Goal: Task Accomplishment & Management: Manage account settings

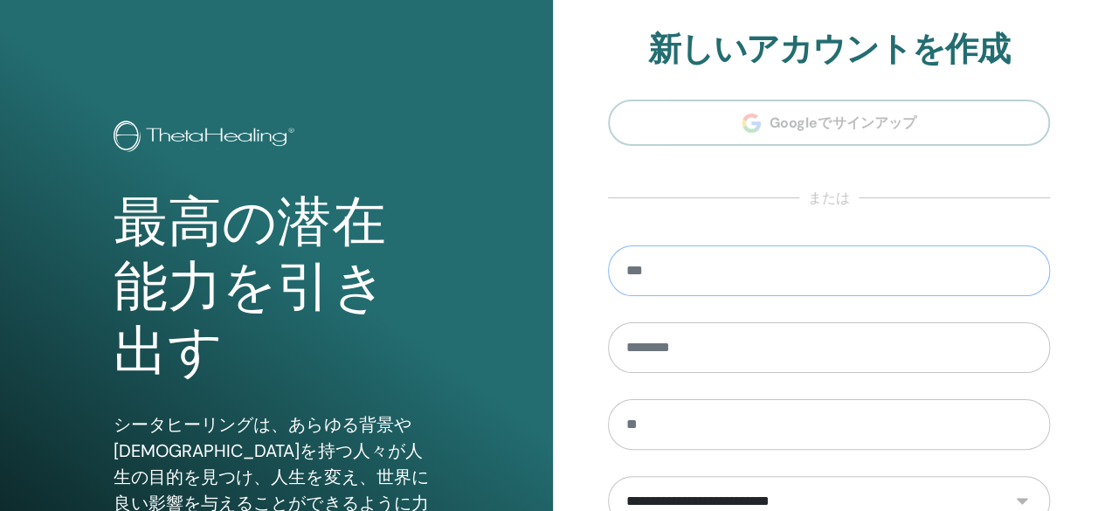
click at [865, 275] on input "email" at bounding box center [829, 271] width 443 height 51
type input "**********"
click at [781, 363] on input "text" at bounding box center [829, 347] width 443 height 51
type input "**"
click at [765, 416] on input "text" at bounding box center [829, 424] width 443 height 51
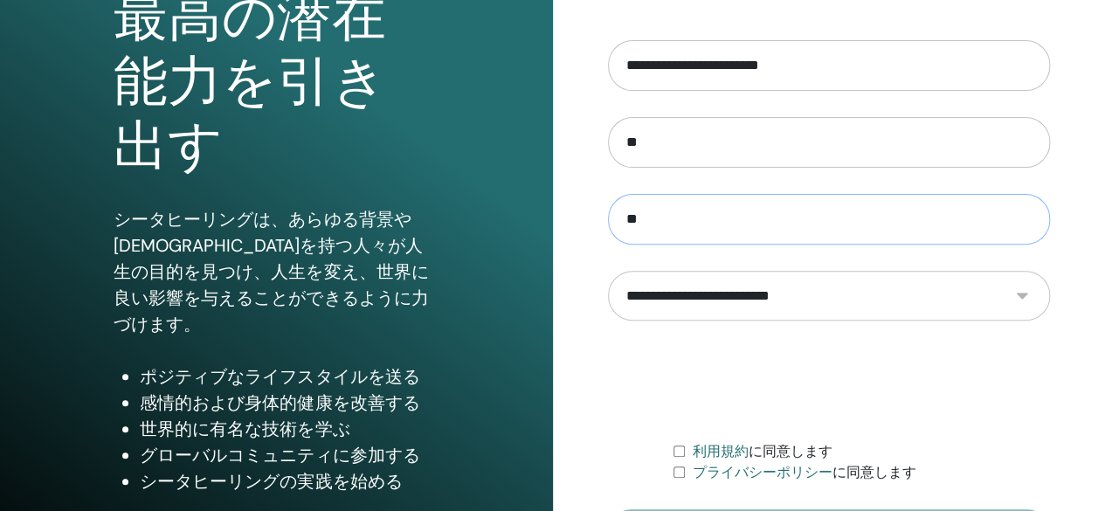
scroll to position [221, 0]
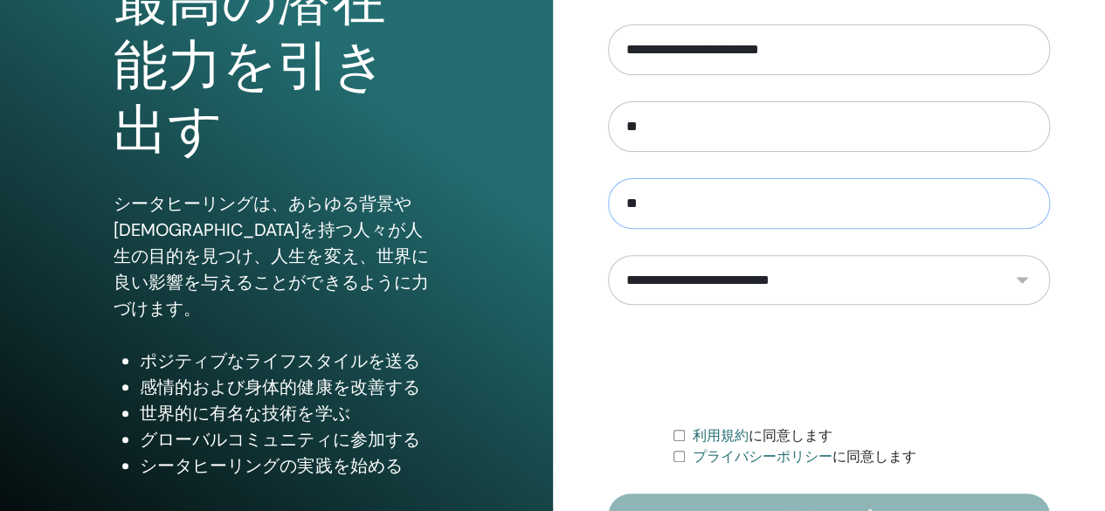
type input "**"
click at [1024, 279] on select "**********" at bounding box center [829, 280] width 442 height 50
select select "***"
click at [608, 255] on select "**********" at bounding box center [829, 280] width 442 height 50
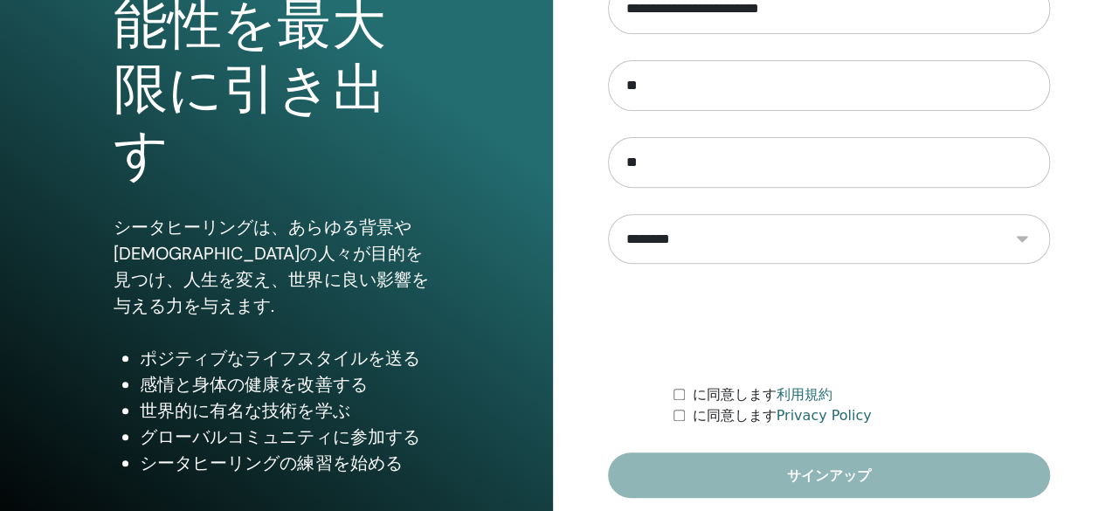
scroll to position [327, 0]
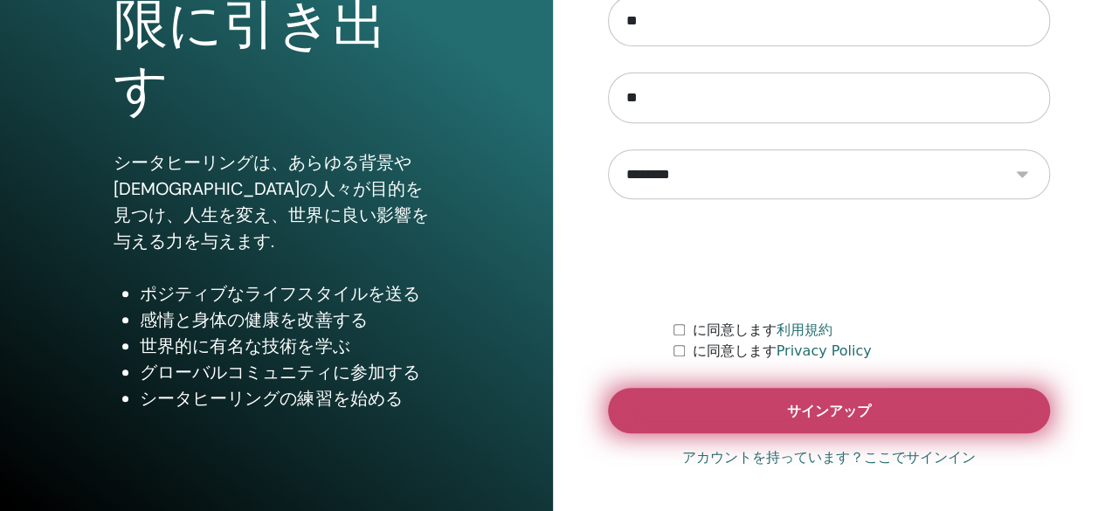
click at [753, 419] on button "サインアップ" at bounding box center [829, 410] width 443 height 45
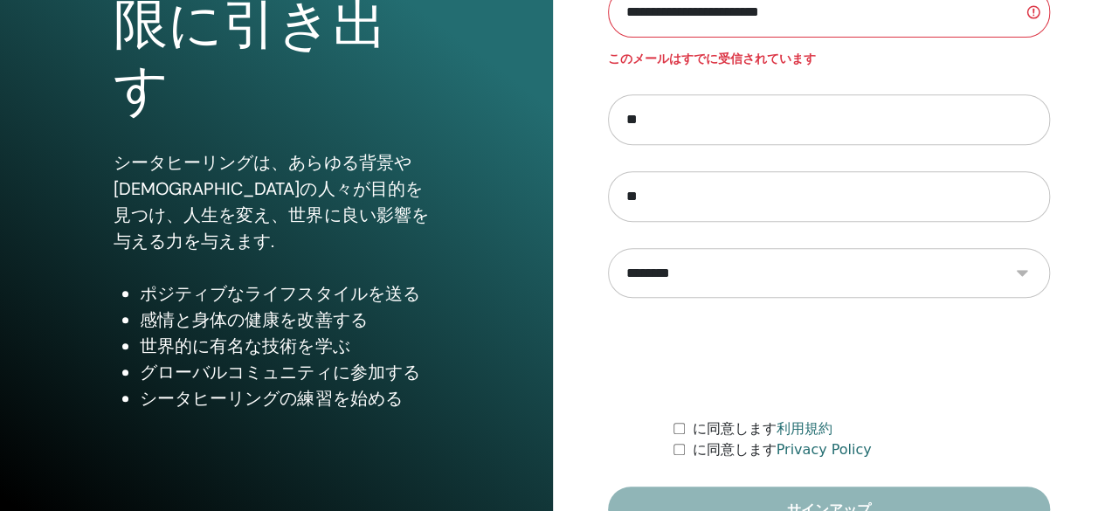
scroll to position [384, 0]
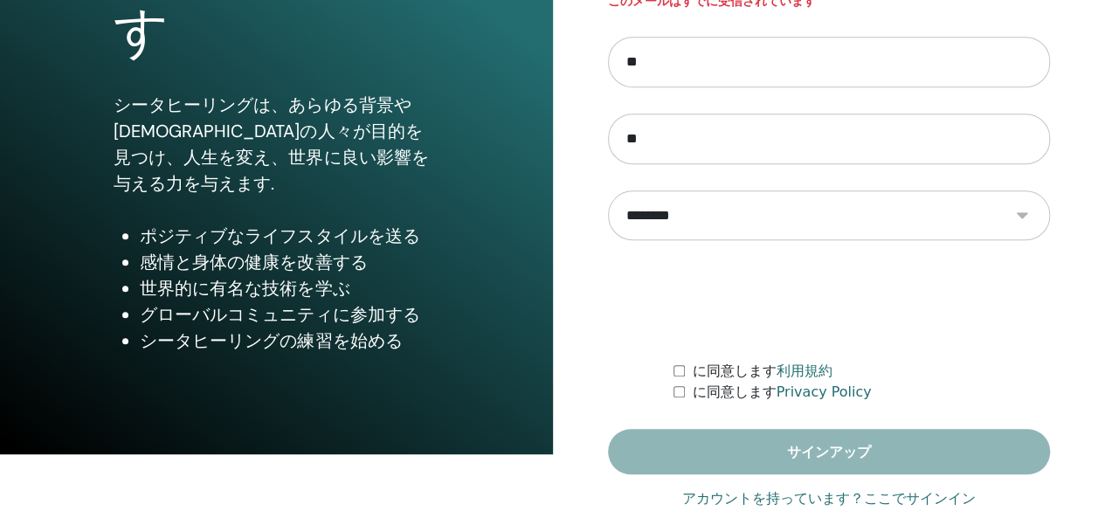
type input "**********"
click at [828, 492] on link "アカウントを持っています？ここでサインイン" at bounding box center [829, 498] width 294 height 21
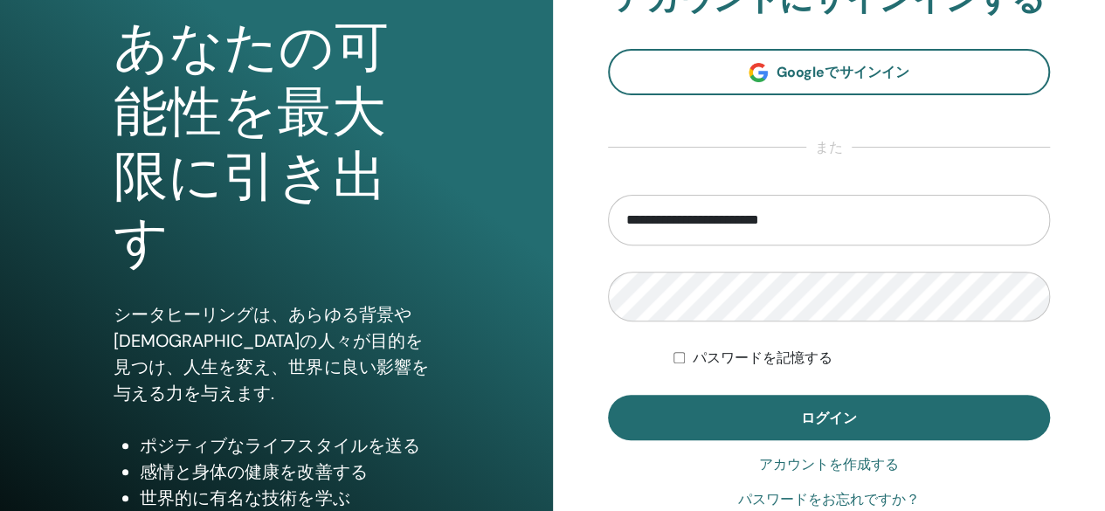
scroll to position [327, 0]
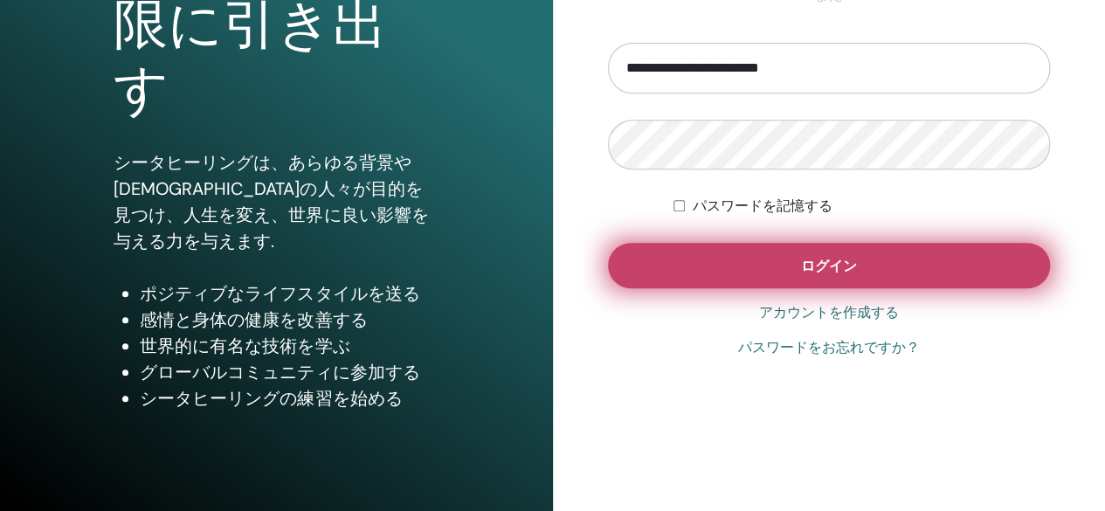
click at [858, 273] on button "ログイン" at bounding box center [829, 265] width 443 height 45
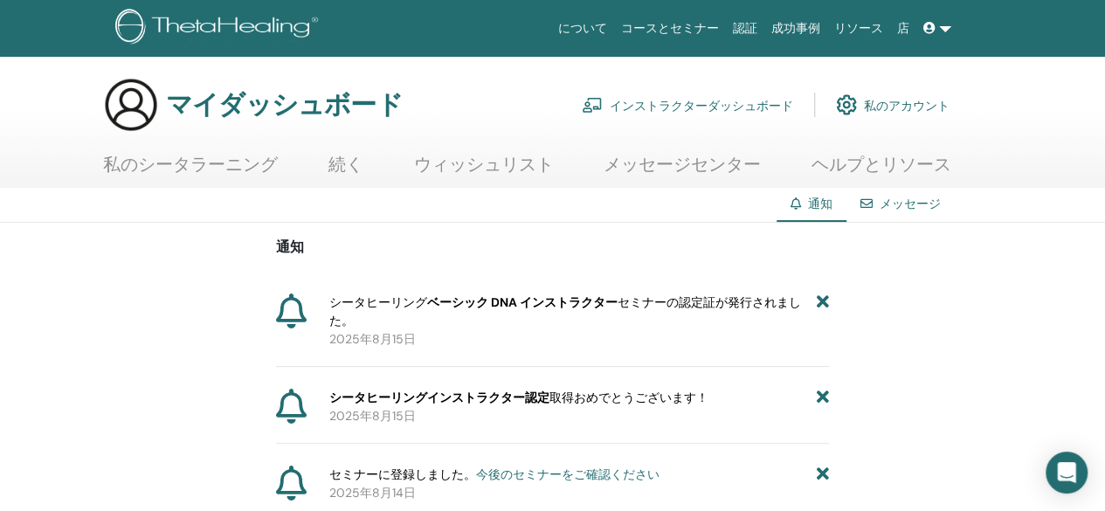
click at [725, 104] on font "インストラクターダッシュボード" at bounding box center [701, 106] width 183 height 16
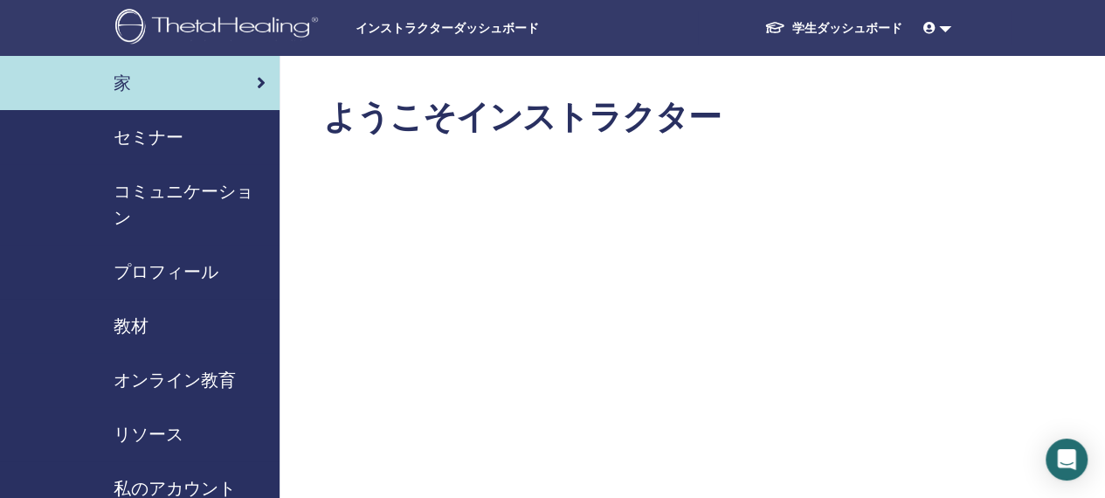
click at [224, 135] on div "セミナー" at bounding box center [140, 137] width 252 height 26
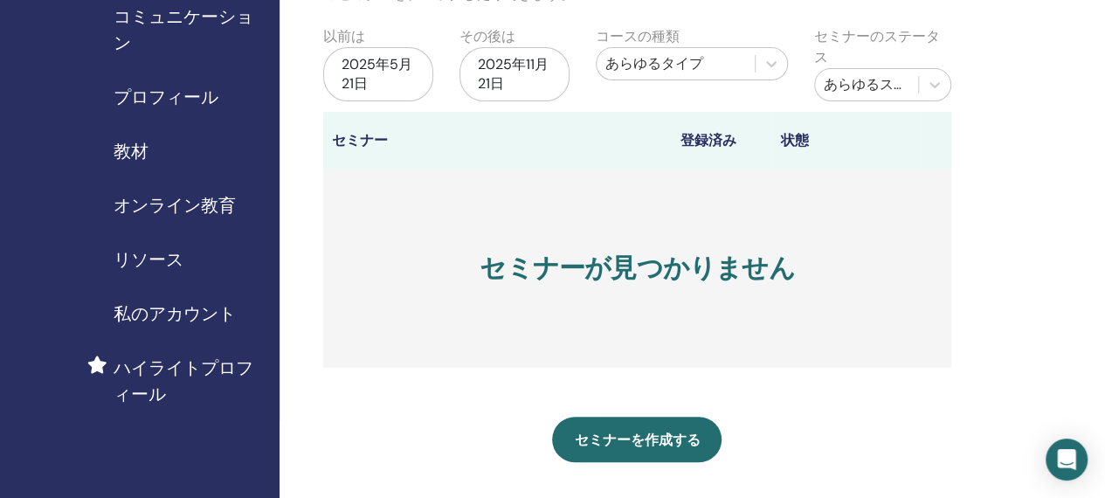
scroll to position [262, 0]
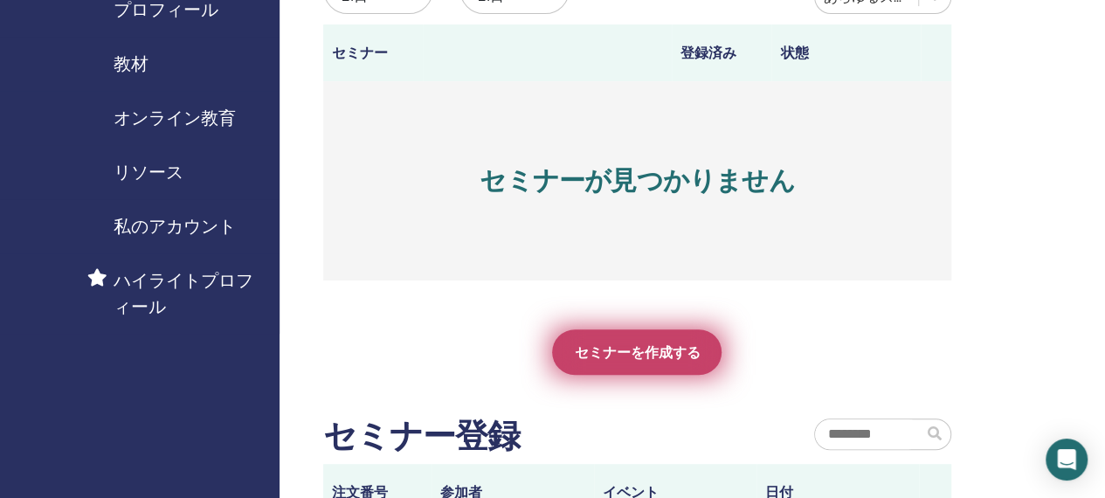
click at [661, 362] on span "セミナーを作成する" at bounding box center [637, 352] width 126 height 18
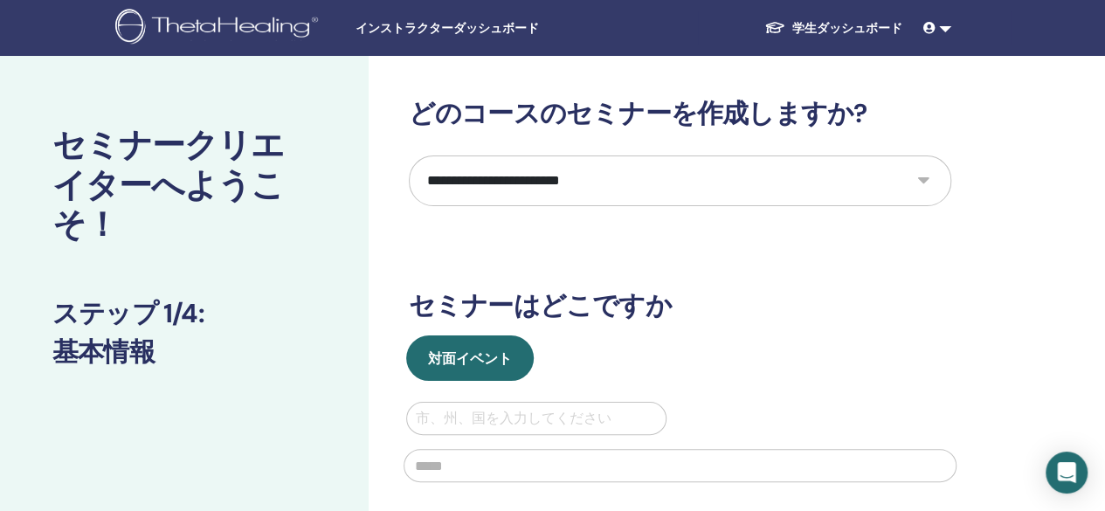
scroll to position [175, 0]
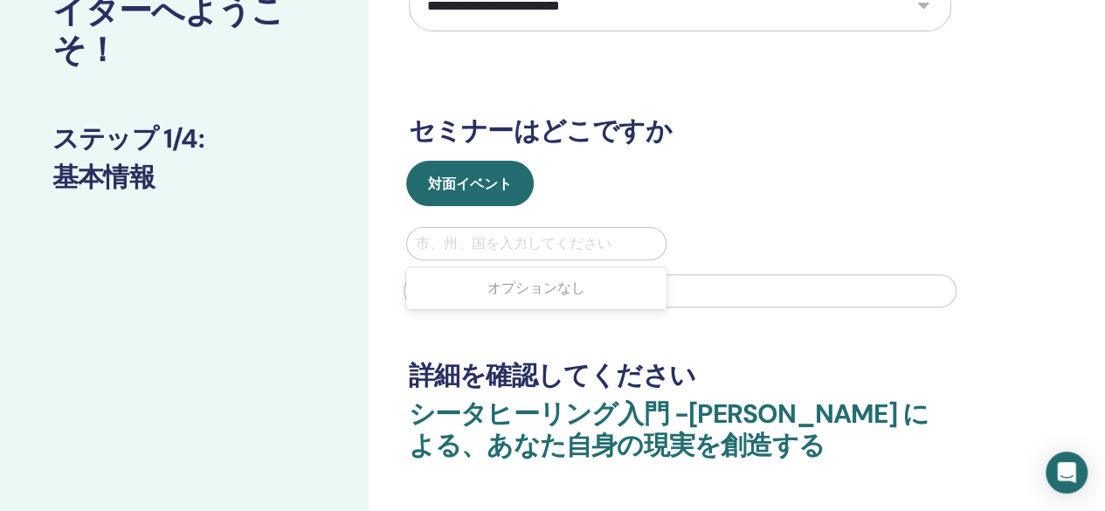
click at [552, 246] on div at bounding box center [537, 244] width 242 height 24
type input "*"
click at [612, 243] on div "*" at bounding box center [537, 244] width 242 height 24
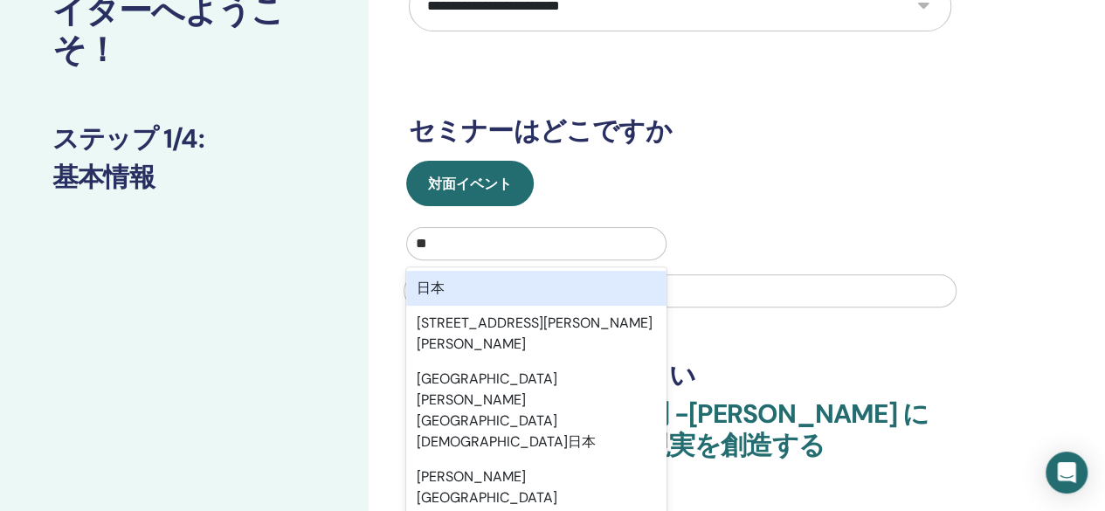
type input "**"
click at [780, 283] on input "text" at bounding box center [680, 290] width 553 height 33
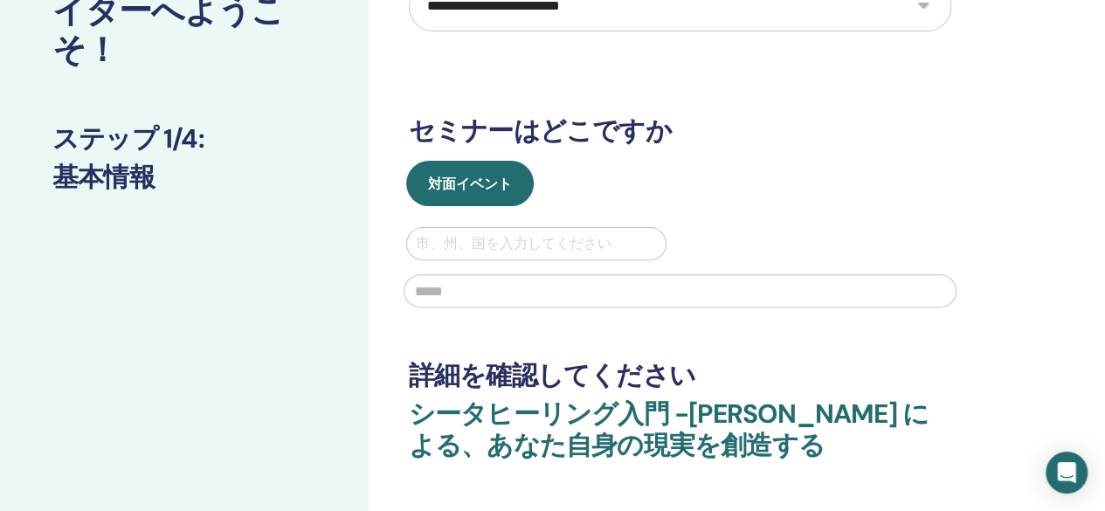
click at [611, 233] on div at bounding box center [537, 244] width 242 height 24
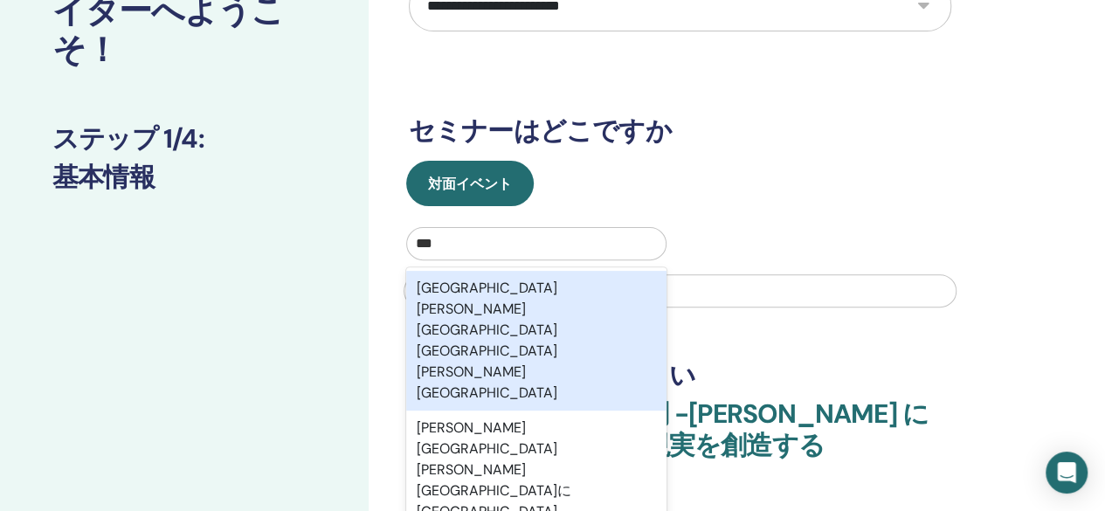
type input "**"
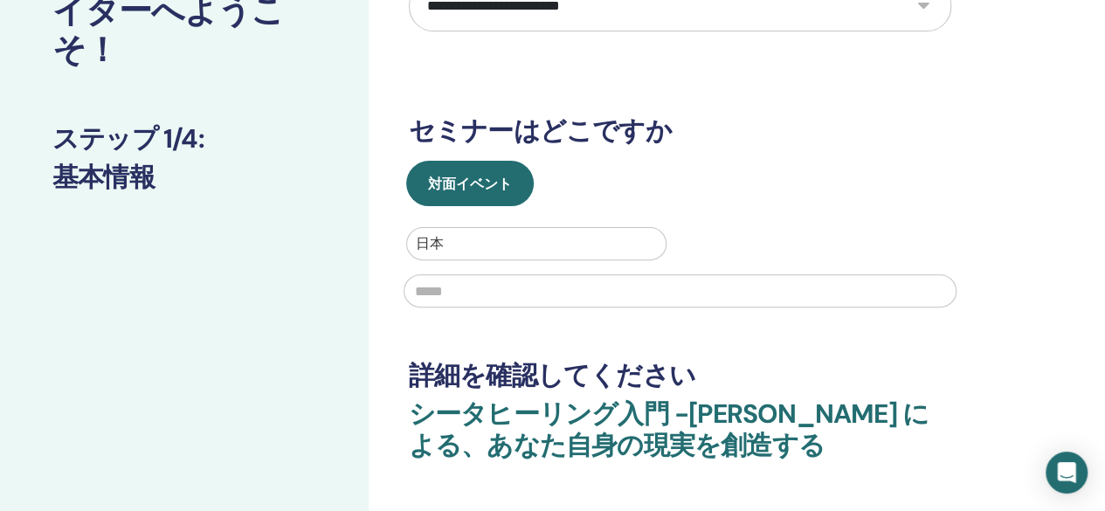
click at [608, 293] on input "text" at bounding box center [680, 290] width 553 height 33
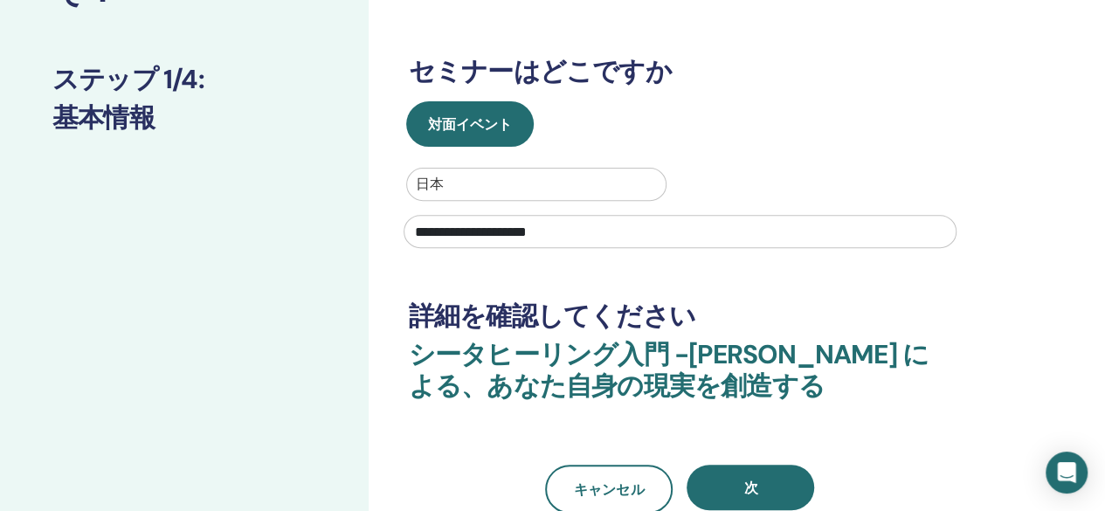
scroll to position [262, 0]
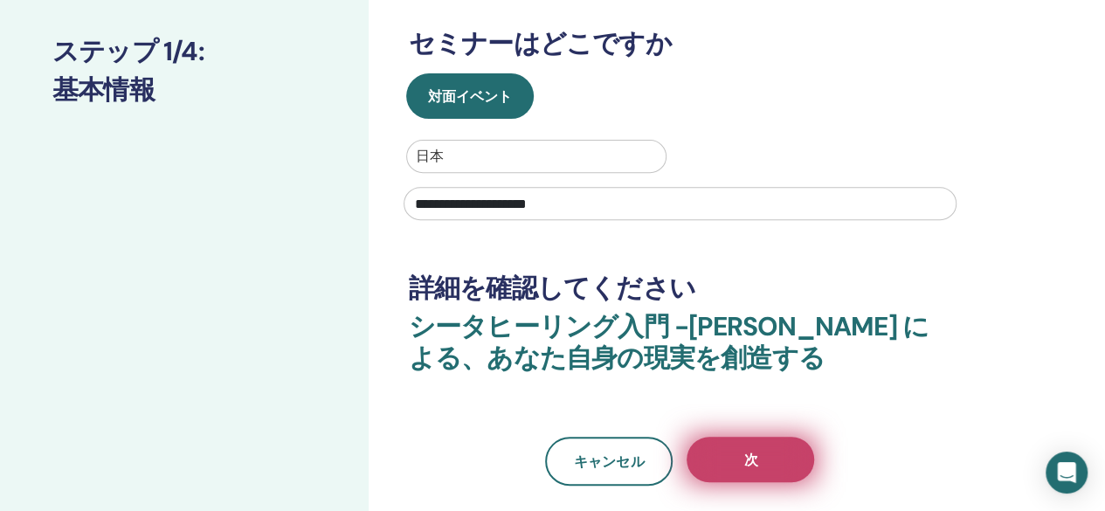
type input "**********"
click at [767, 456] on button "次" at bounding box center [751, 459] width 128 height 45
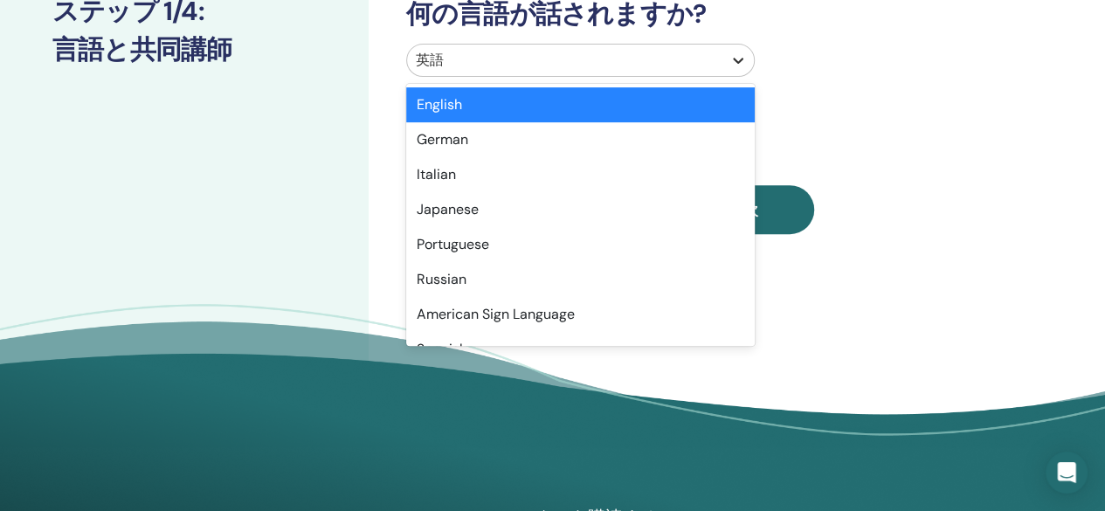
click at [734, 62] on icon at bounding box center [738, 60] width 17 height 17
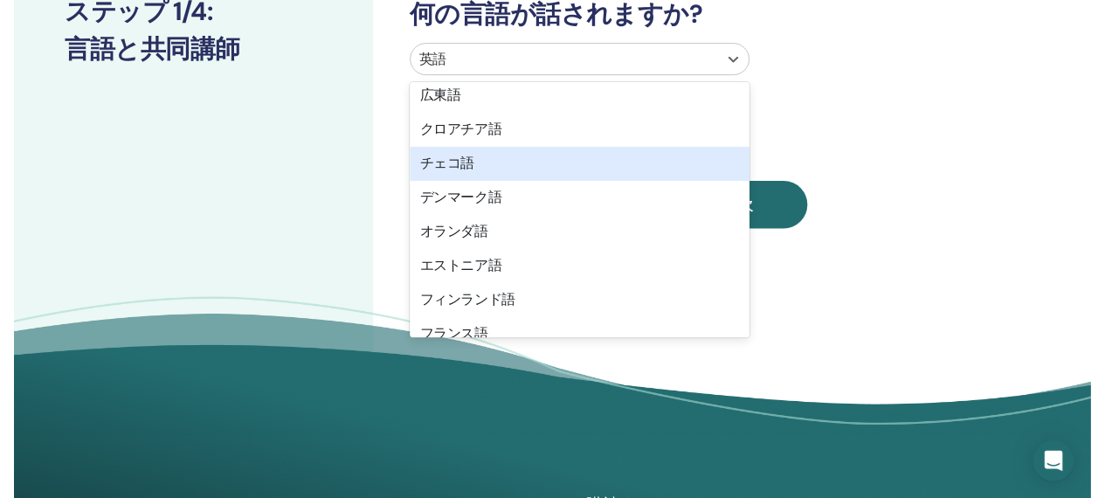
scroll to position [0, 0]
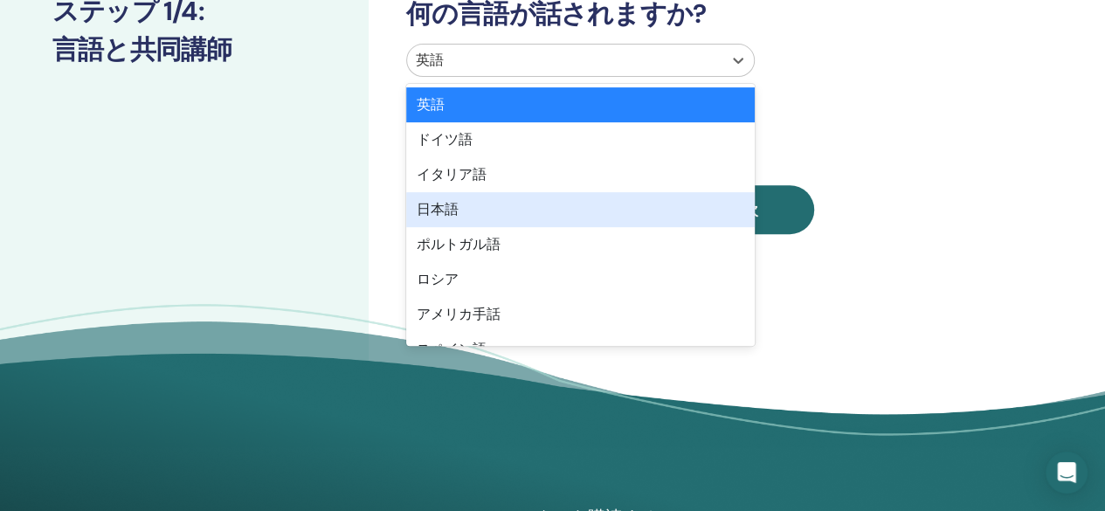
click at [615, 214] on div "日本語" at bounding box center [580, 209] width 349 height 35
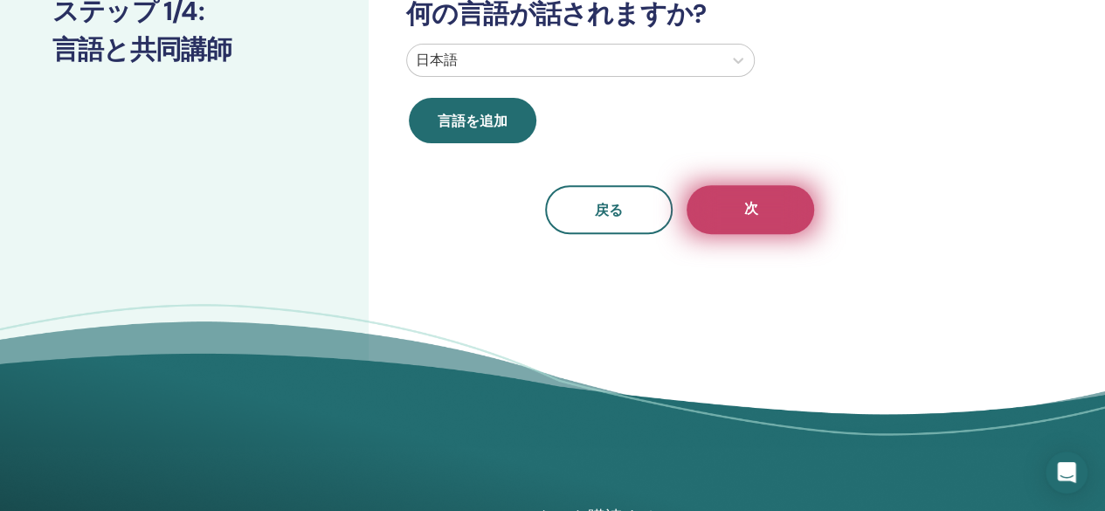
click at [753, 225] on button "次" at bounding box center [751, 209] width 128 height 49
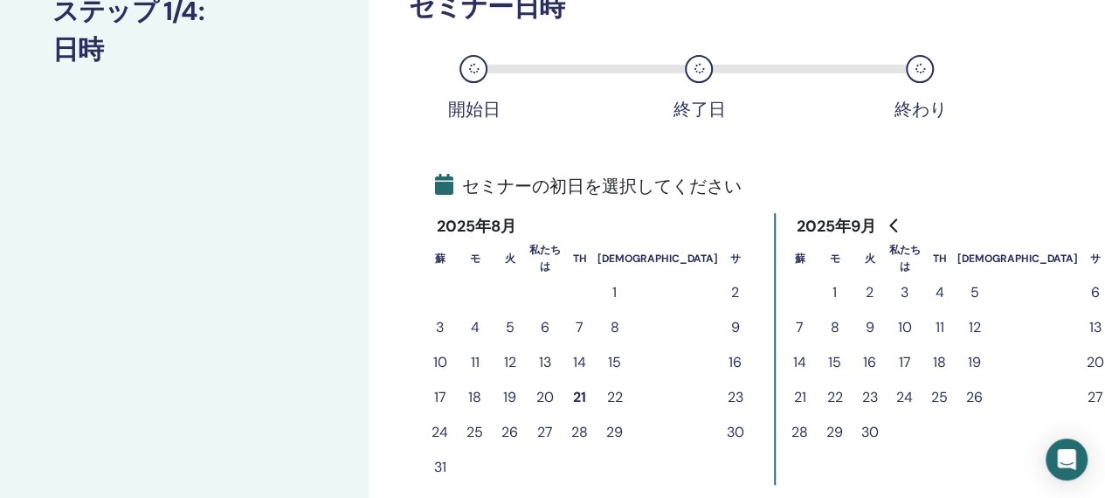
click at [1091, 294] on font "6" at bounding box center [1095, 292] width 9 height 18
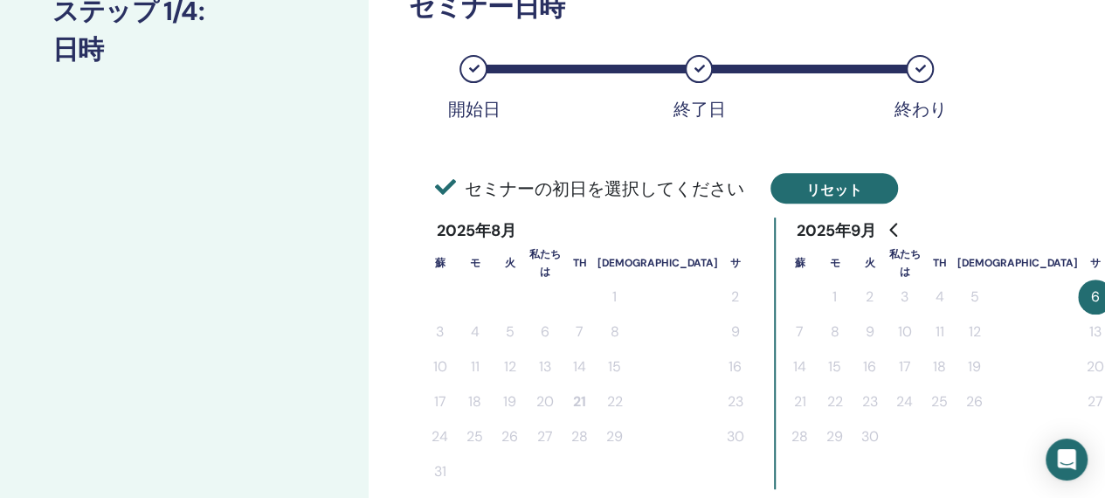
click at [856, 190] on font "リセット" at bounding box center [834, 189] width 56 height 18
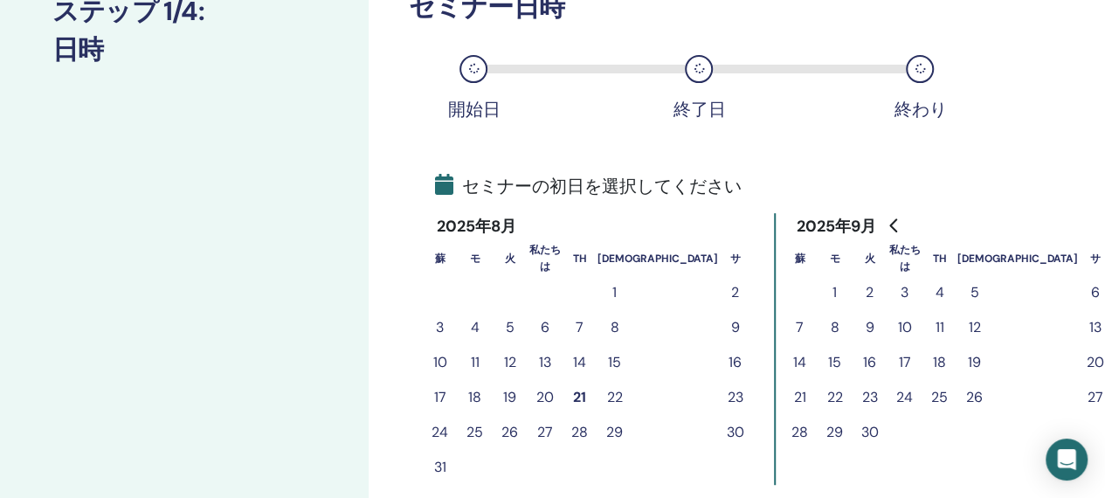
click at [470, 66] on icon at bounding box center [473, 69] width 10 height 10
click at [1091, 294] on font "6" at bounding box center [1095, 292] width 9 height 18
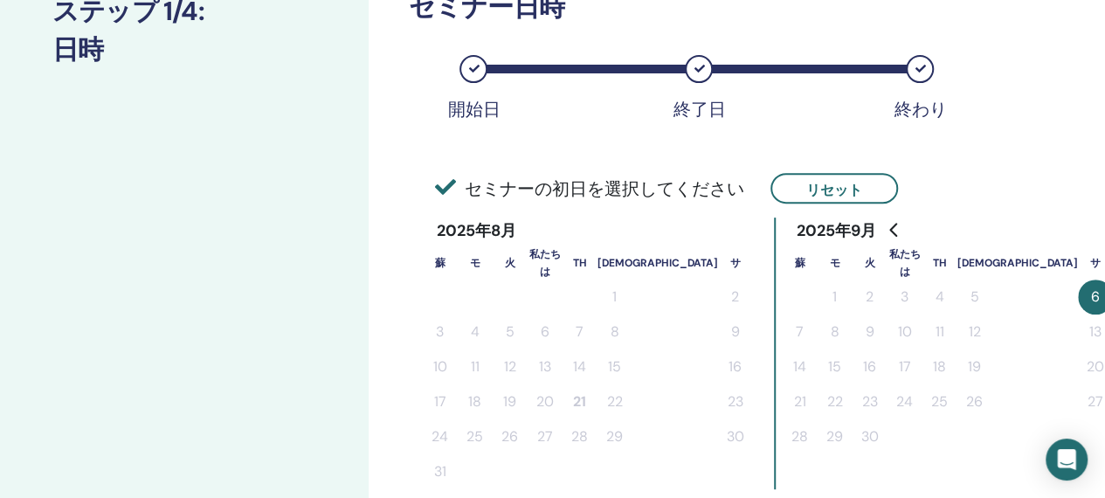
click at [701, 78] on div "終了日" at bounding box center [699, 69] width 28 height 28
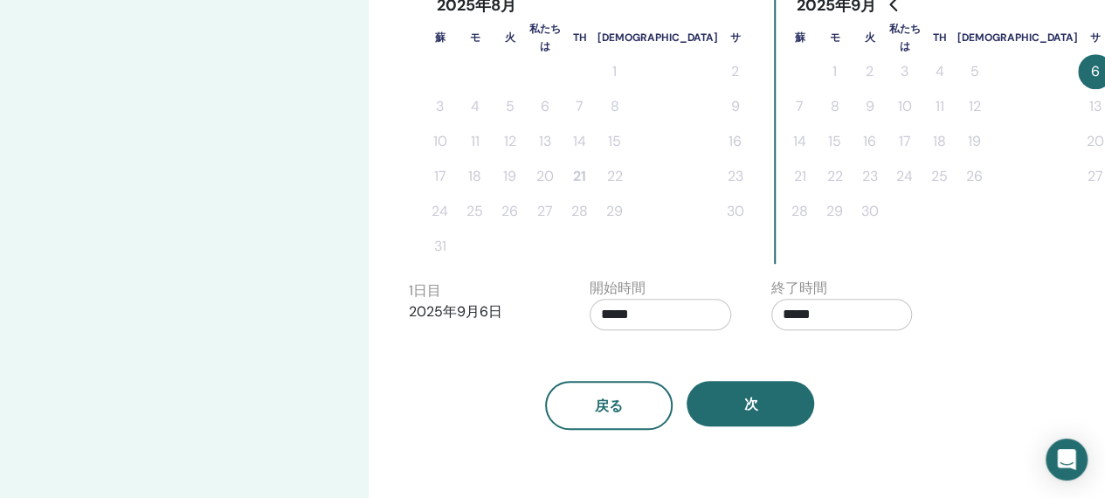
scroll to position [524, 0]
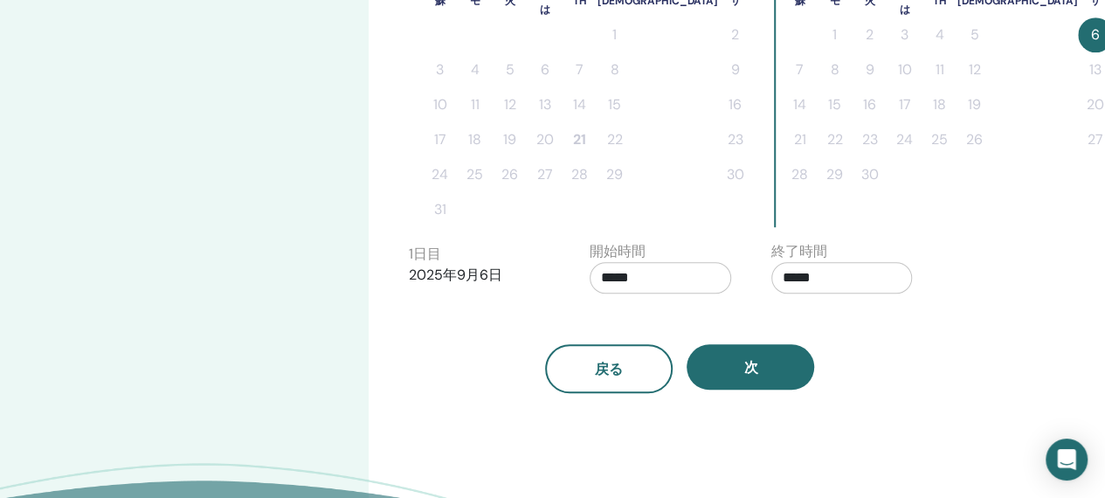
click at [655, 282] on input "*****" at bounding box center [661, 277] width 142 height 31
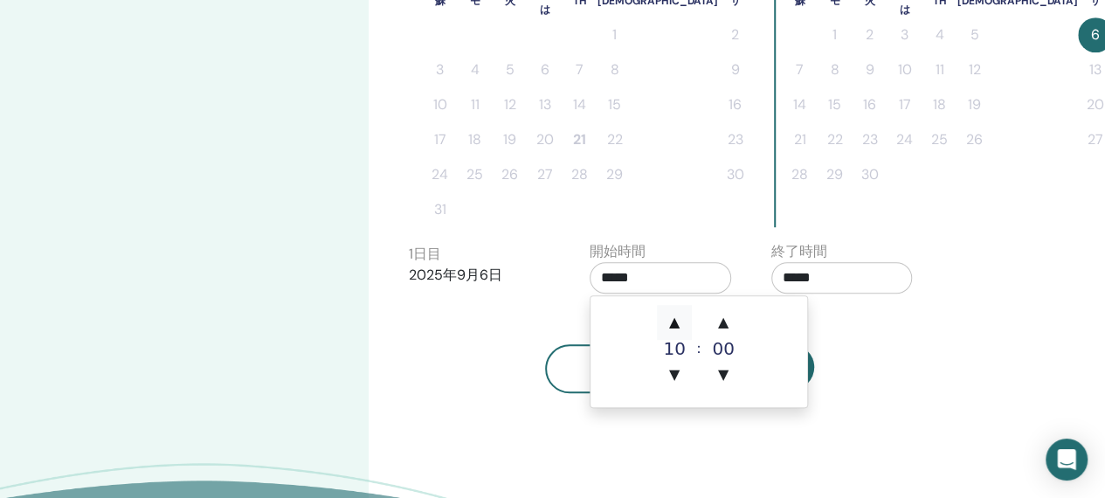
click at [673, 324] on font "▲" at bounding box center [674, 322] width 10 height 17
type input "*****"
click at [825, 284] on input "*****" at bounding box center [843, 277] width 142 height 31
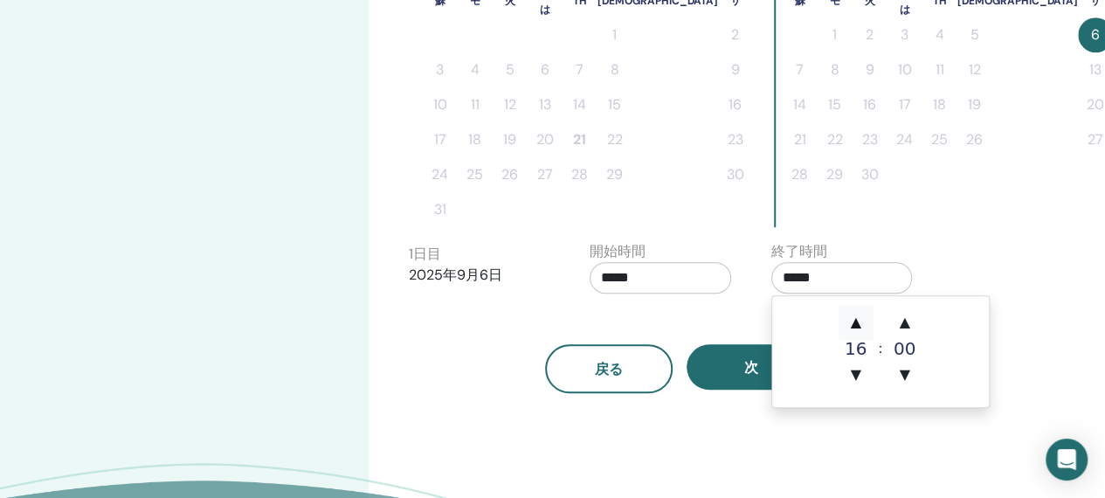
click at [856, 328] on font "▲" at bounding box center [855, 322] width 10 height 17
type input "*****"
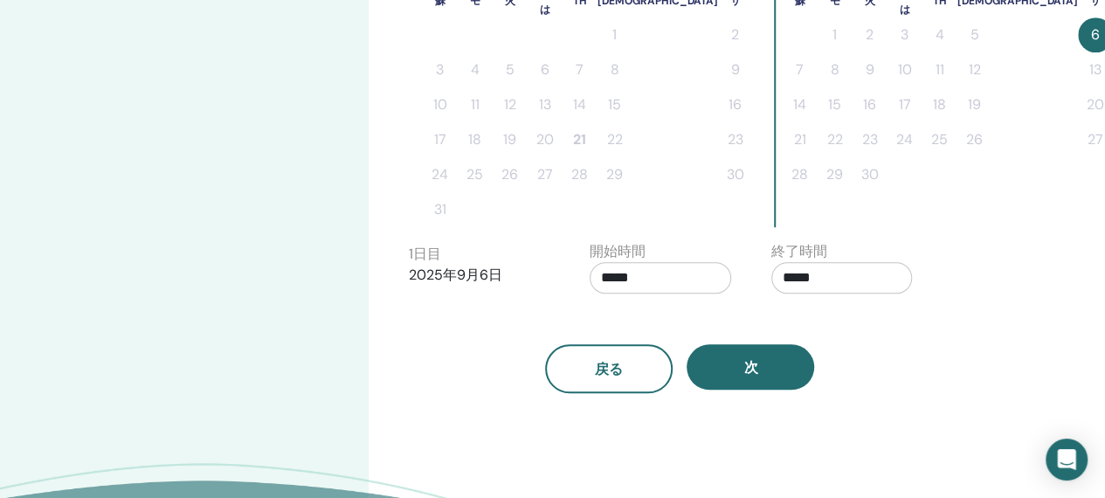
click at [978, 228] on div "タイムゾーン タイムゾーン (GMT-8) 米国/アラスカ セミナー日時 開始日 終了日 終わり セミナーの初日を選択してください リセット 2025年8月 …" at bounding box center [737, 85] width 737 height 1106
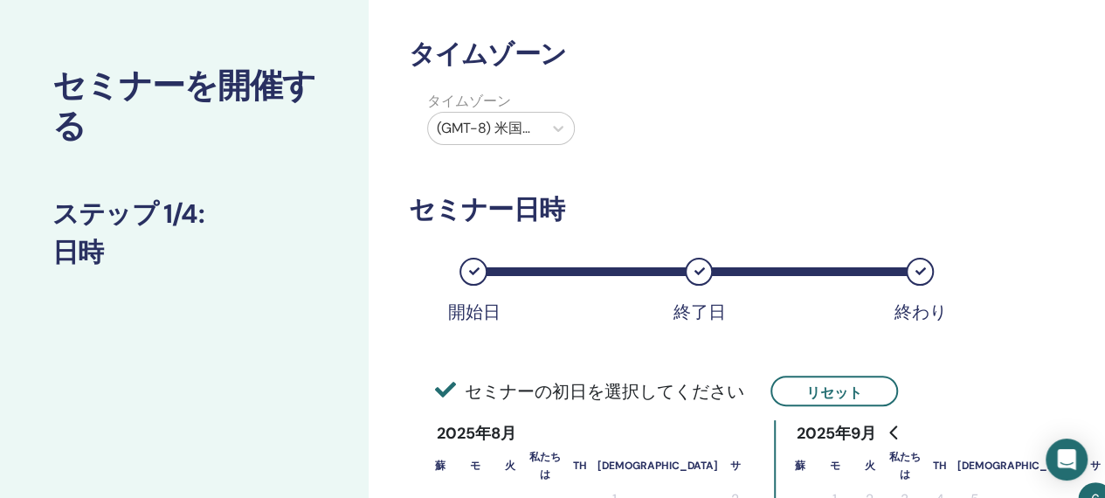
scroll to position [87, 0]
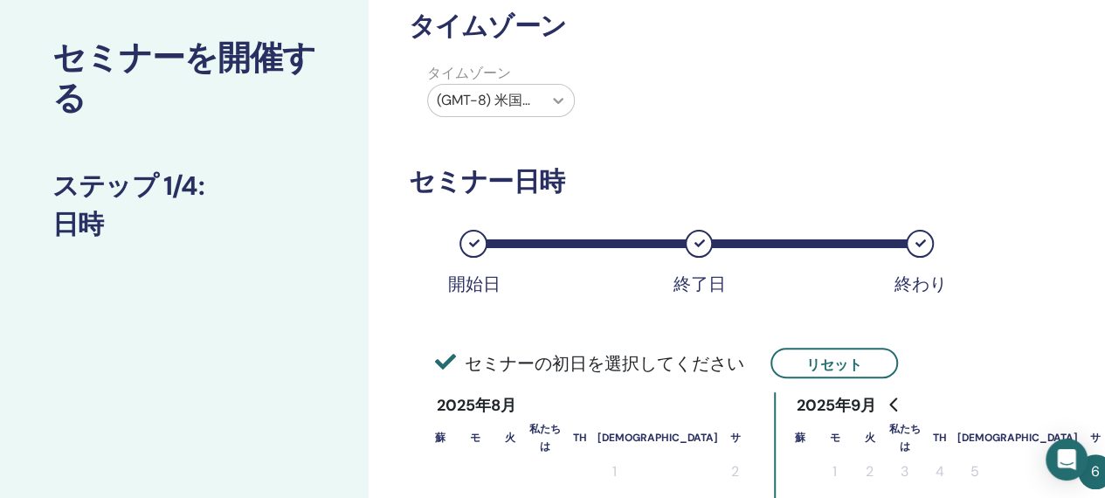
click at [556, 104] on icon at bounding box center [558, 100] width 17 height 17
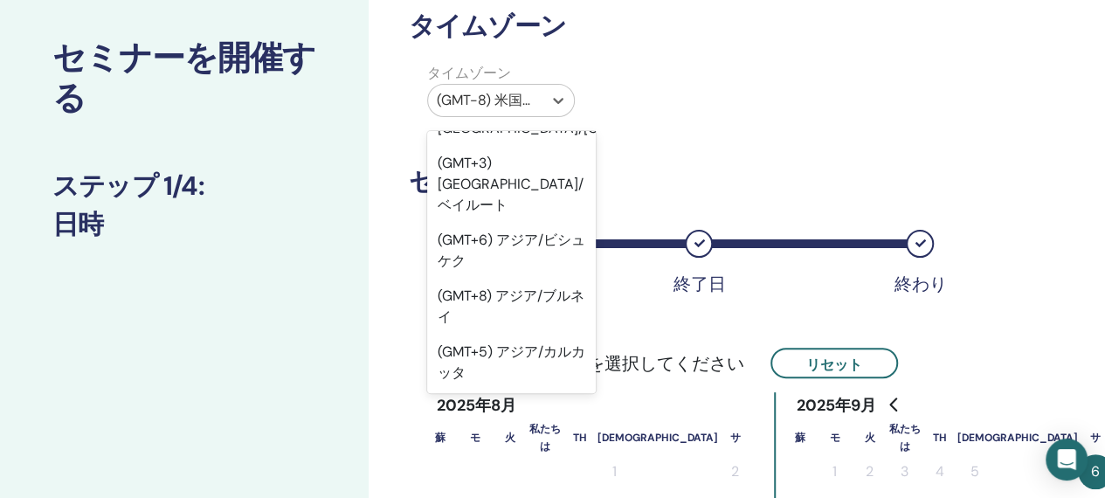
scroll to position [20392, 0]
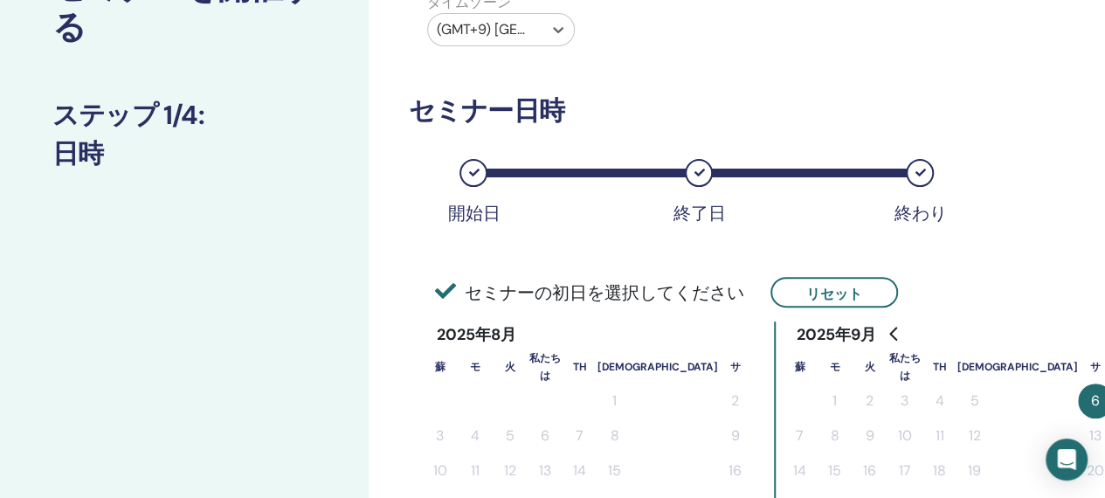
scroll to position [175, 0]
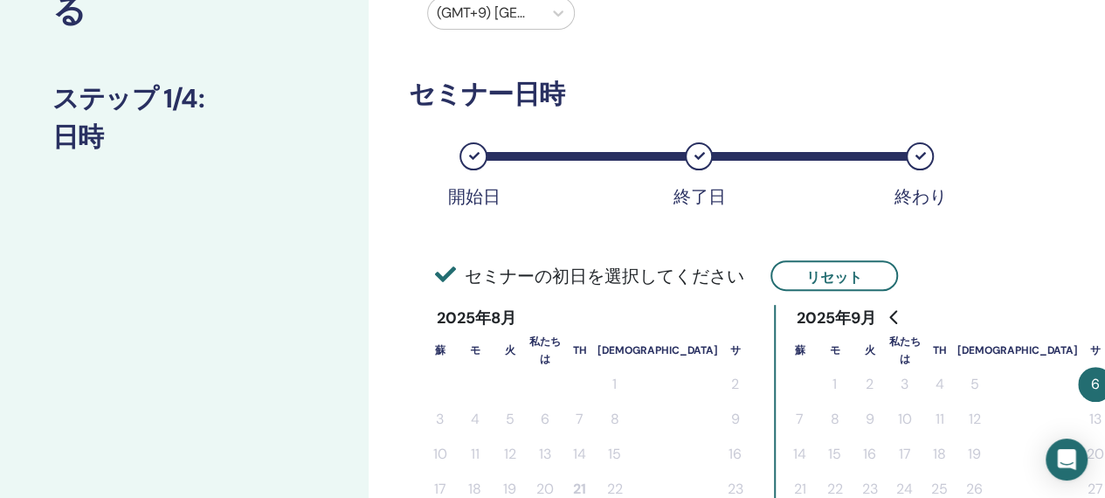
click at [893, 319] on icon "前の月へ戻る" at bounding box center [895, 317] width 14 height 14
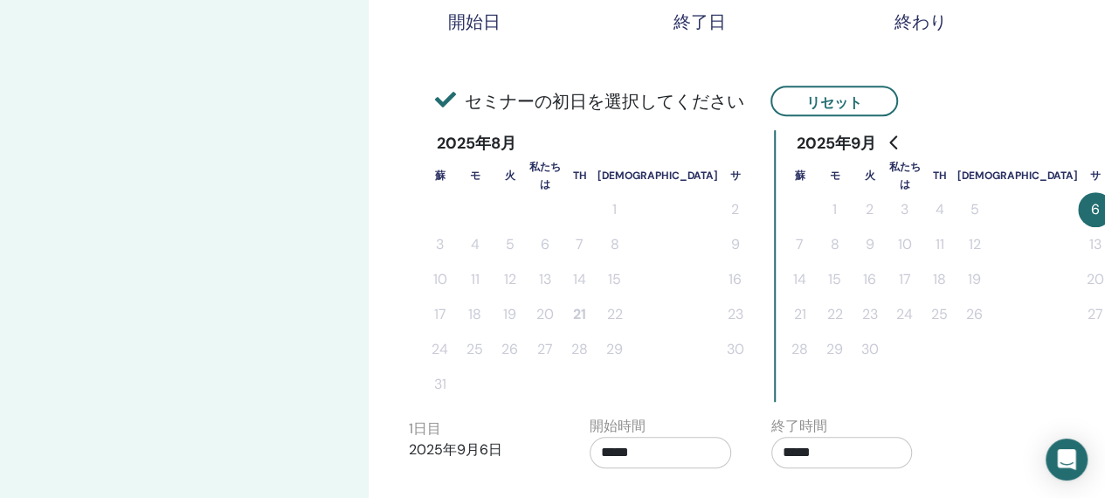
scroll to position [524, 0]
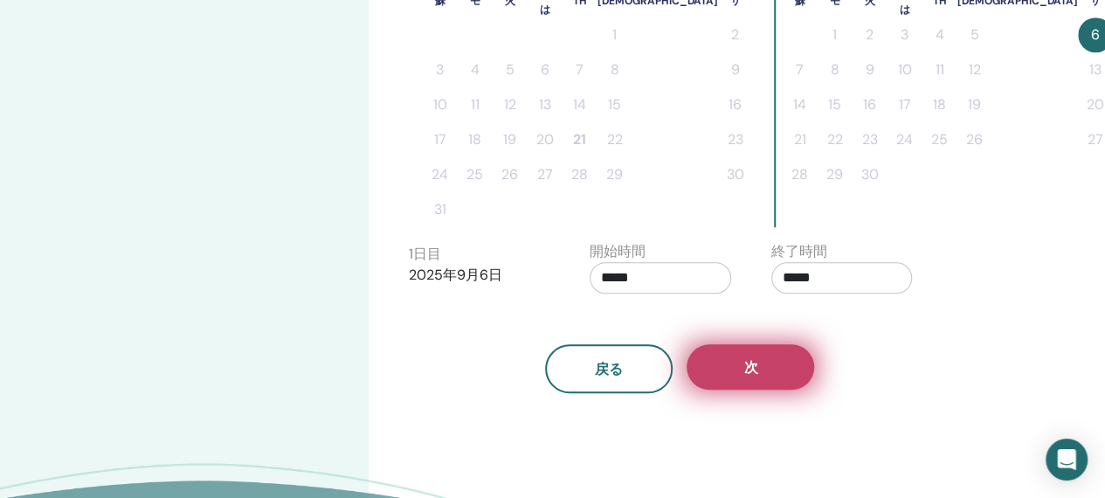
click at [744, 368] on font "次" at bounding box center [751, 367] width 14 height 18
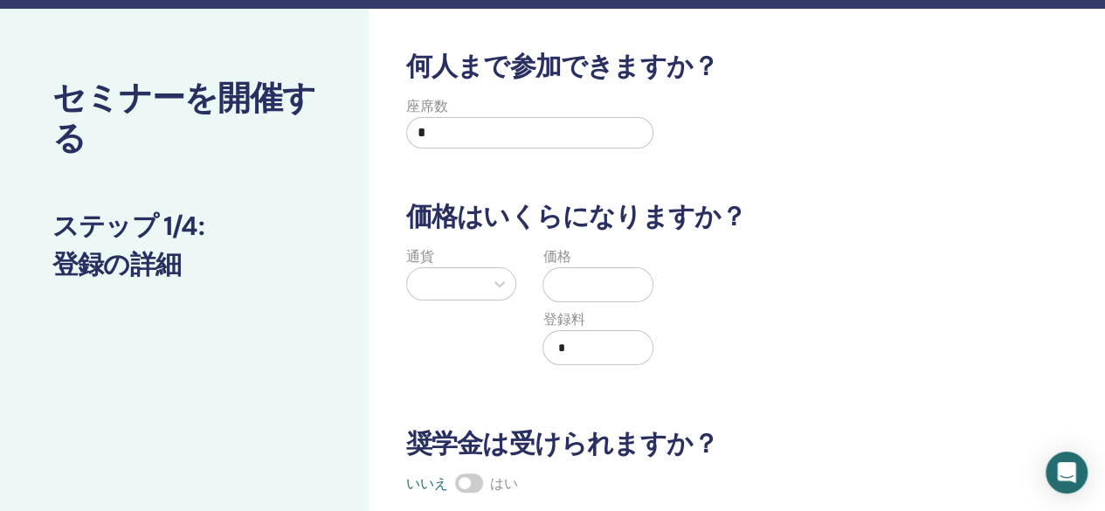
scroll to position [0, 0]
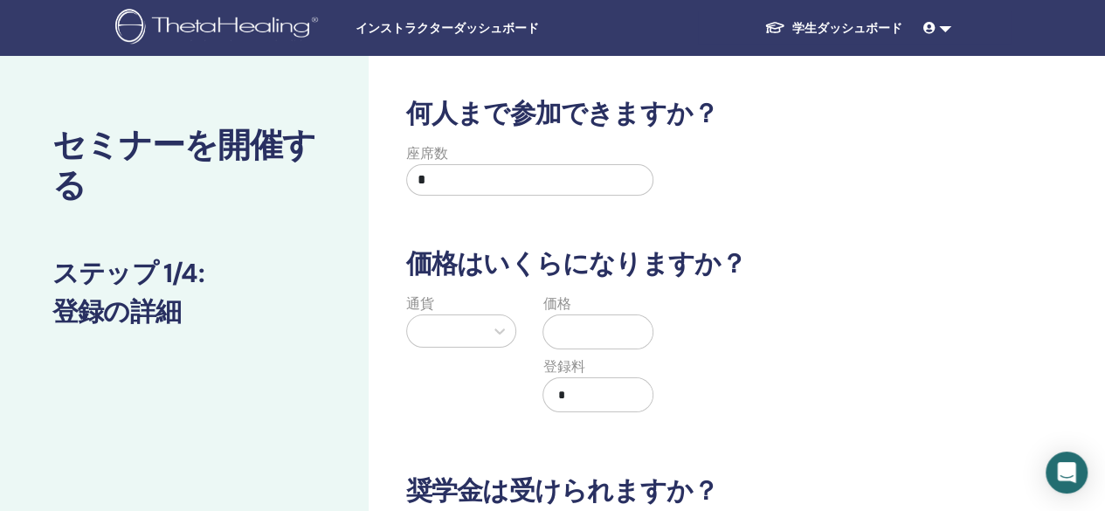
click at [596, 176] on input "*" at bounding box center [530, 179] width 248 height 31
type input "*"
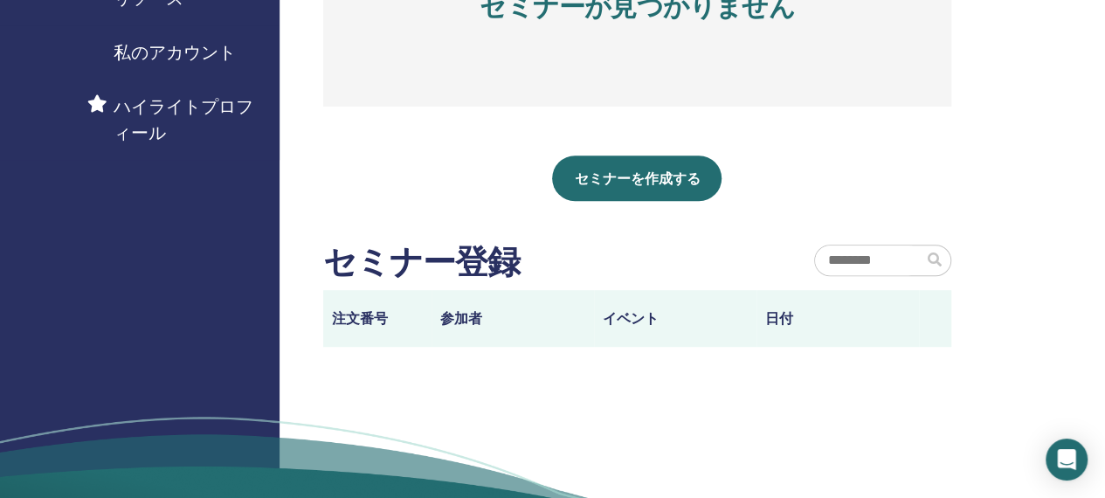
scroll to position [437, 0]
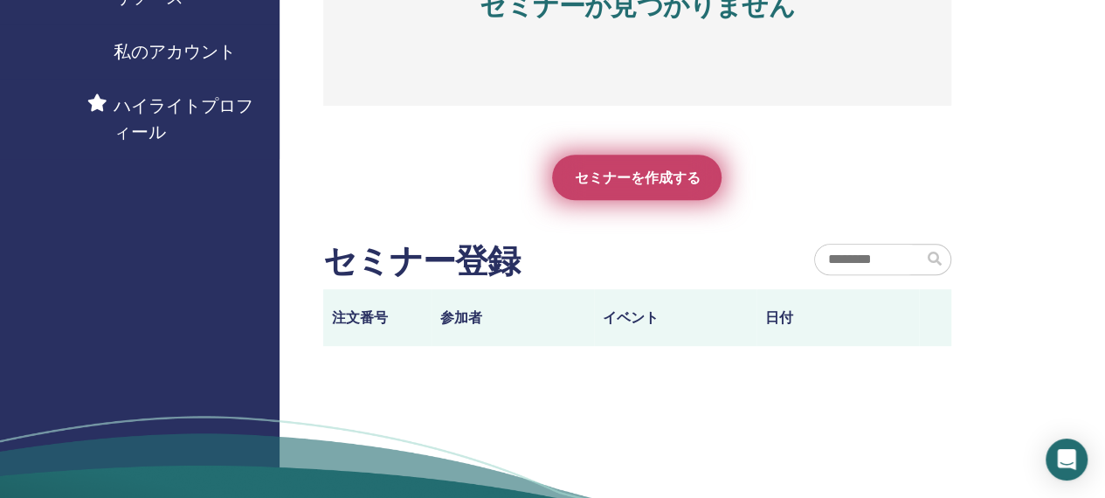
click at [637, 171] on font "セミナーを作成する" at bounding box center [637, 178] width 126 height 18
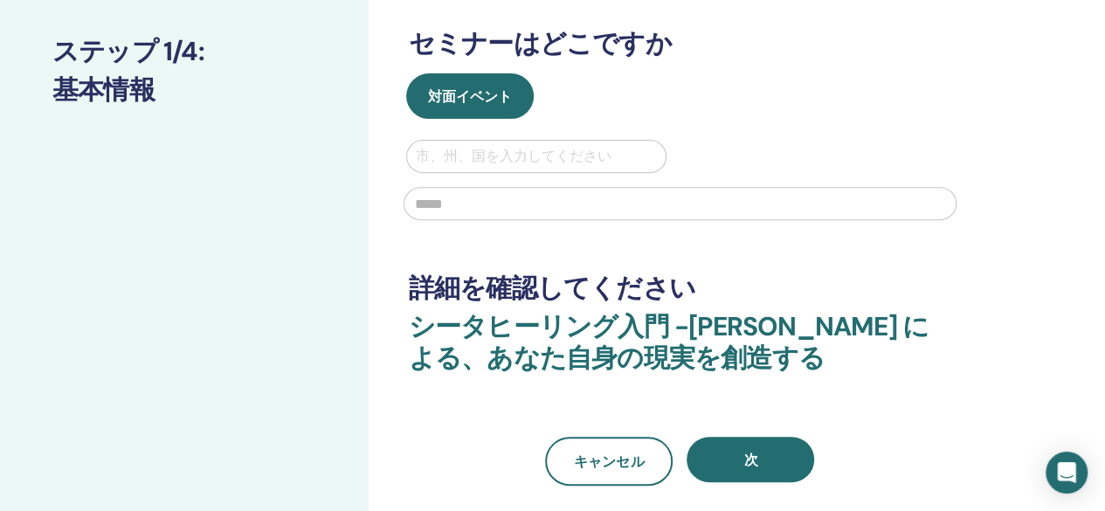
scroll to position [349, 0]
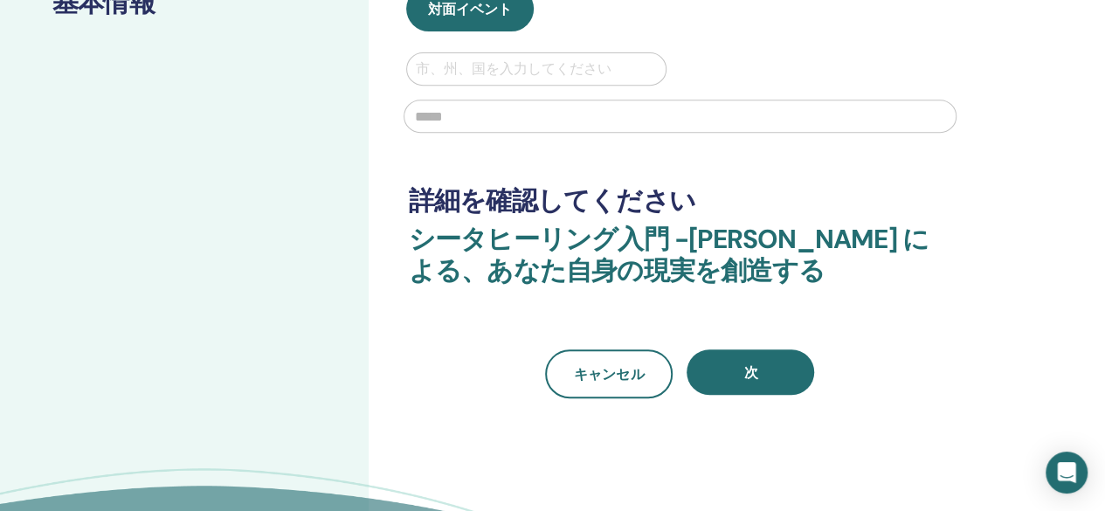
click at [578, 69] on div at bounding box center [537, 69] width 242 height 24
type input "*"
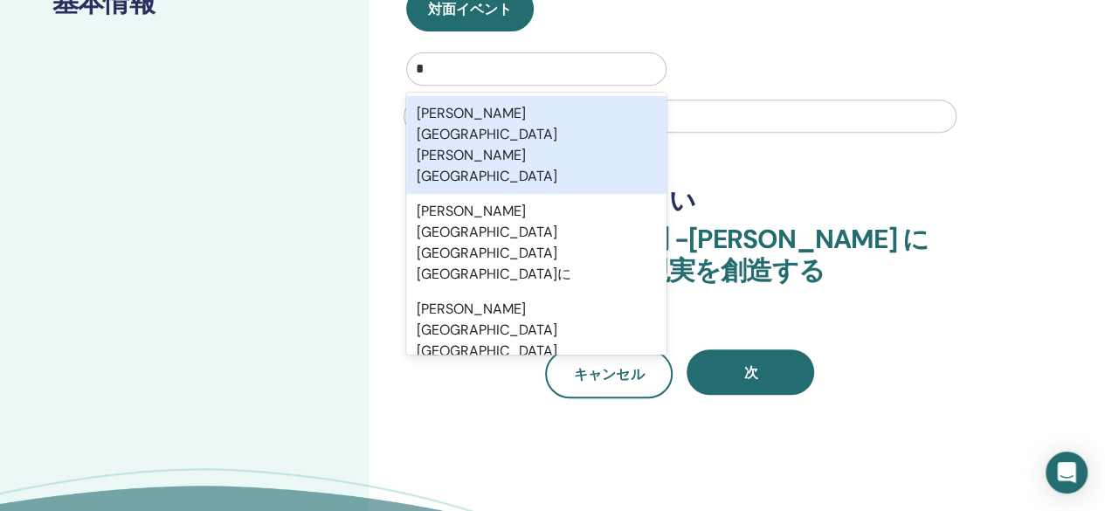
type input "**"
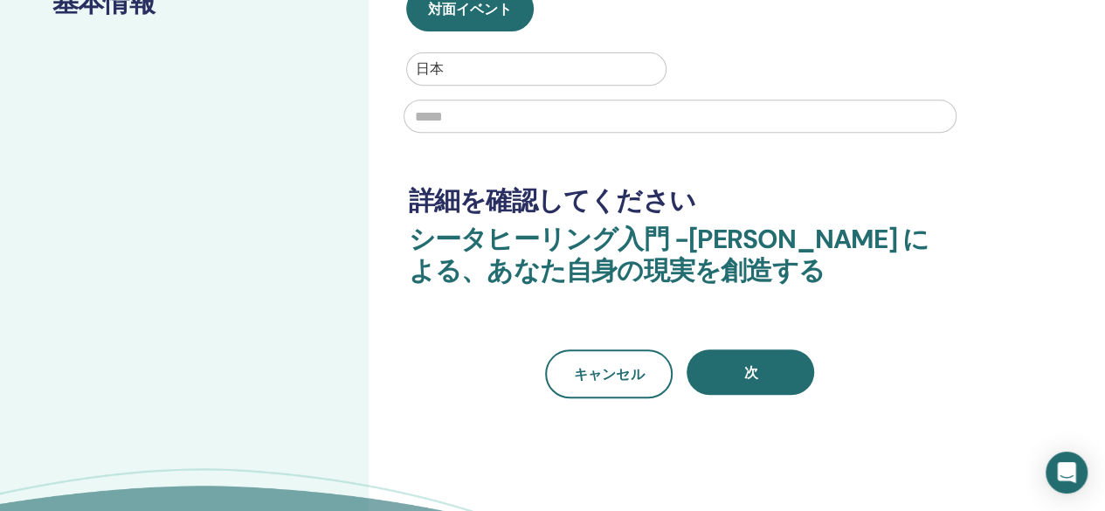
click at [603, 111] on input "text" at bounding box center [680, 116] width 553 height 33
click at [639, 118] on input "**********" at bounding box center [680, 116] width 553 height 33
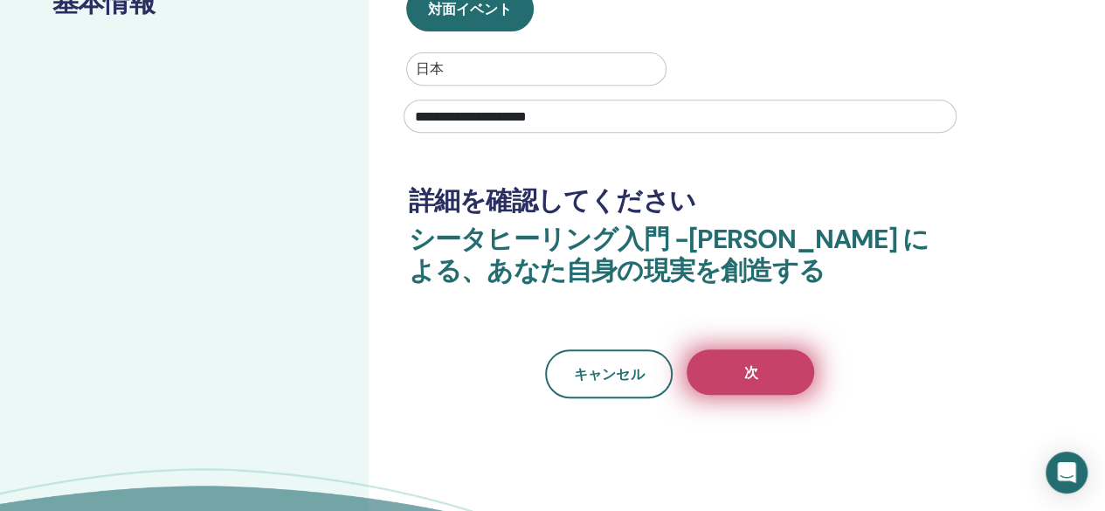
type input "**********"
click at [757, 375] on font "次" at bounding box center [751, 372] width 14 height 18
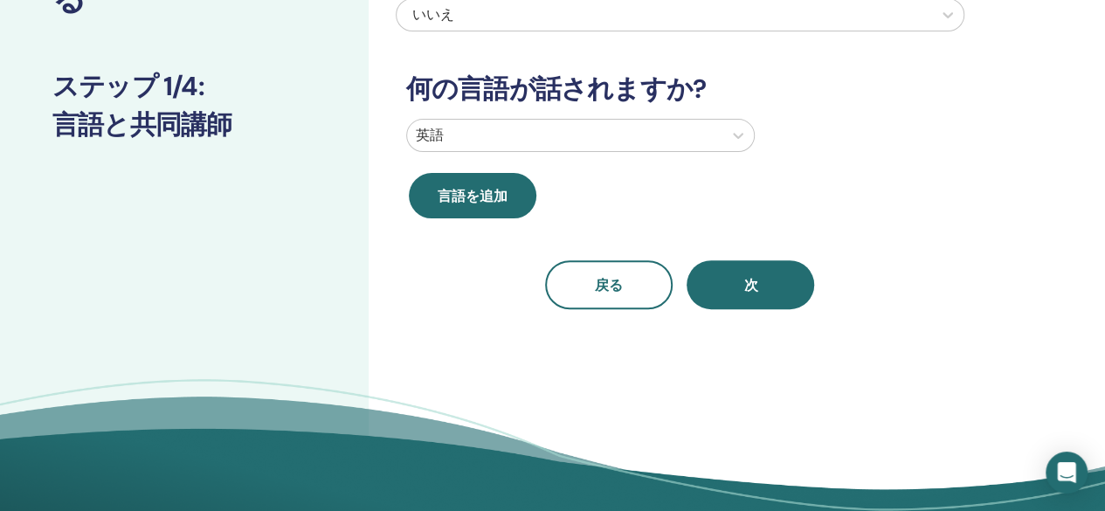
scroll to position [0, 0]
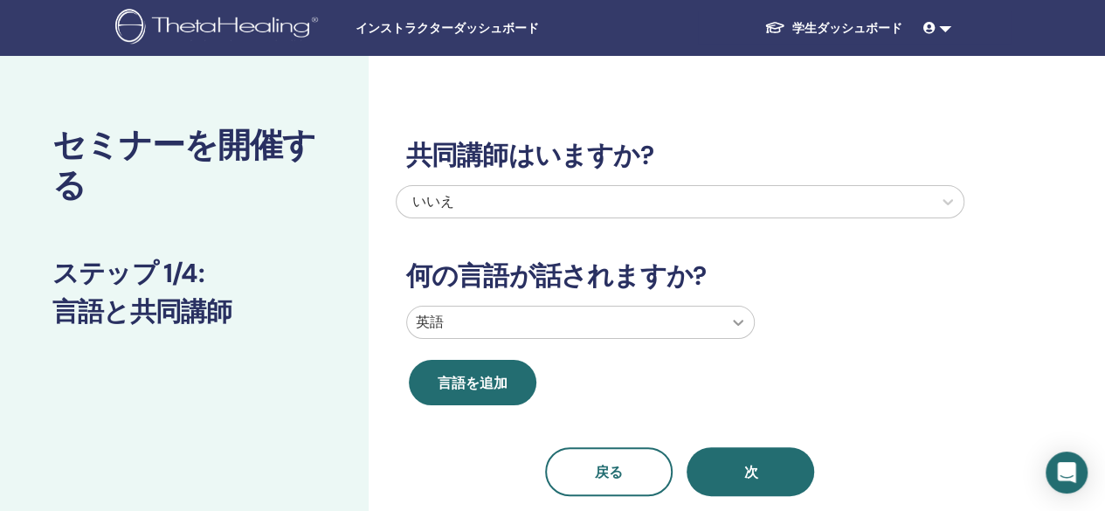
click at [732, 322] on icon at bounding box center [738, 322] width 17 height 17
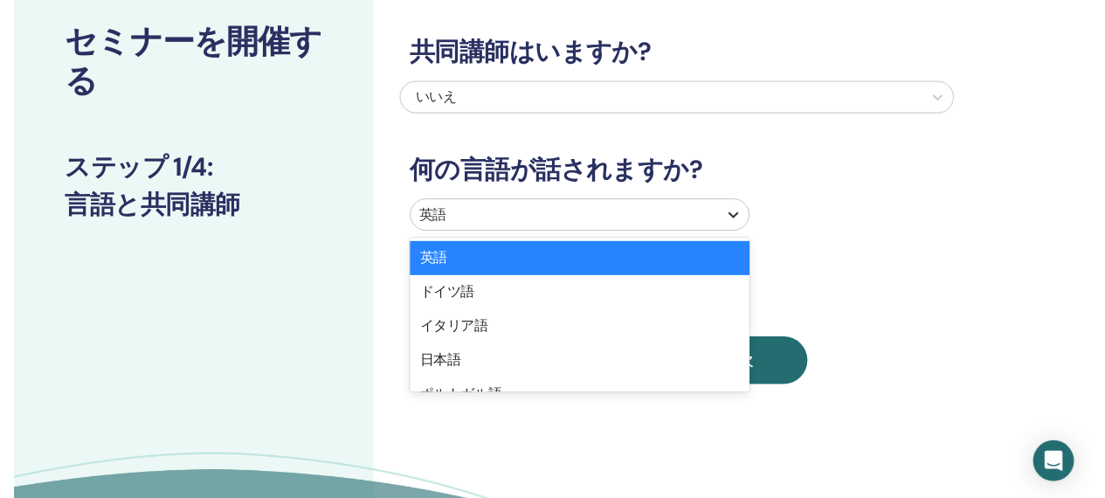
scroll to position [104, 0]
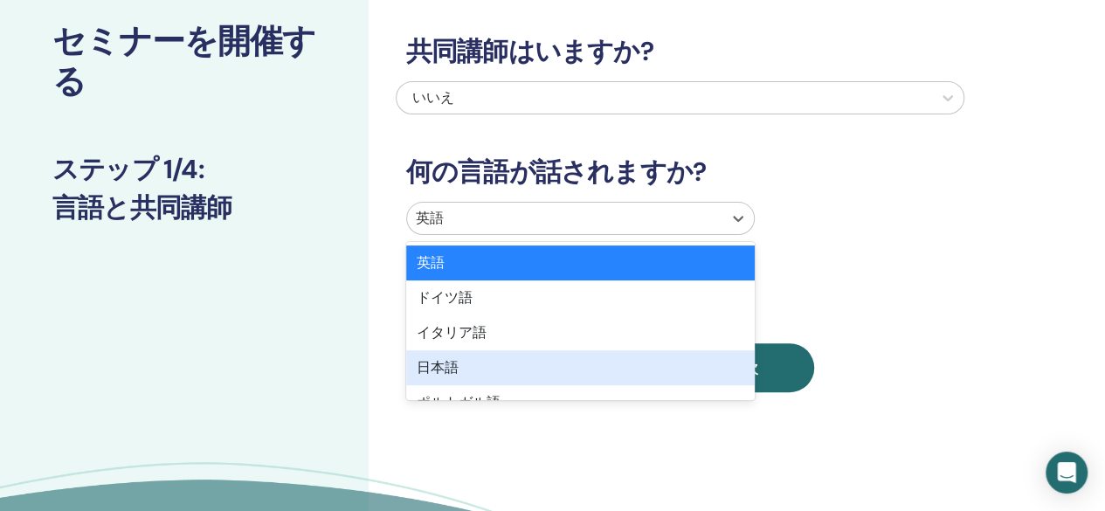
click at [659, 358] on div "日本語" at bounding box center [580, 367] width 349 height 35
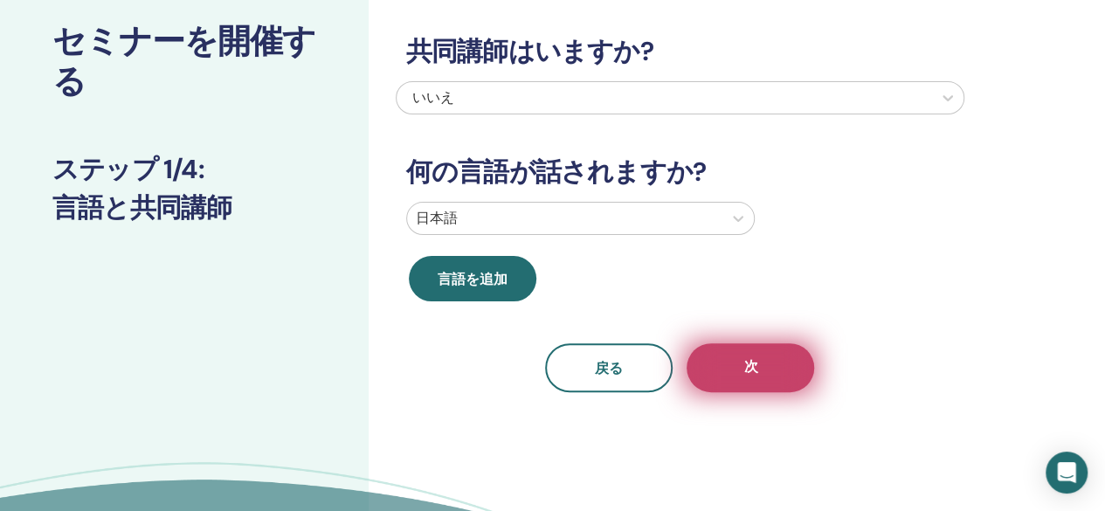
click at [737, 370] on button "次" at bounding box center [751, 367] width 128 height 49
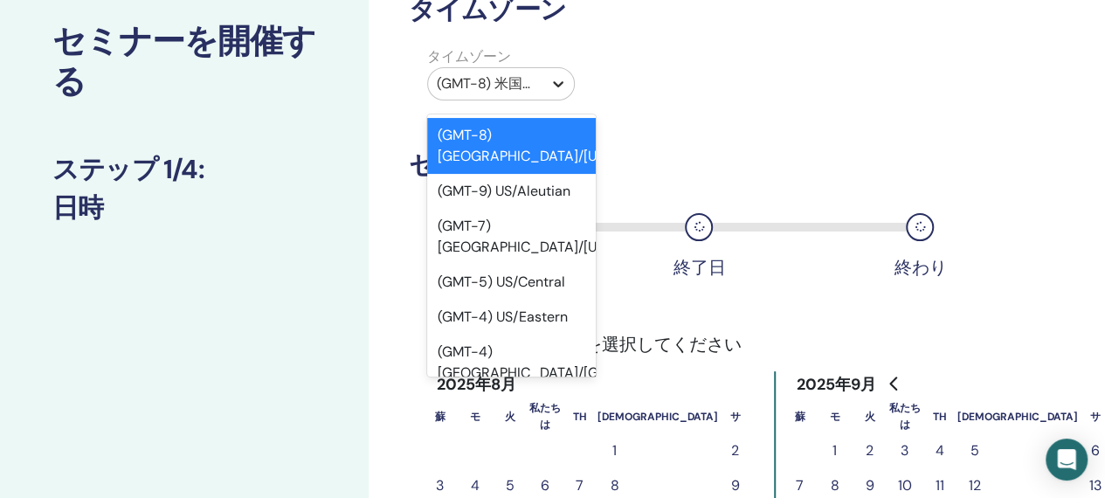
click at [561, 80] on icon at bounding box center [558, 83] width 17 height 17
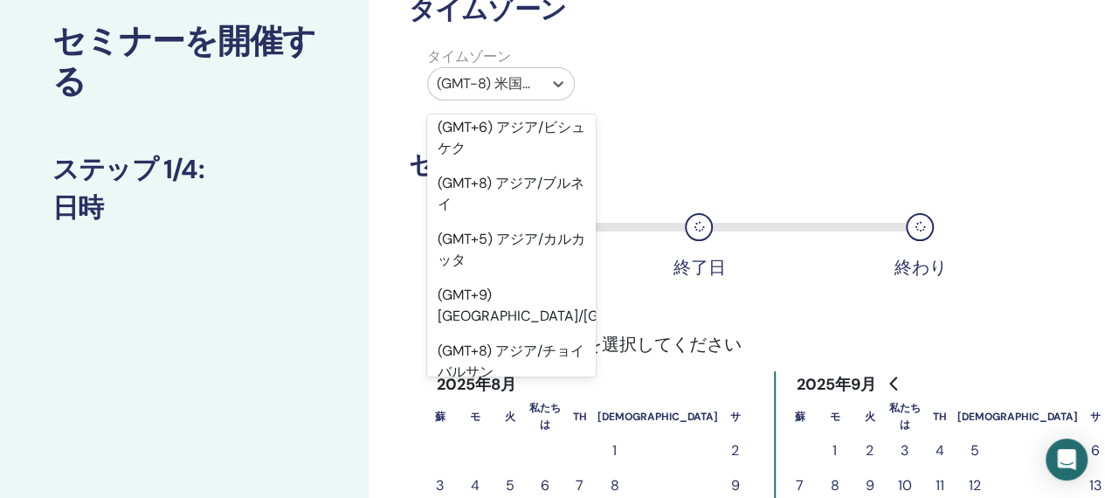
scroll to position [20551, 0]
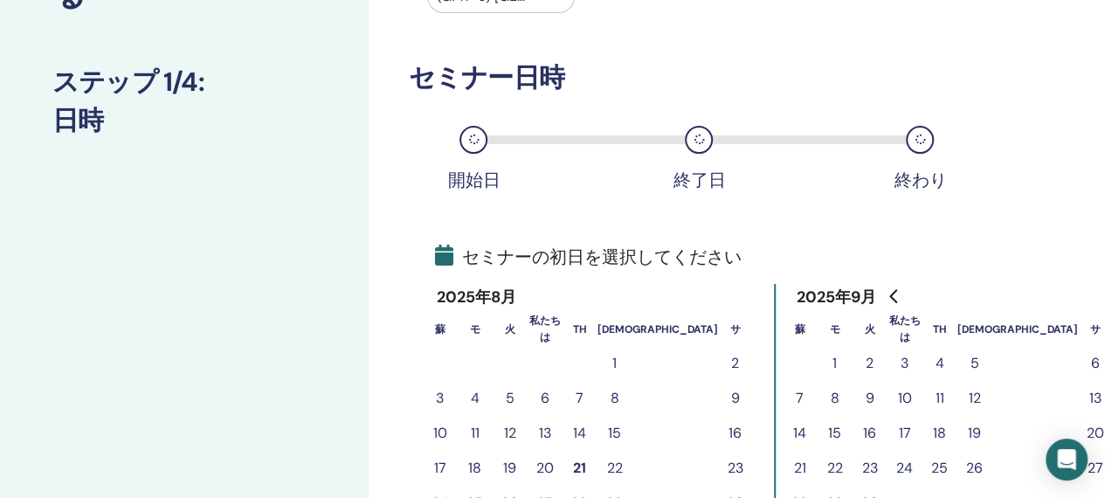
scroll to position [279, 0]
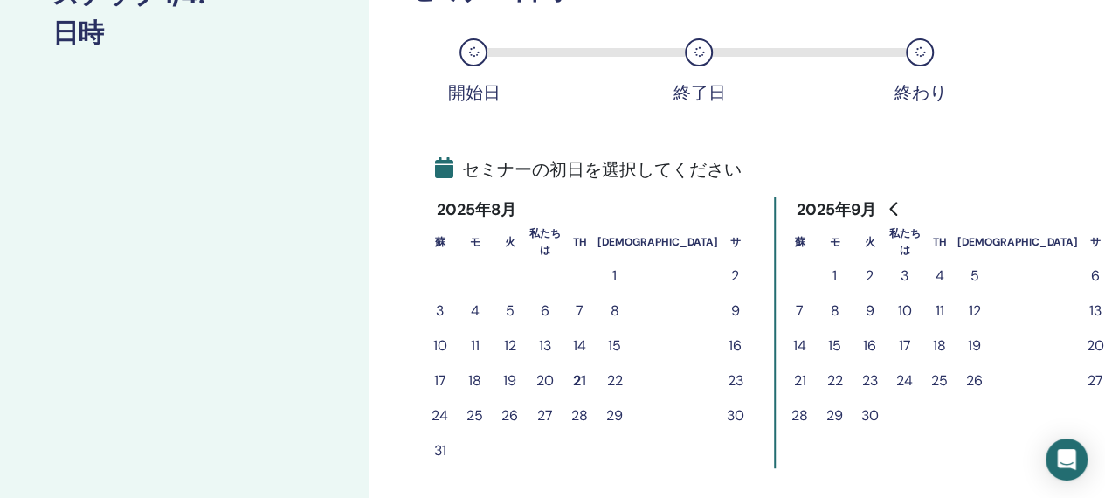
click at [1091, 273] on font "6" at bounding box center [1095, 275] width 9 height 18
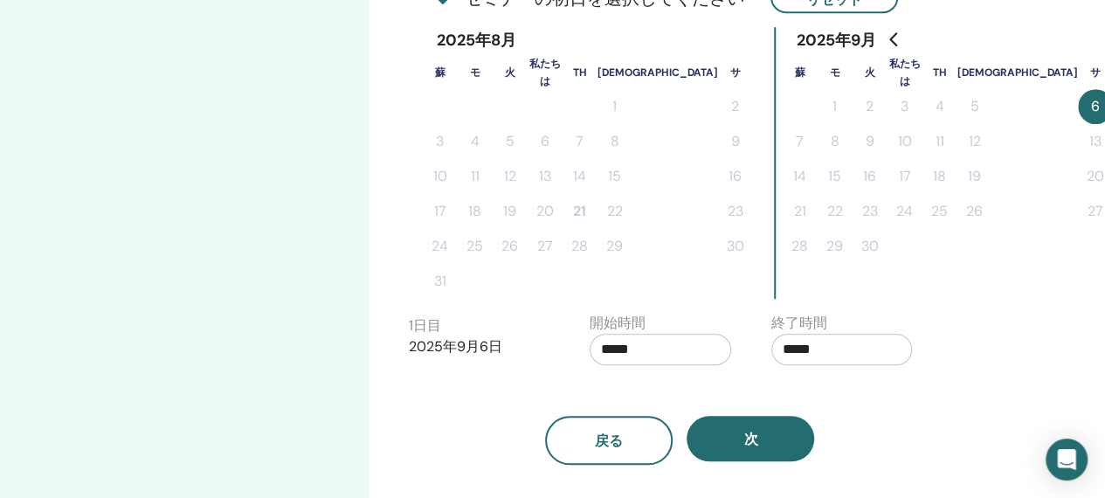
scroll to position [453, 0]
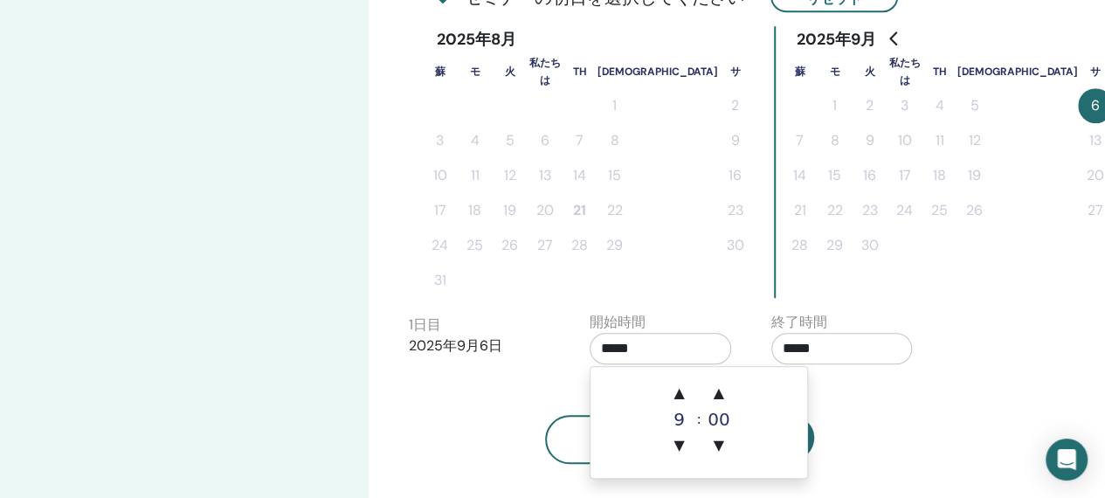
click at [688, 345] on input "*****" at bounding box center [661, 348] width 142 height 31
click at [676, 391] on font "▲" at bounding box center [674, 392] width 10 height 17
type input "*****"
click at [832, 349] on input "*****" at bounding box center [843, 348] width 142 height 31
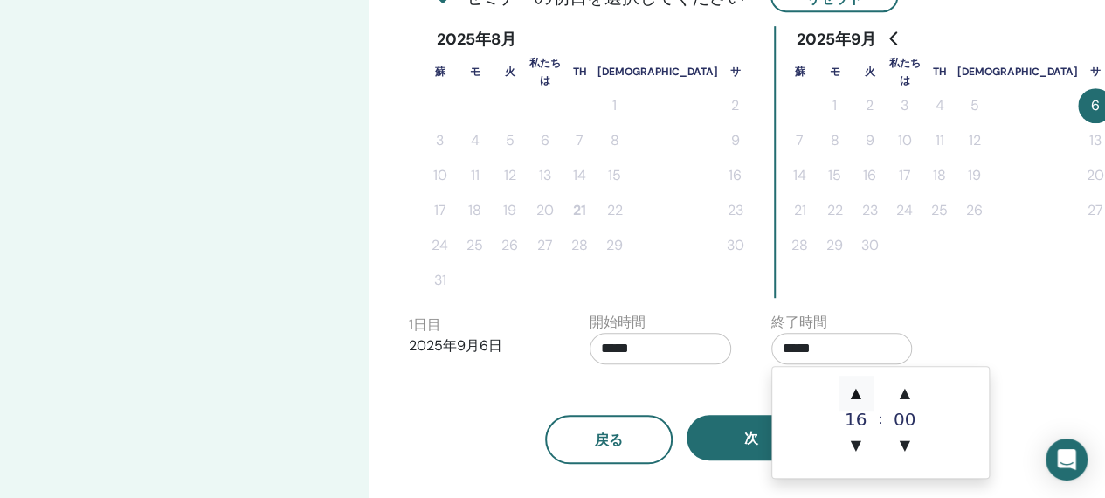
click at [857, 394] on font "▲" at bounding box center [855, 392] width 10 height 17
type input "*****"
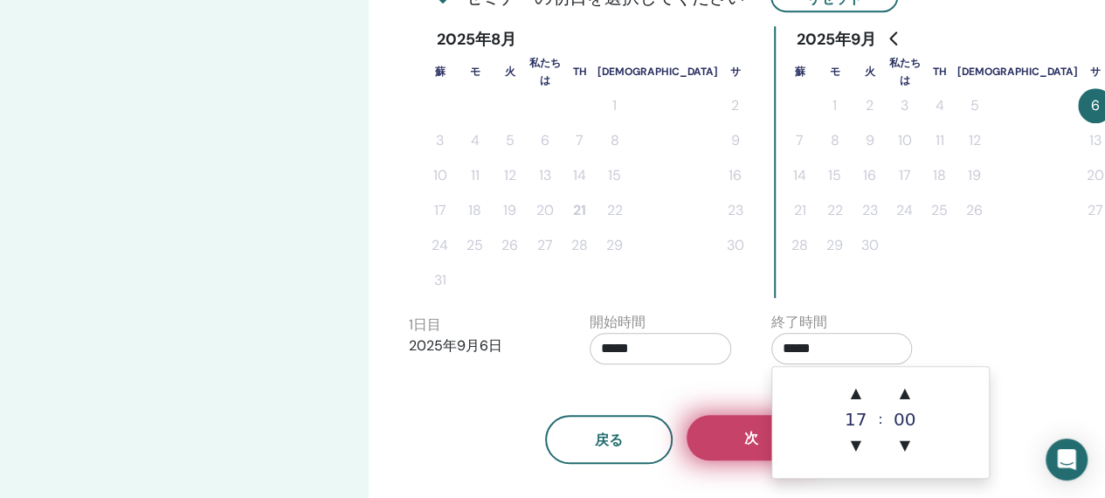
click at [737, 448] on button "次" at bounding box center [751, 437] width 128 height 45
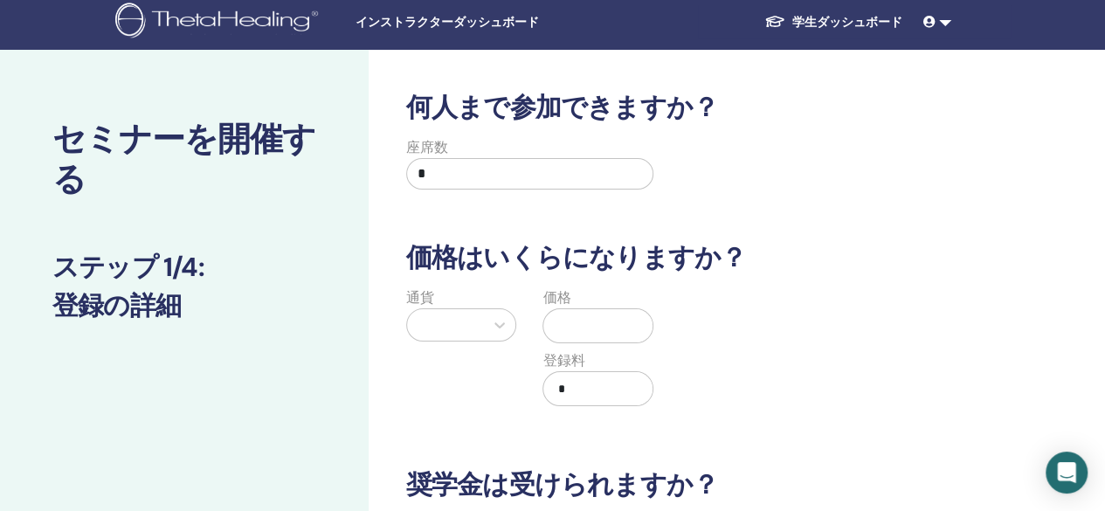
scroll to position [0, 0]
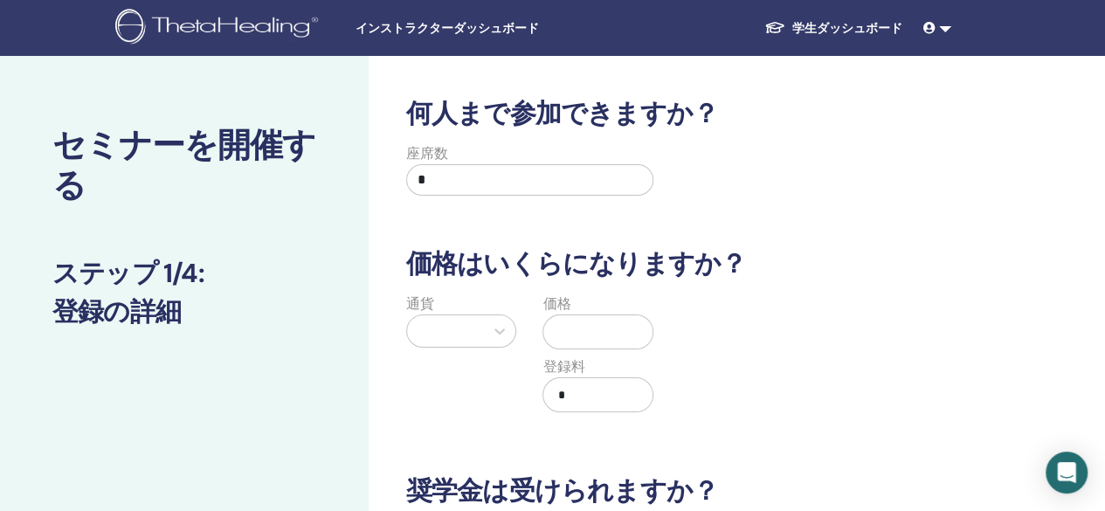
click at [609, 186] on input "*" at bounding box center [530, 179] width 248 height 31
type input "*"
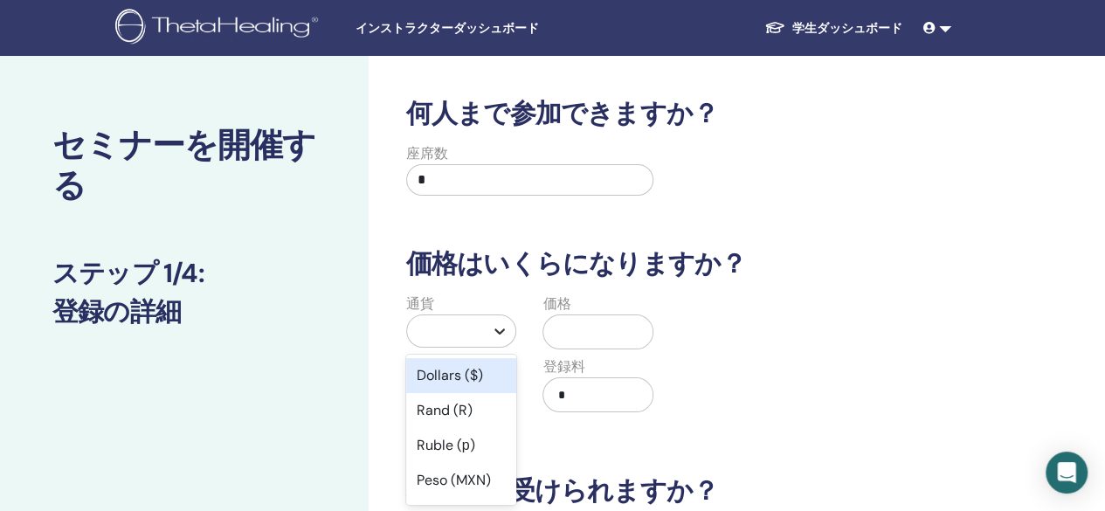
click at [497, 328] on icon at bounding box center [499, 330] width 17 height 17
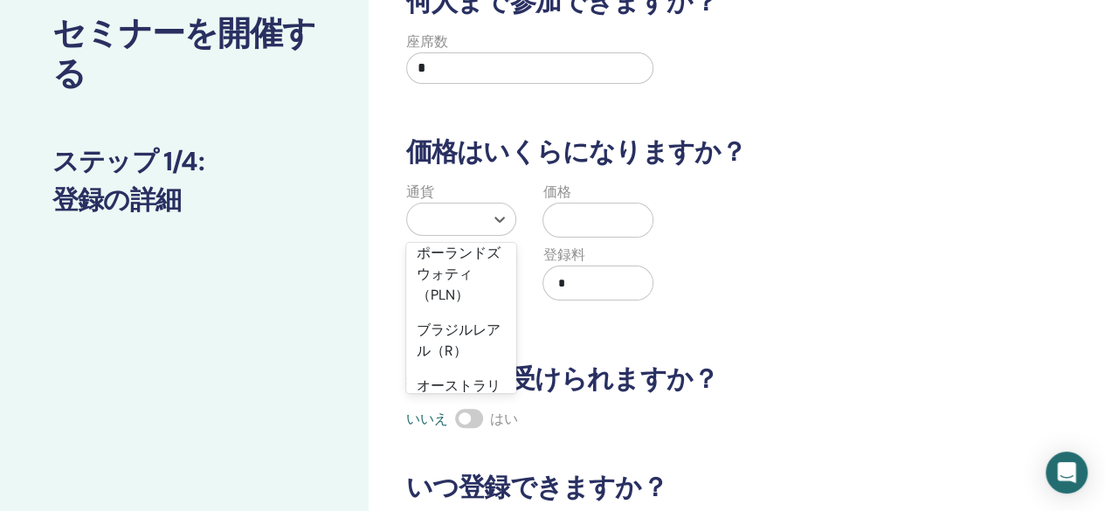
scroll to position [396, 0]
click at [472, 228] on div "円（¥）" at bounding box center [461, 210] width 111 height 35
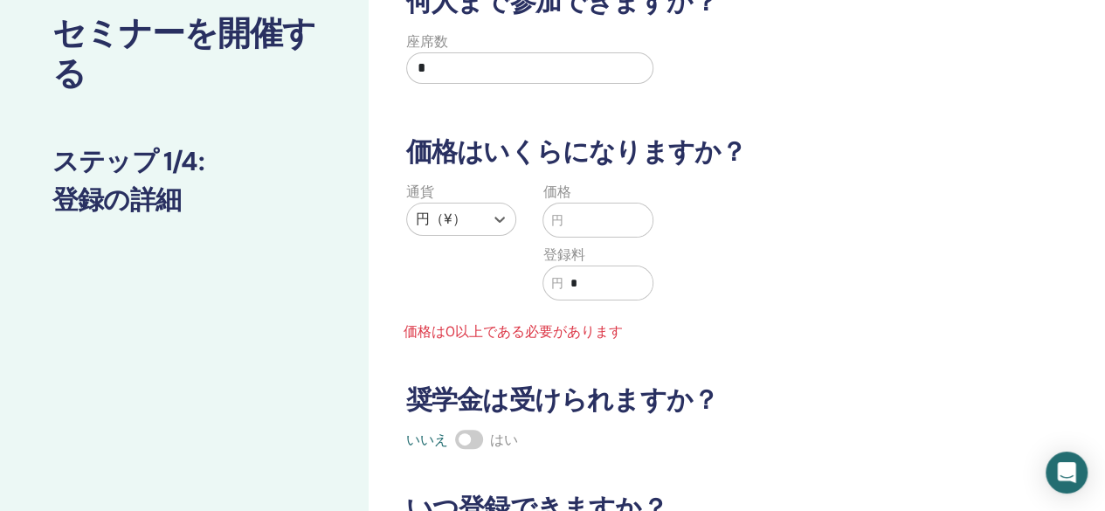
click at [604, 218] on input "text" at bounding box center [608, 220] width 90 height 33
type input "*"
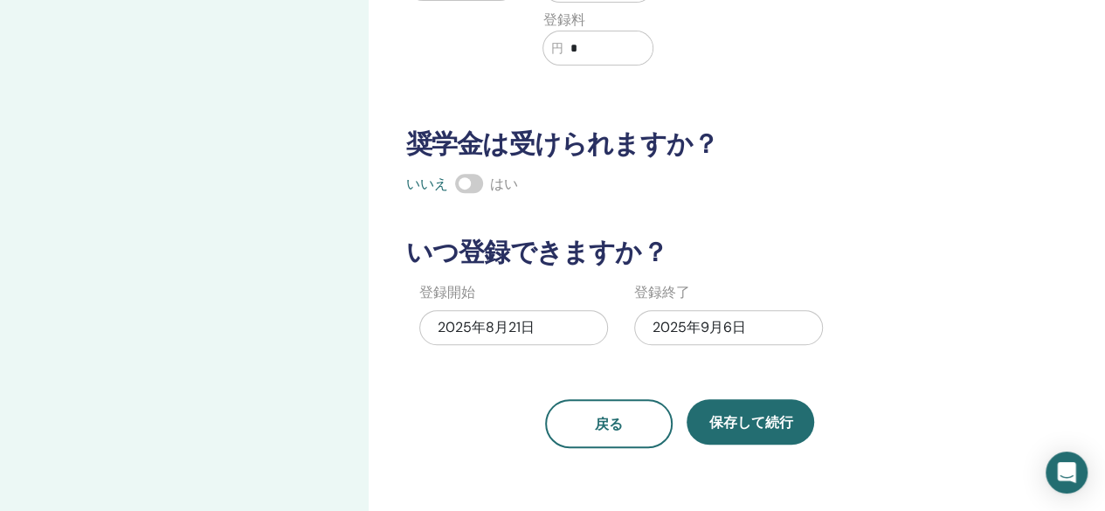
scroll to position [374, 0]
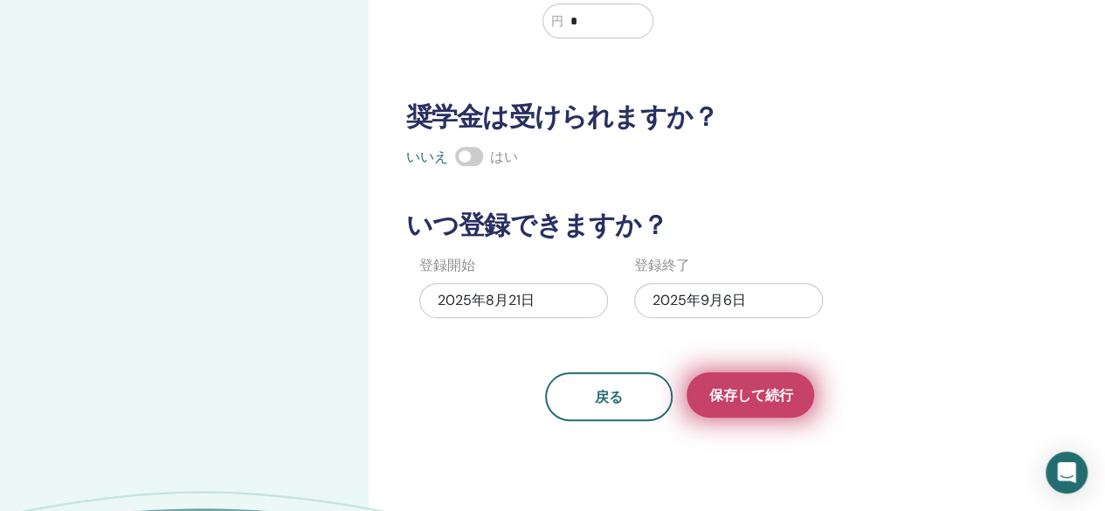
type input "*****"
click at [750, 386] on font "保存して続行" at bounding box center [751, 395] width 84 height 18
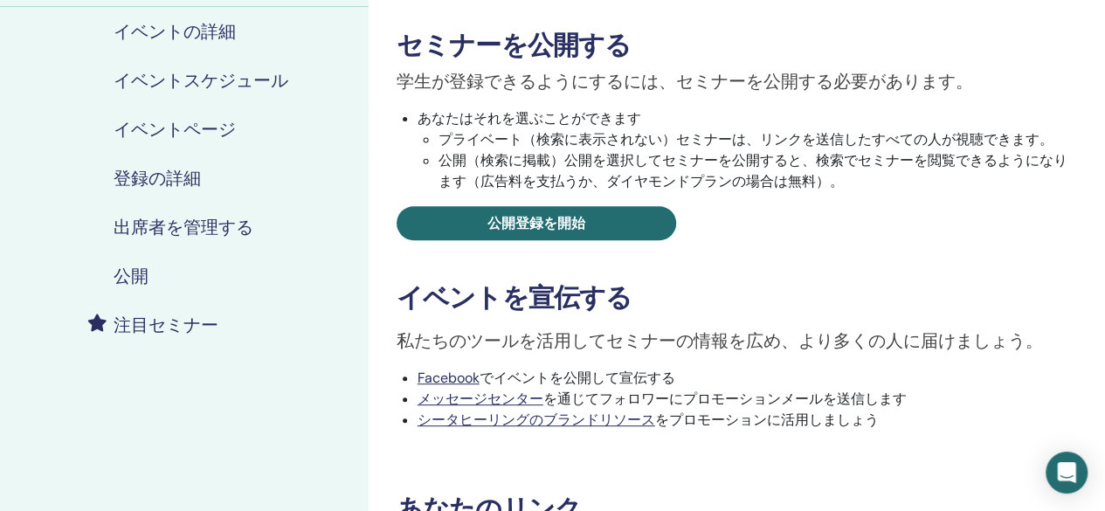
scroll to position [262, 0]
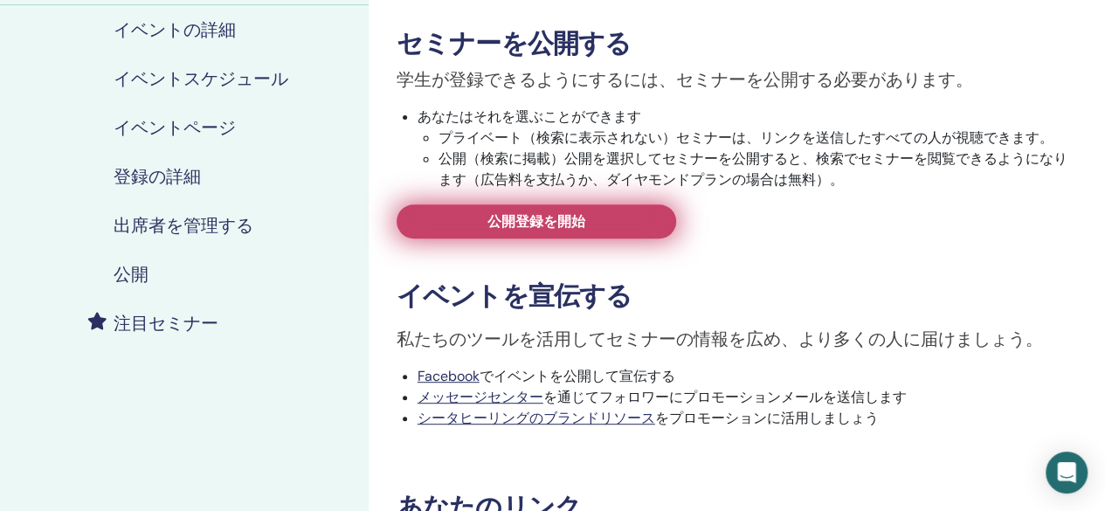
click at [585, 221] on font "公開登録を開始" at bounding box center [537, 221] width 98 height 18
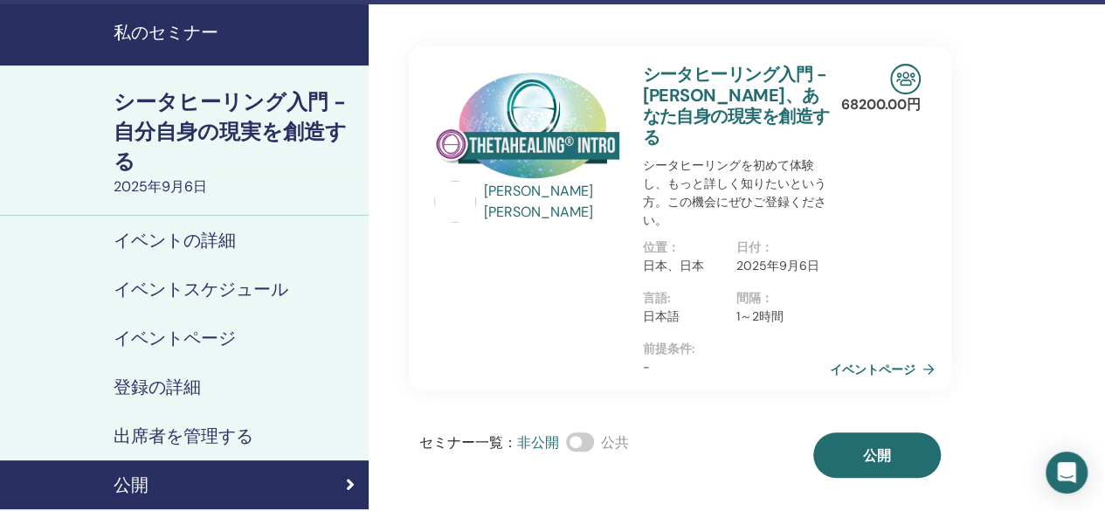
scroll to position [87, 0]
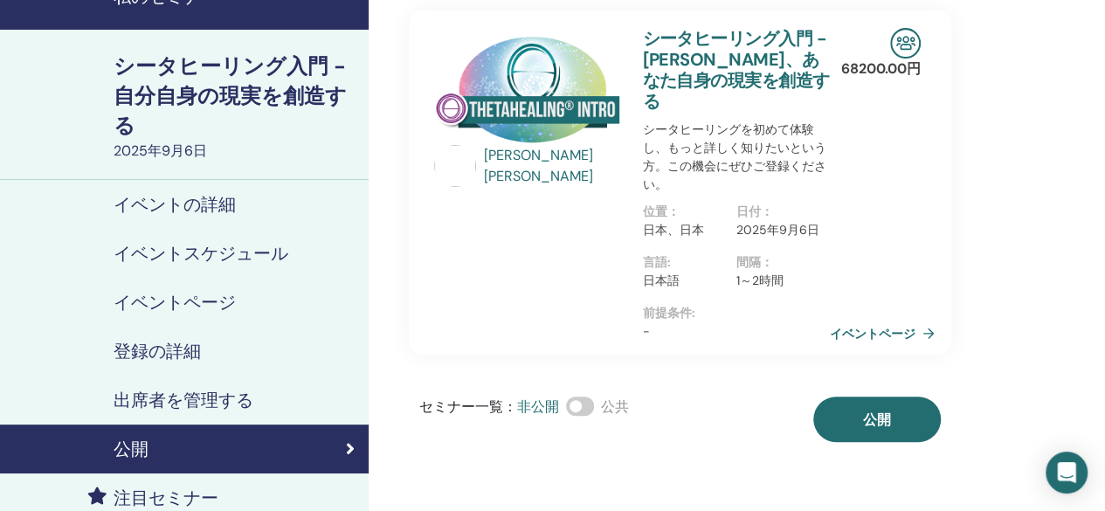
click at [536, 170] on font "[PERSON_NAME]" at bounding box center [538, 176] width 109 height 18
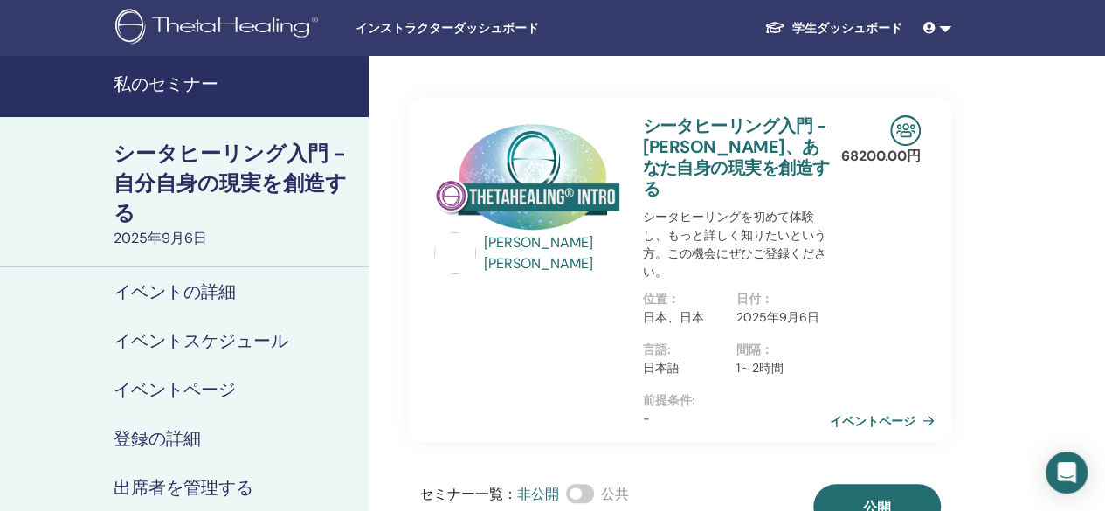
click at [809, 309] on font "2025年9月6日" at bounding box center [778, 317] width 83 height 16
click at [824, 291] on div "日付 ： [DATE]" at bounding box center [783, 315] width 93 height 51
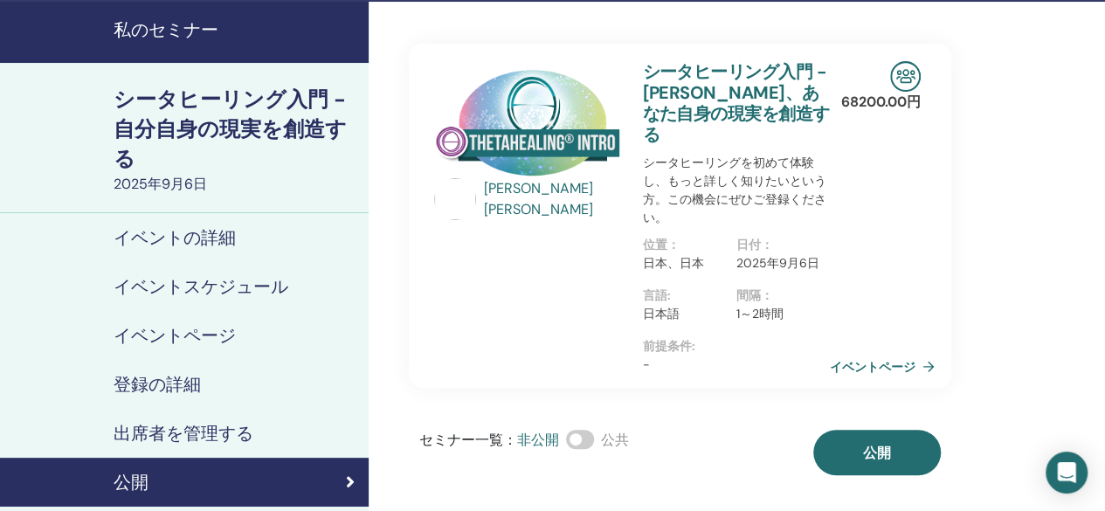
scroll to position [87, 0]
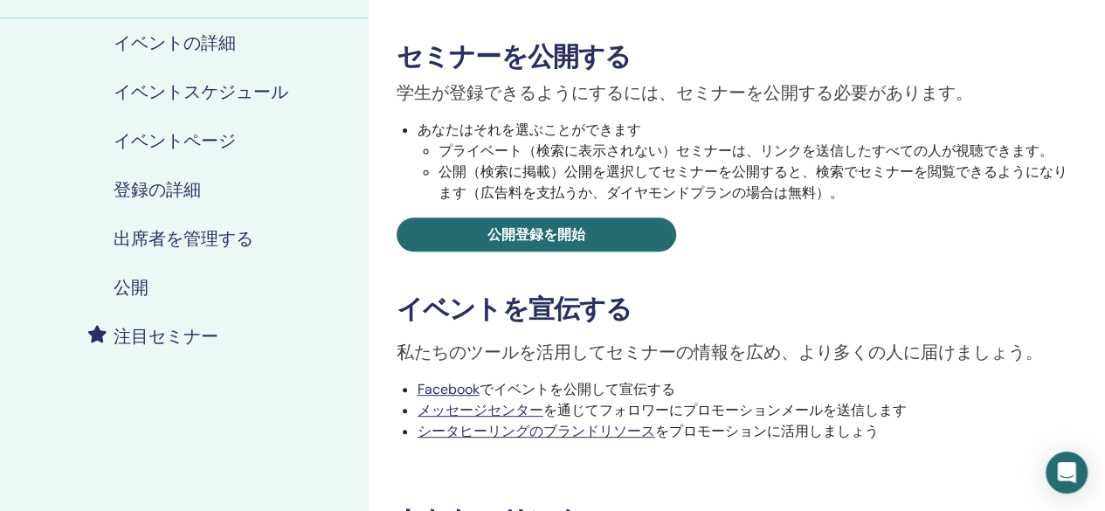
scroll to position [262, 0]
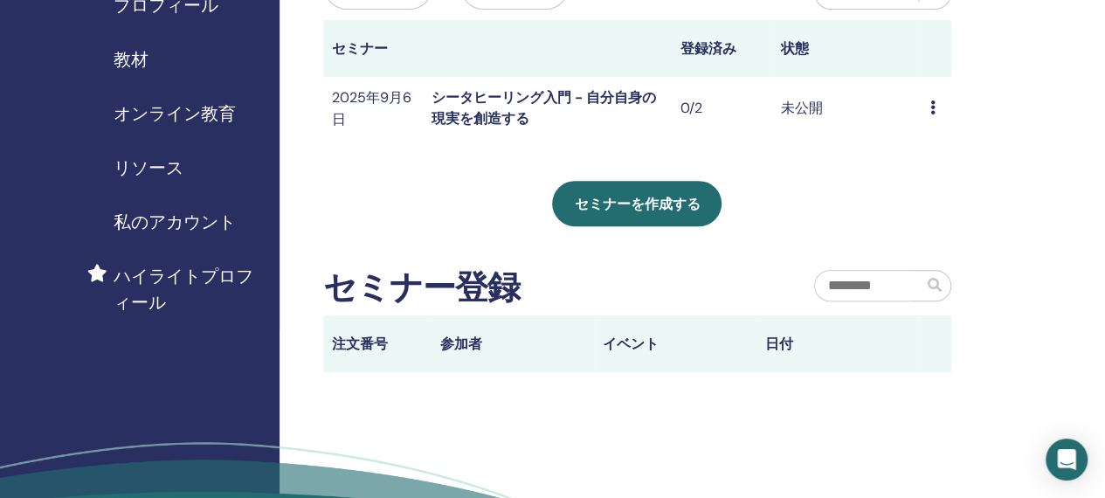
scroll to position [262, 0]
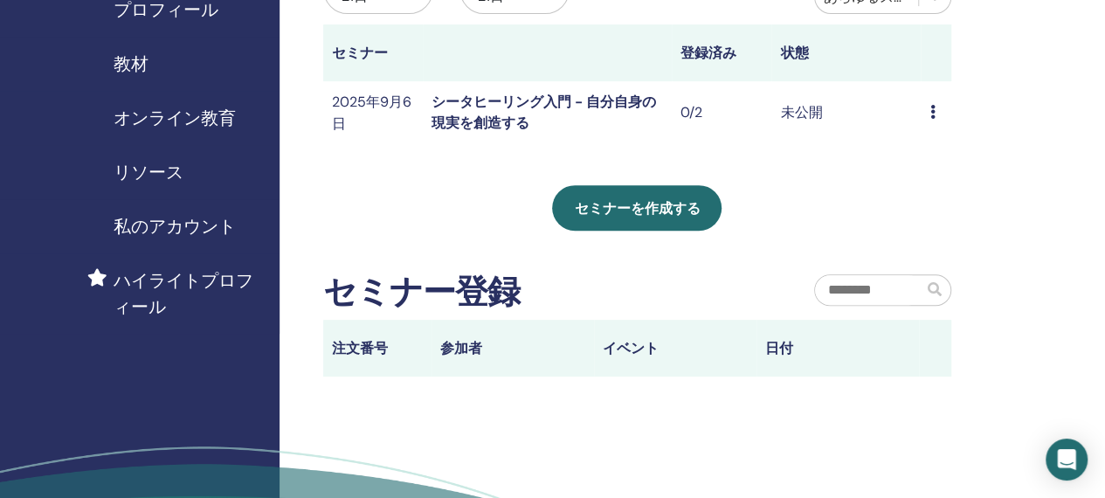
click at [198, 231] on font "私のアカウント" at bounding box center [175, 226] width 122 height 23
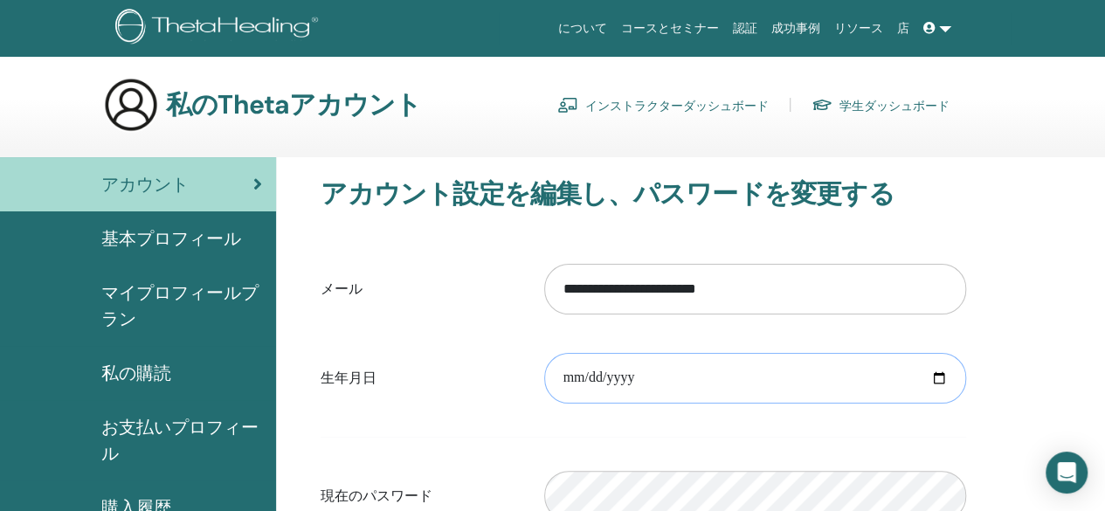
click at [851, 371] on input "date" at bounding box center [755, 378] width 422 height 51
click at [231, 237] on font "基本プロフィール" at bounding box center [171, 238] width 140 height 23
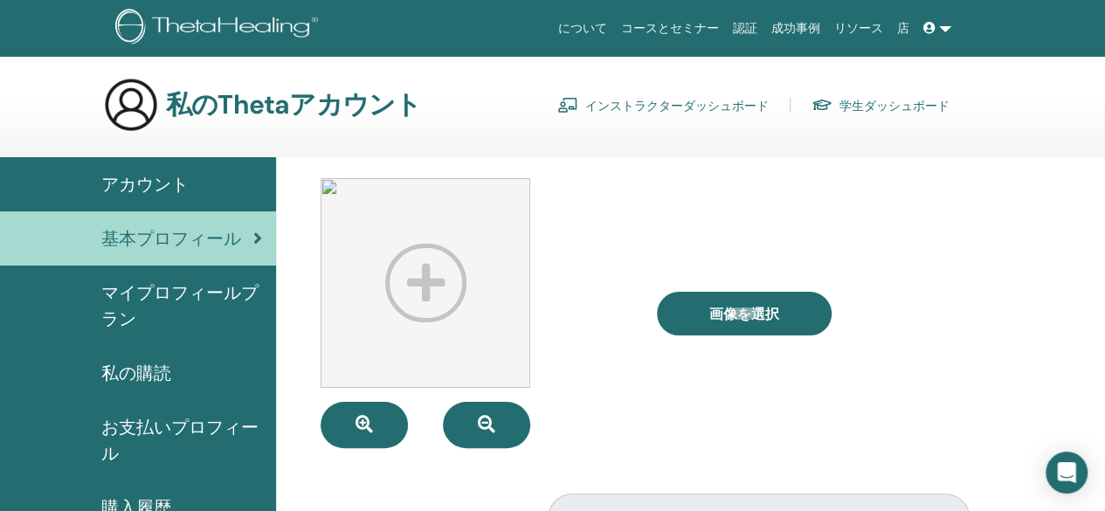
click at [694, 99] on font "インストラクターダッシュボード" at bounding box center [676, 106] width 183 height 16
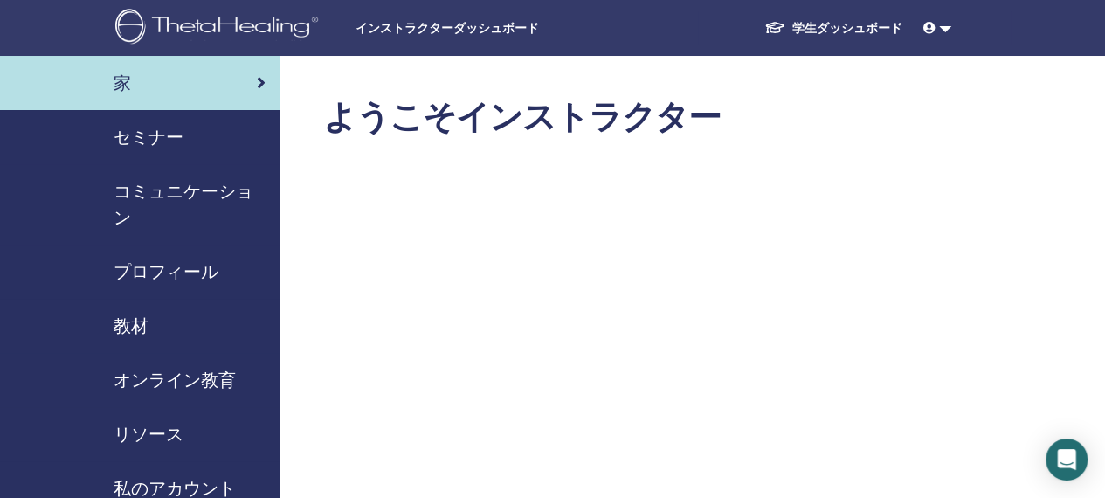
click at [164, 139] on font "セミナー" at bounding box center [149, 137] width 70 height 23
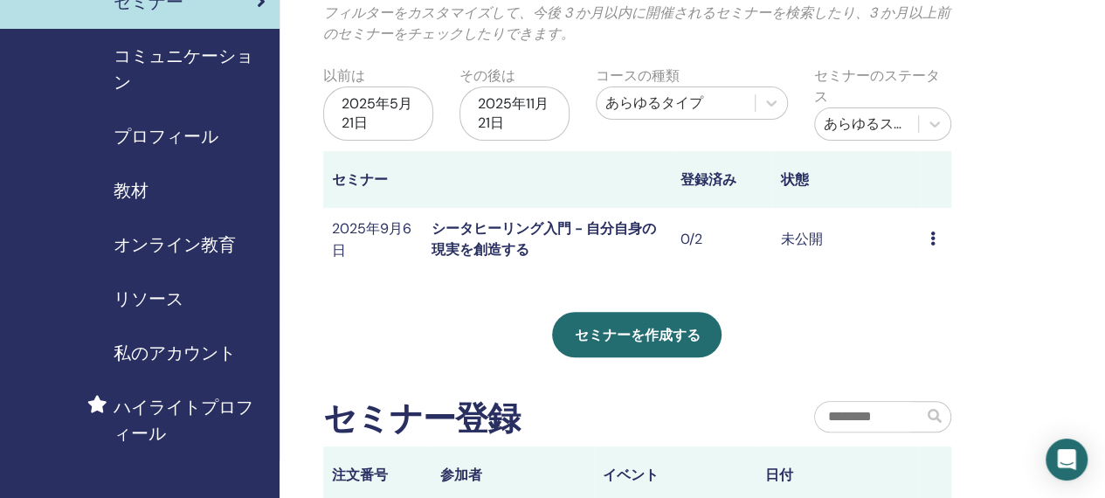
scroll to position [349, 0]
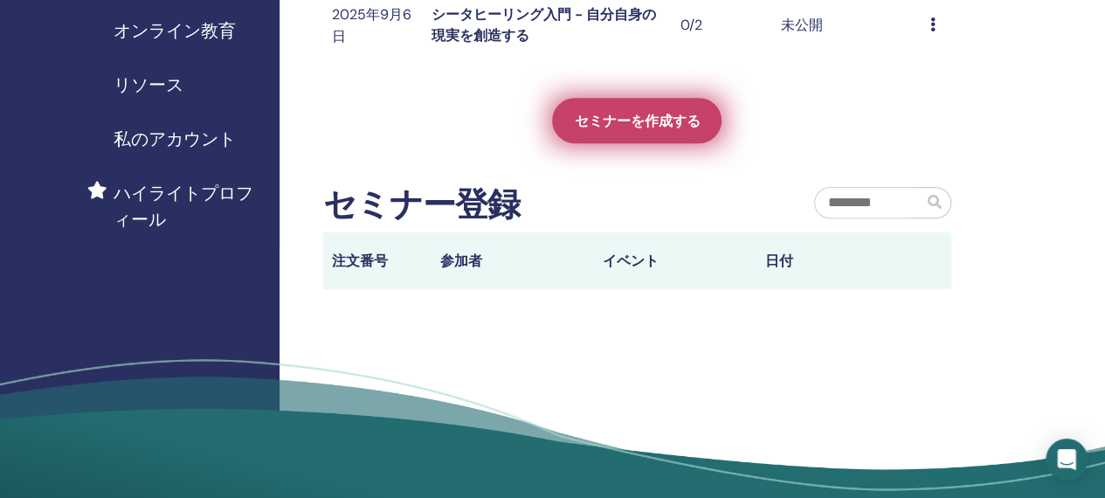
click at [691, 128] on font "セミナーを作成する" at bounding box center [637, 121] width 126 height 18
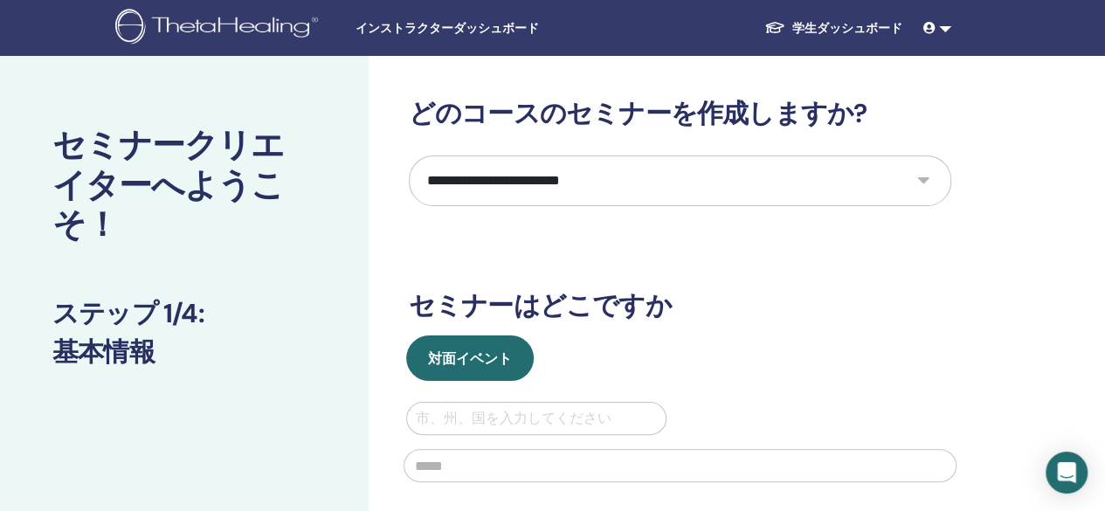
click at [920, 179] on select "**********" at bounding box center [680, 181] width 543 height 51
select select "*"
click at [409, 156] on select "**********" at bounding box center [680, 181] width 543 height 51
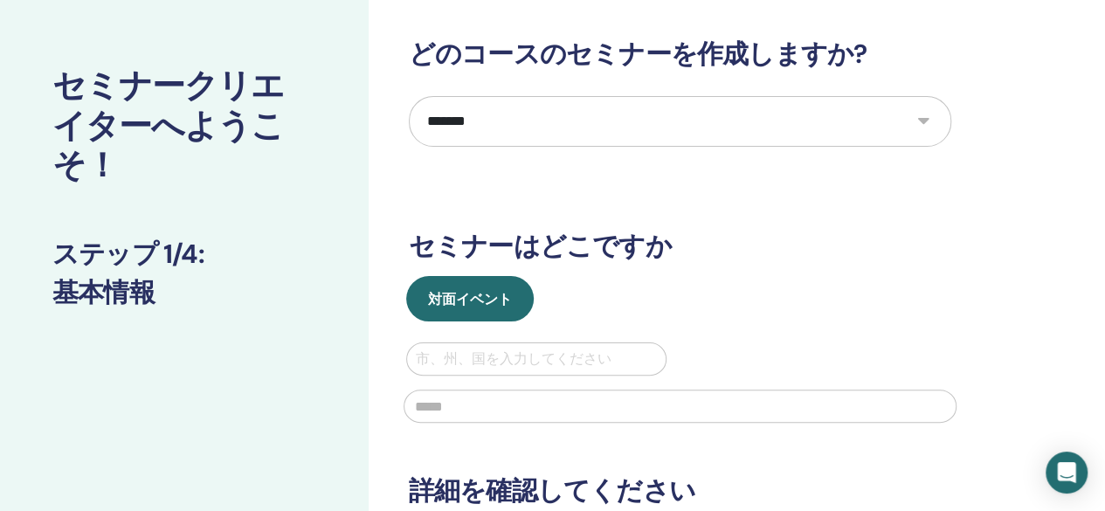
scroll to position [87, 0]
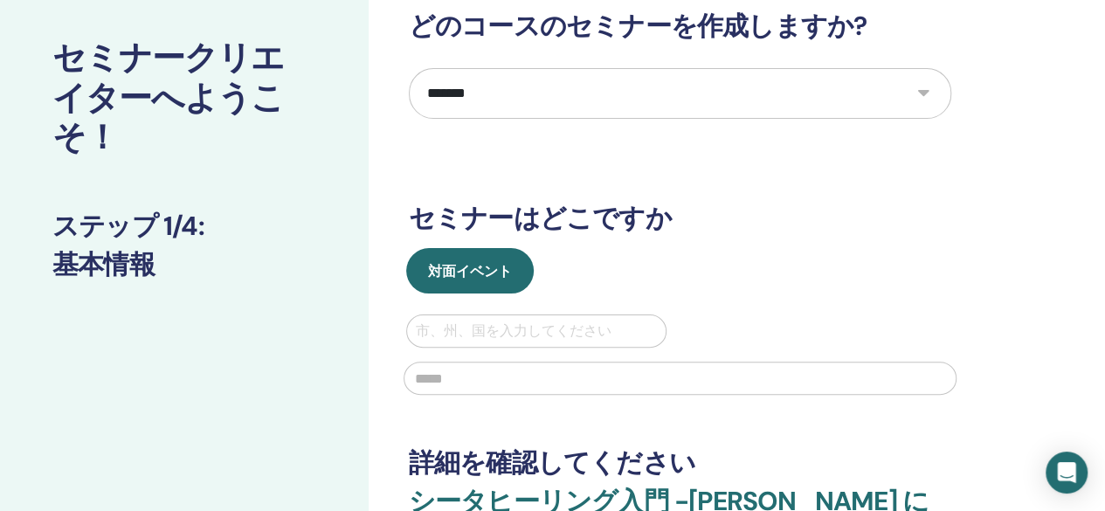
click at [599, 336] on div at bounding box center [537, 331] width 242 height 24
type input "*"
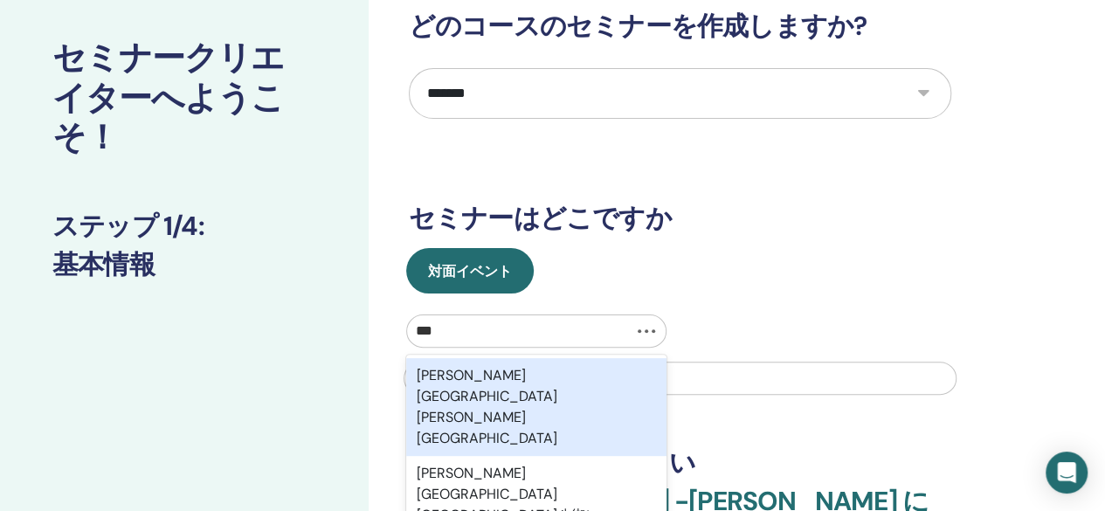
type input "**"
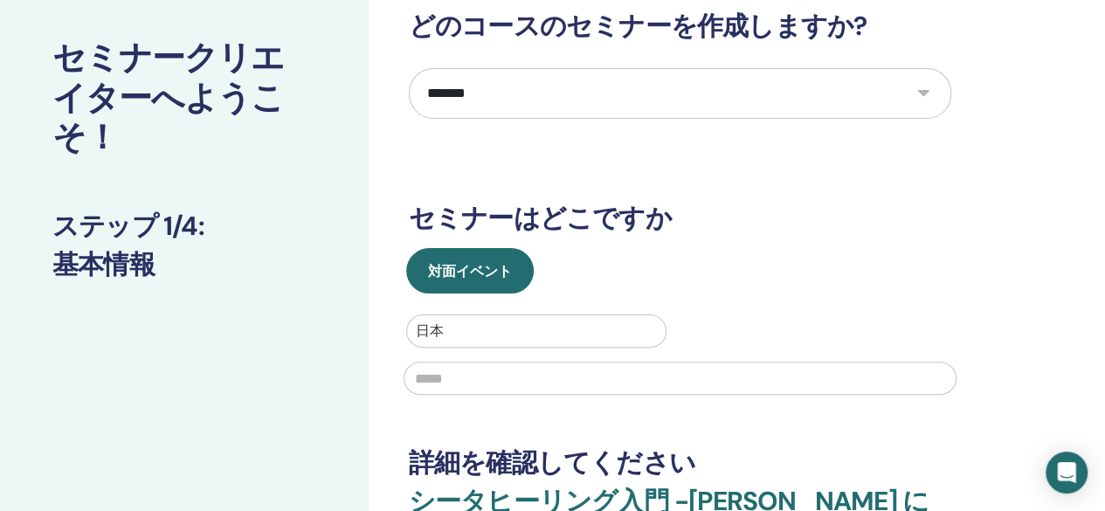
click at [666, 387] on input "text" at bounding box center [680, 378] width 553 height 33
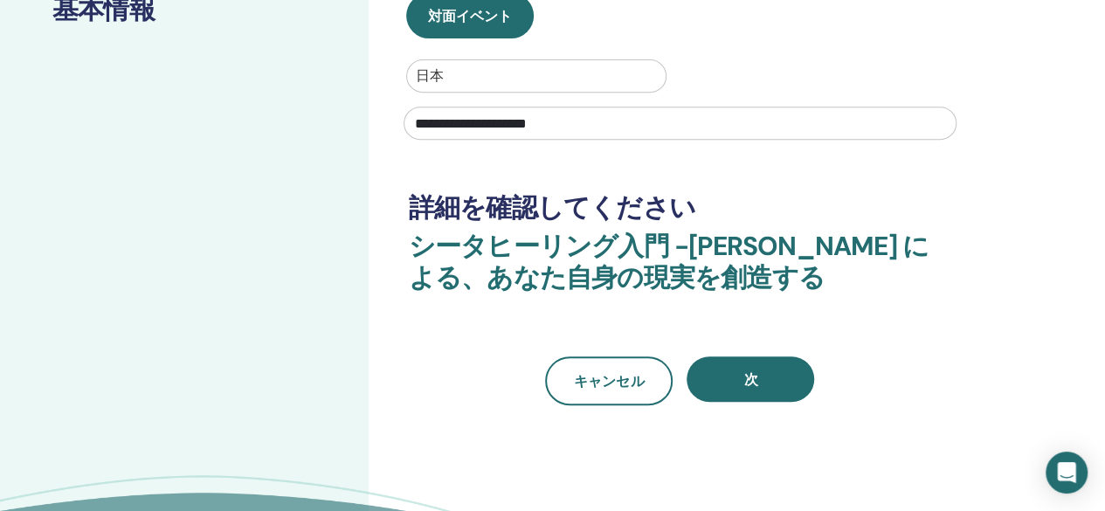
scroll to position [349, 0]
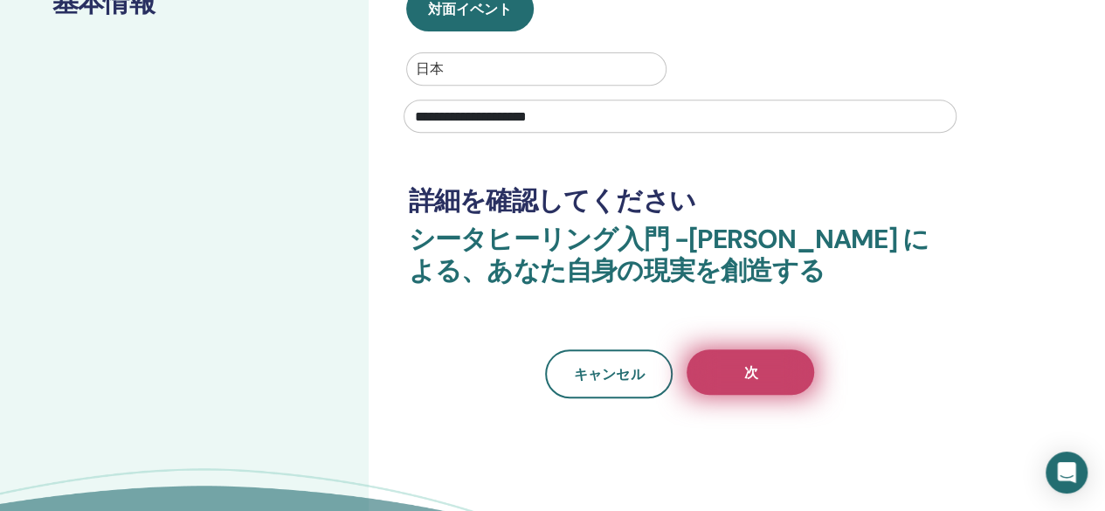
type input "**********"
click at [768, 383] on button "次" at bounding box center [751, 371] width 128 height 45
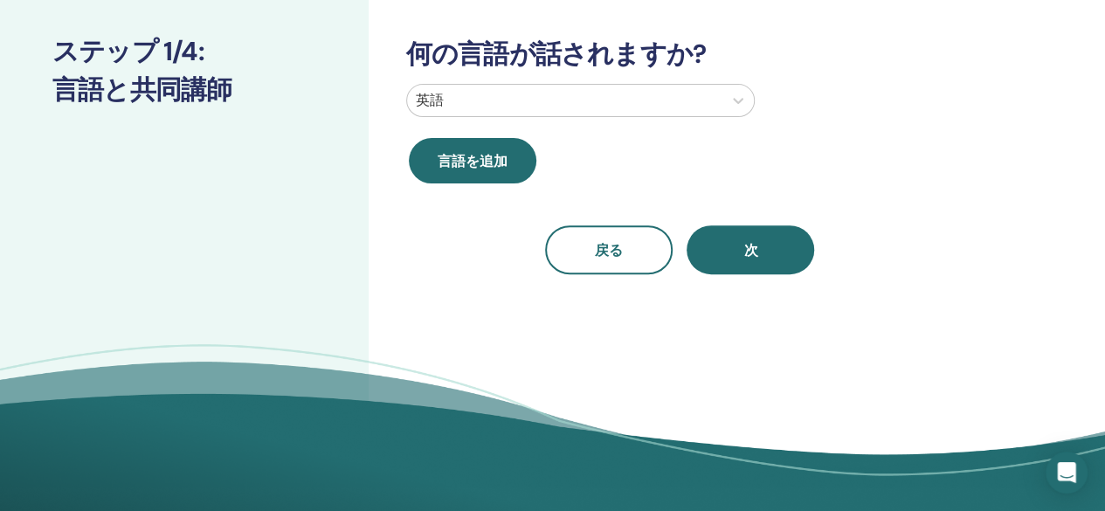
scroll to position [0, 0]
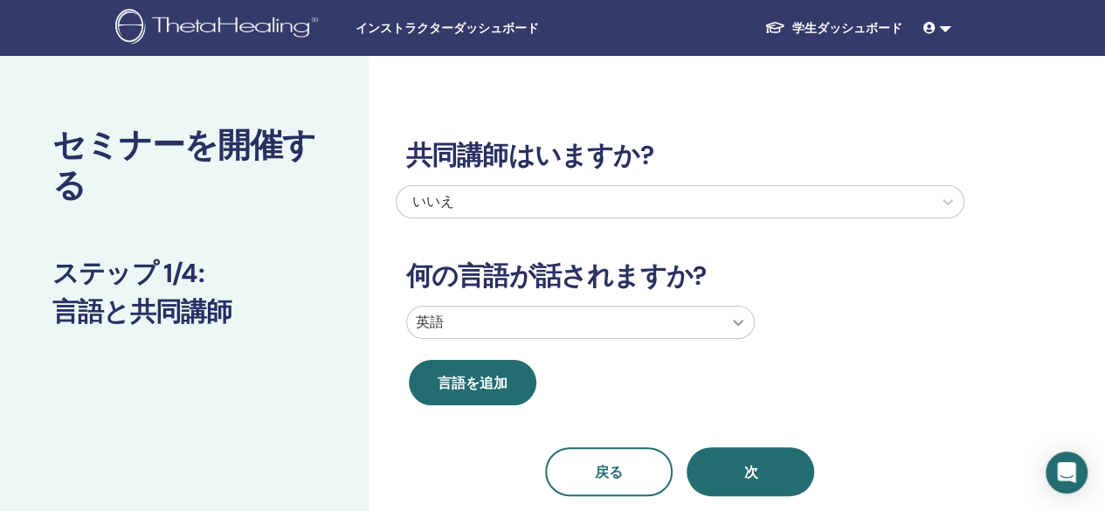
click at [737, 326] on icon at bounding box center [738, 322] width 17 height 17
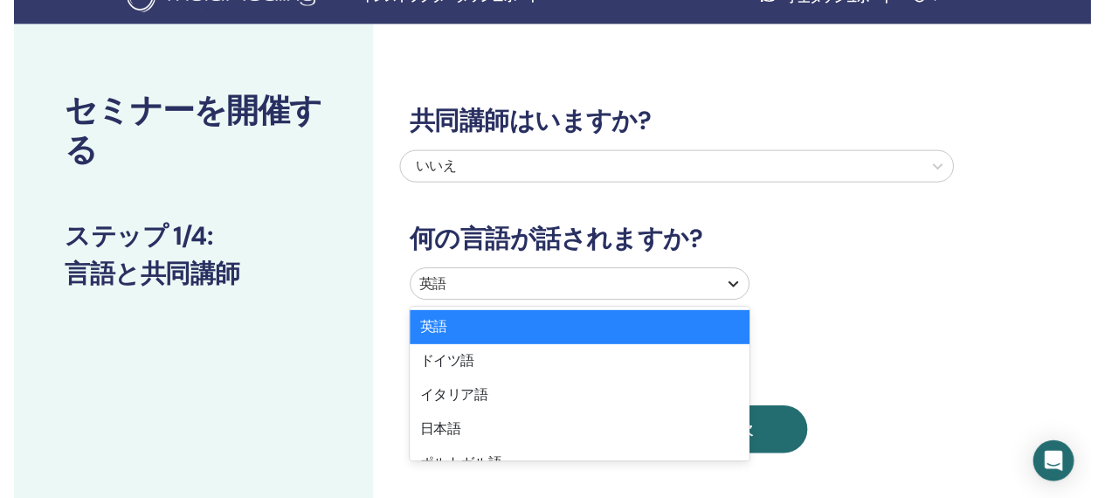
scroll to position [104, 0]
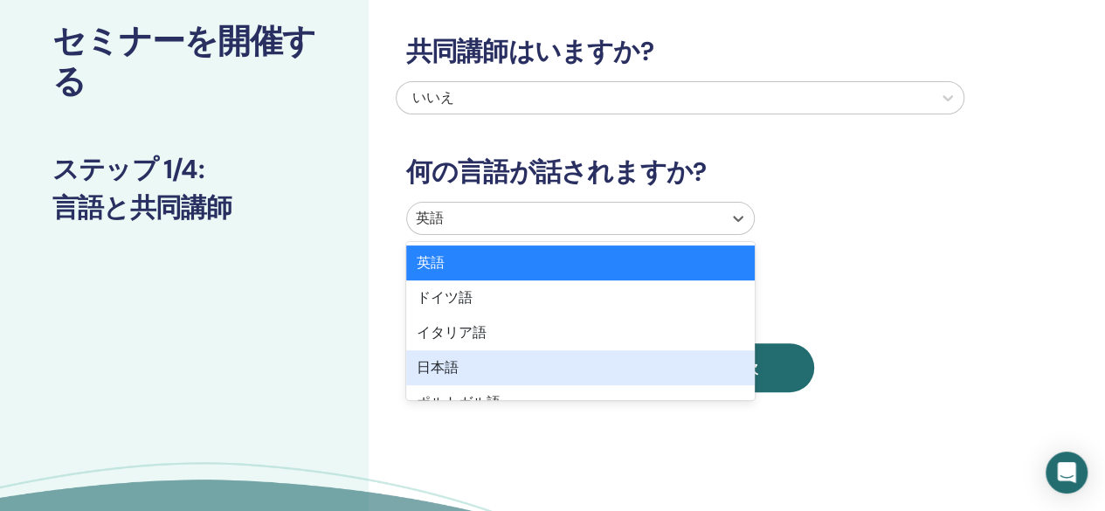
click at [668, 371] on div "日本語" at bounding box center [580, 367] width 349 height 35
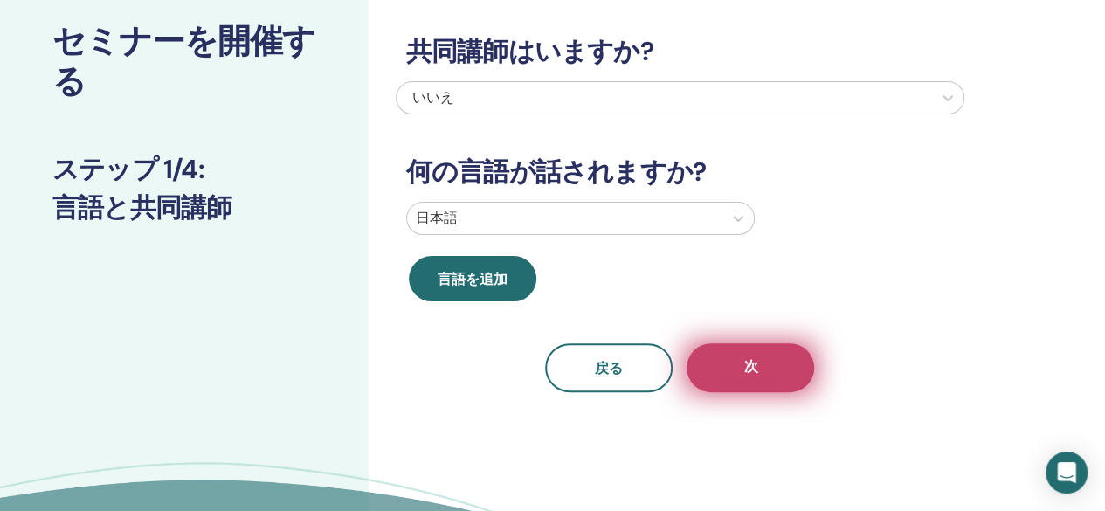
click at [741, 370] on button "次" at bounding box center [751, 367] width 128 height 49
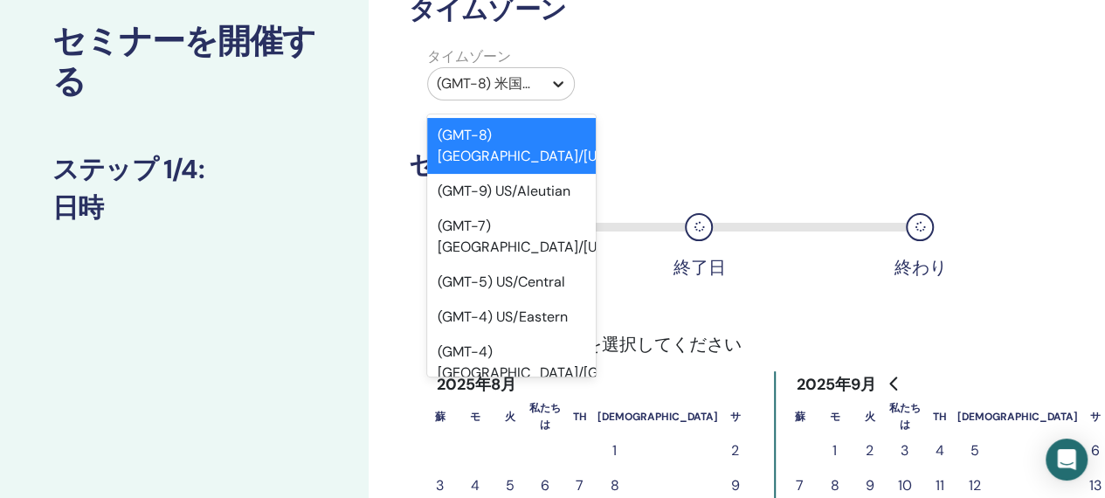
click at [550, 85] on icon at bounding box center [558, 83] width 17 height 17
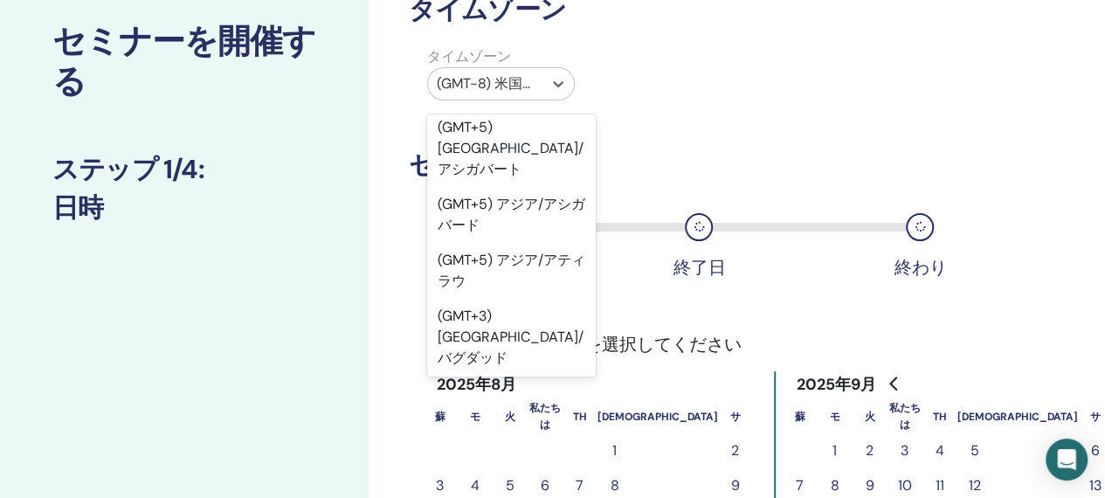
scroll to position [20438, 0]
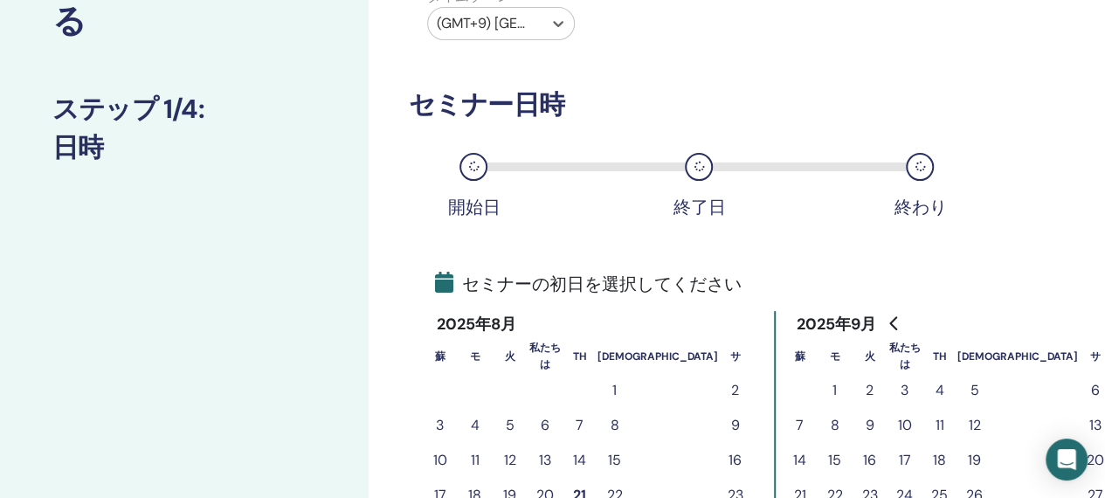
scroll to position [191, 0]
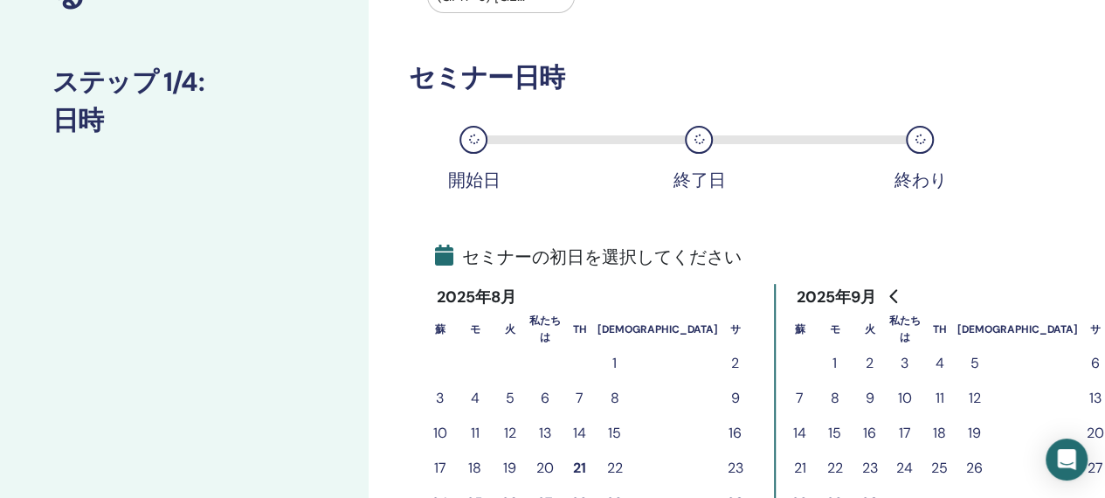
click at [1091, 363] on font "6" at bounding box center [1095, 363] width 9 height 18
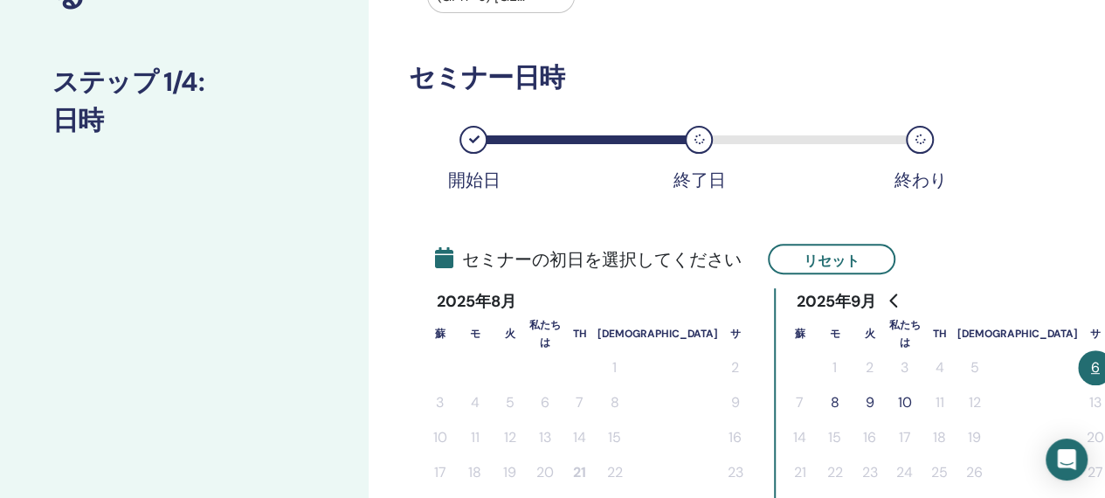
click at [831, 405] on font "8" at bounding box center [835, 402] width 9 height 18
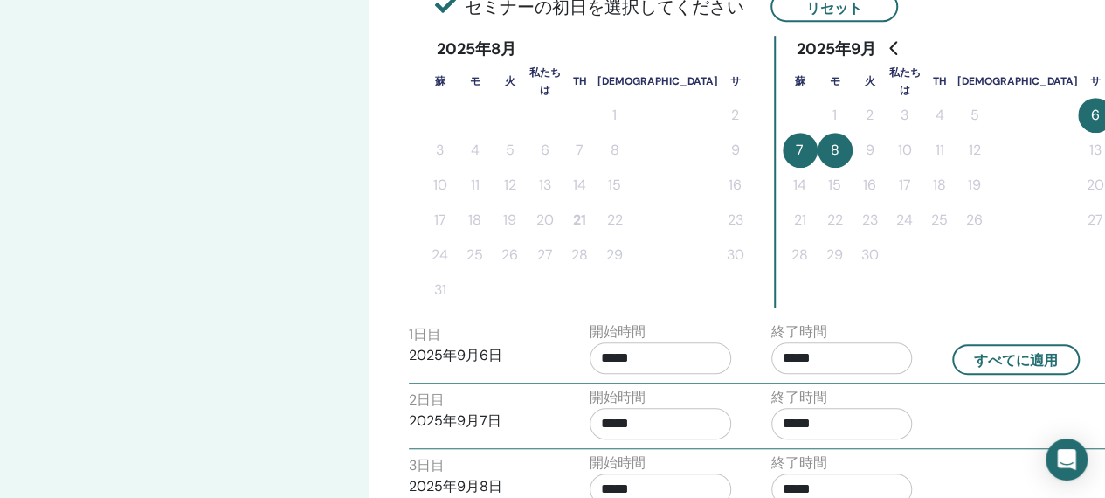
scroll to position [541, 0]
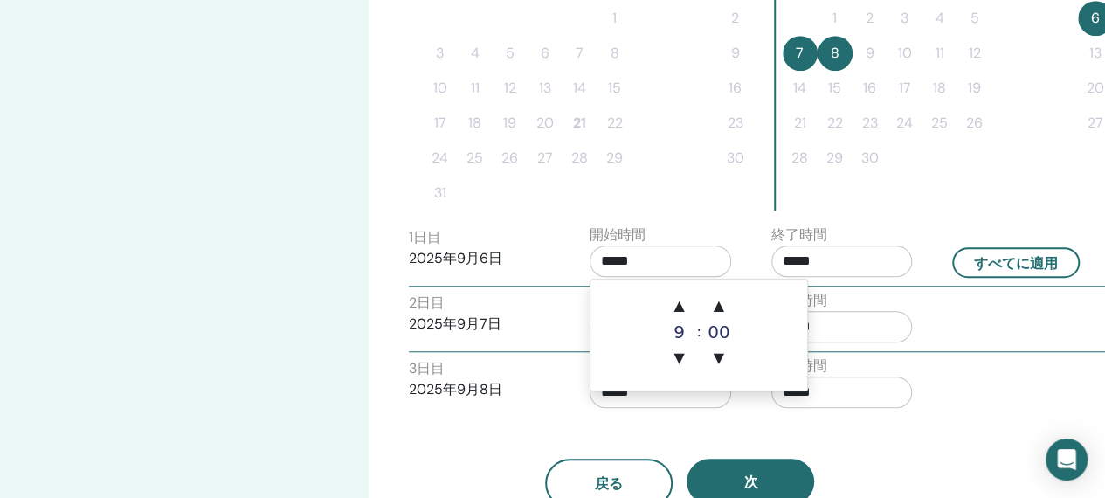
click at [649, 265] on input "*****" at bounding box center [661, 261] width 142 height 31
click at [673, 312] on font "▲" at bounding box center [674, 305] width 10 height 17
type input "*****"
click at [832, 261] on input "*****" at bounding box center [843, 261] width 142 height 31
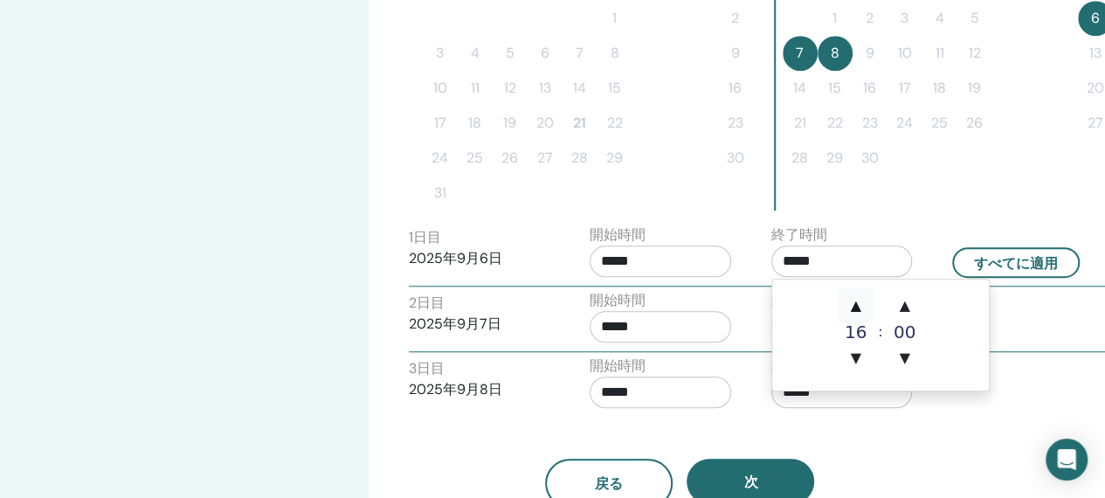
click at [856, 311] on font "▲" at bounding box center [855, 305] width 10 height 17
type input "*****"
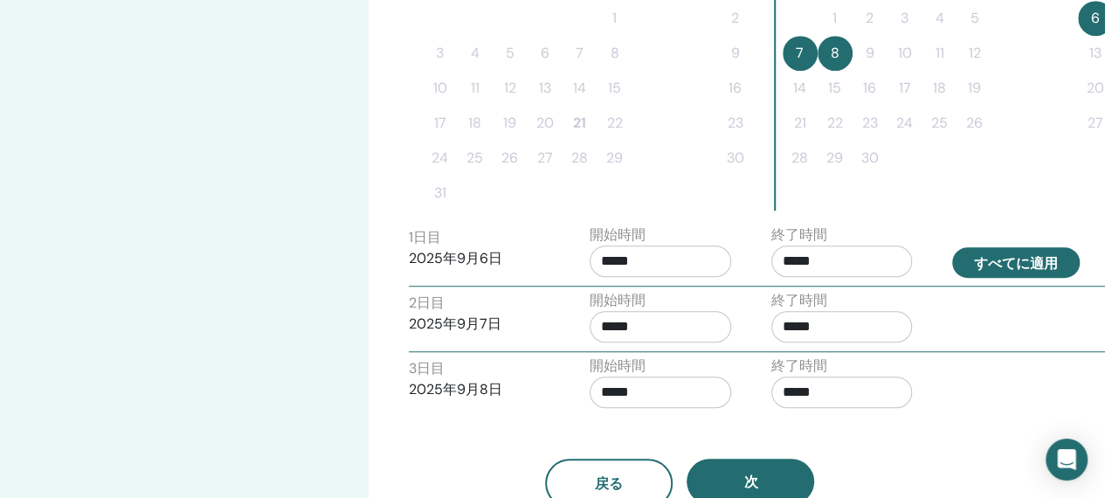
click at [1000, 256] on font "すべてに適用" at bounding box center [1016, 263] width 84 height 18
type input "*****"
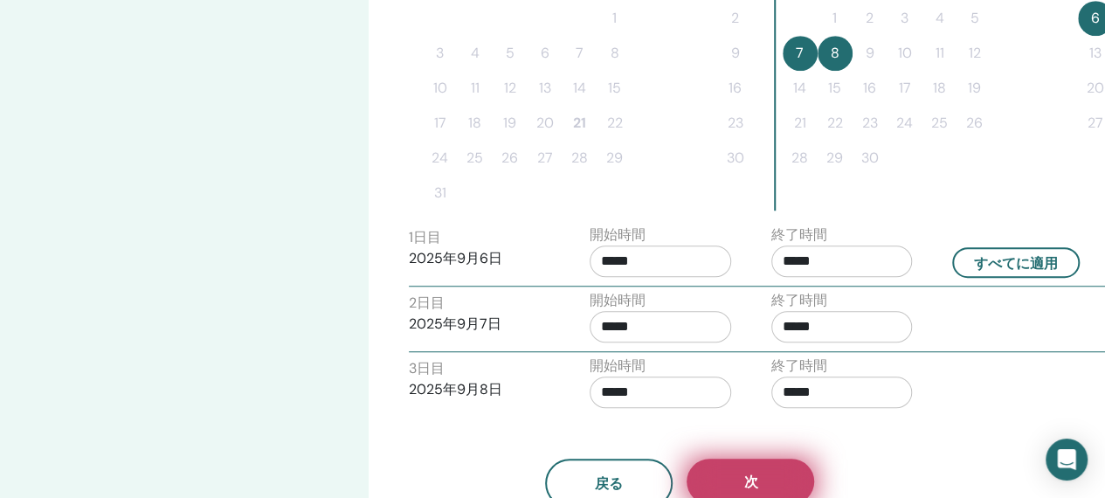
click at [785, 480] on button "次" at bounding box center [751, 481] width 128 height 45
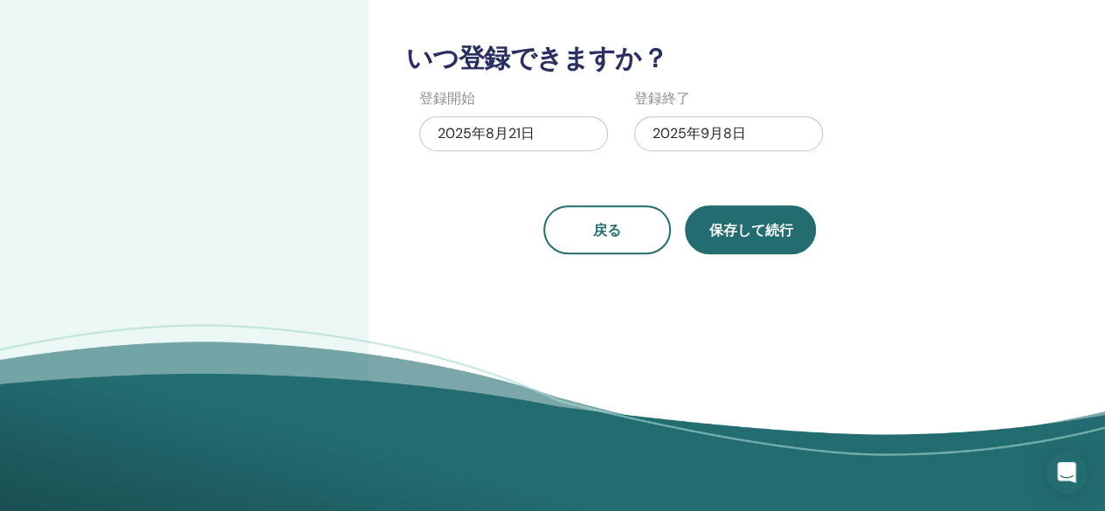
click at [747, 234] on font "保存して続行" at bounding box center [751, 230] width 84 height 18
click at [778, 135] on div "2025年9月8日" at bounding box center [728, 133] width 189 height 35
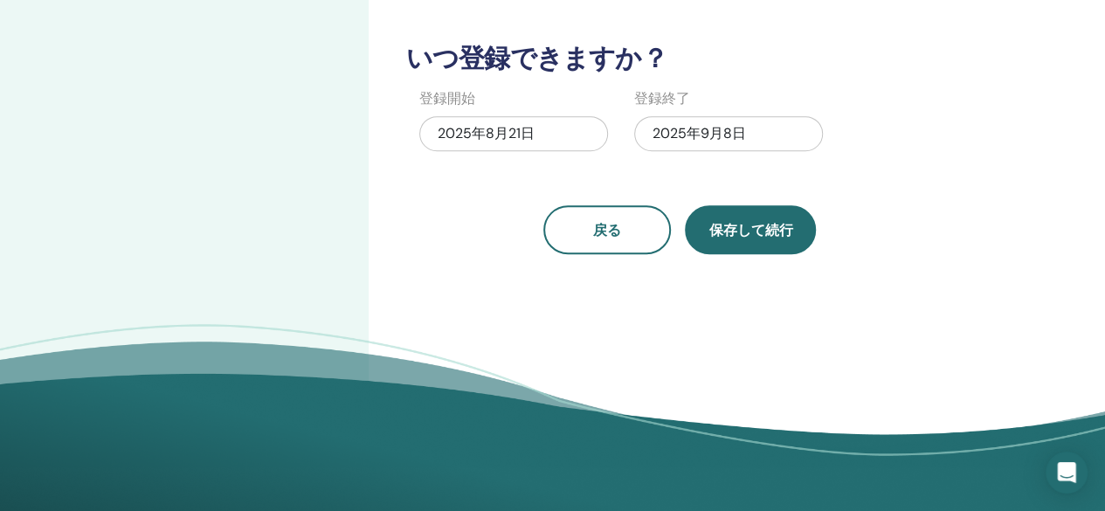
click at [768, 234] on font "保存して続行" at bounding box center [751, 230] width 84 height 18
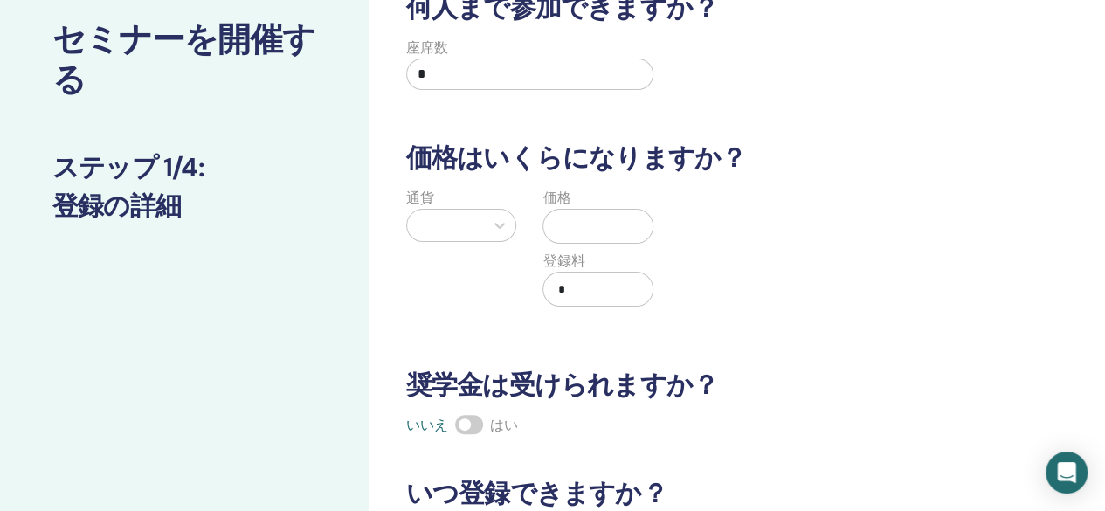
scroll to position [17, 0]
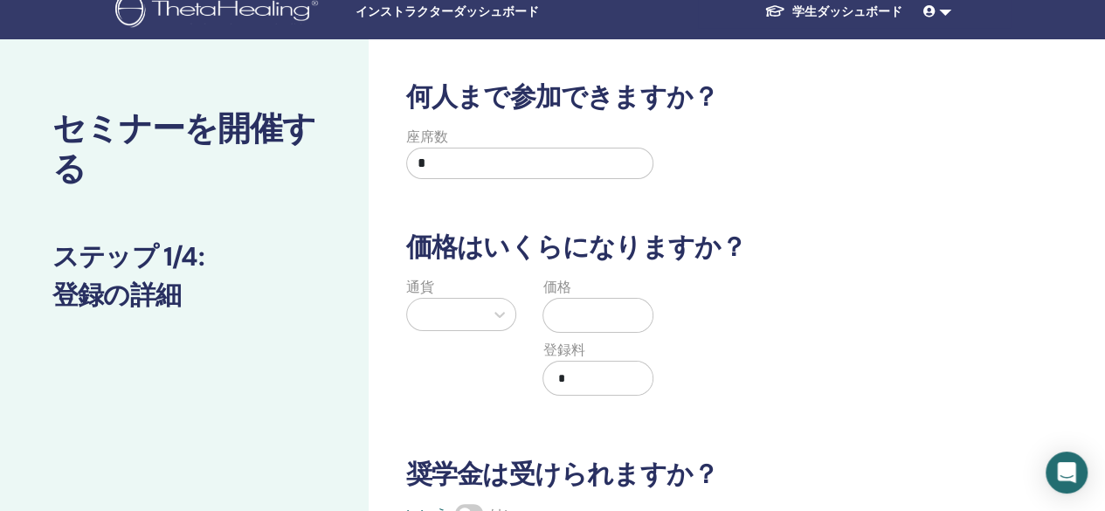
click at [519, 165] on input "*" at bounding box center [530, 163] width 248 height 31
type input "*"
click at [498, 314] on icon at bounding box center [500, 315] width 10 height 6
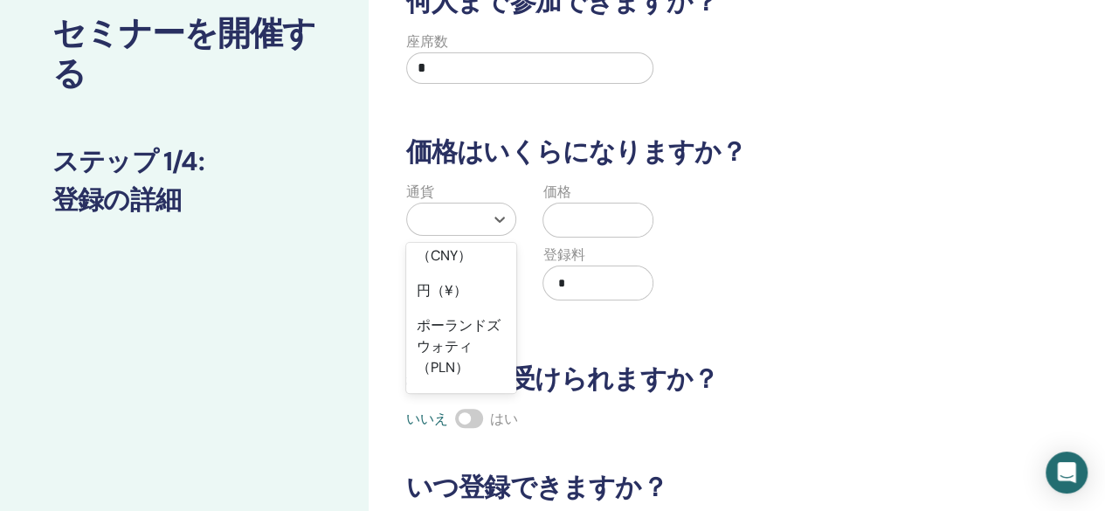
scroll to position [349, 0]
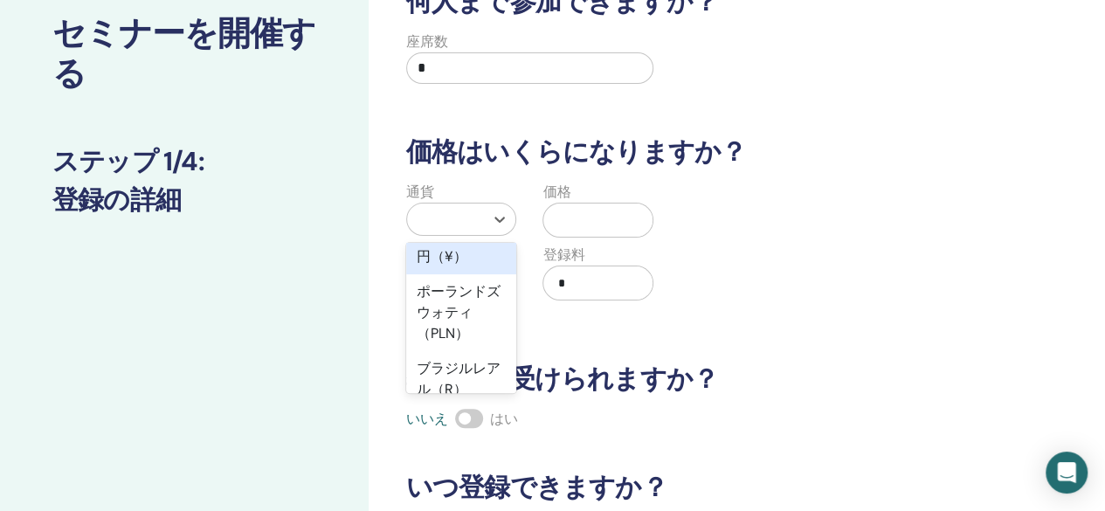
click at [479, 274] on div "円（¥）" at bounding box center [461, 256] width 111 height 35
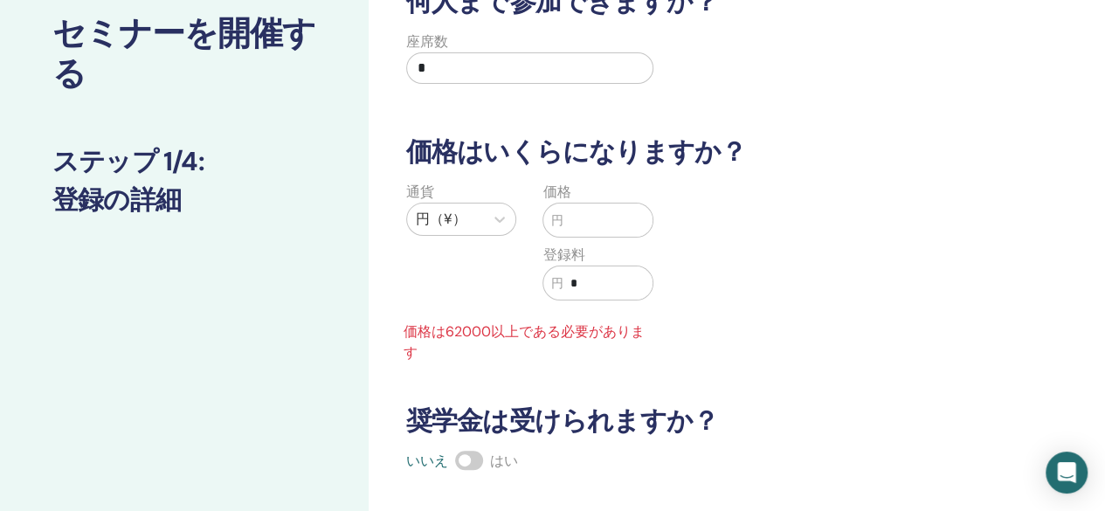
click at [614, 223] on input "text" at bounding box center [608, 220] width 90 height 33
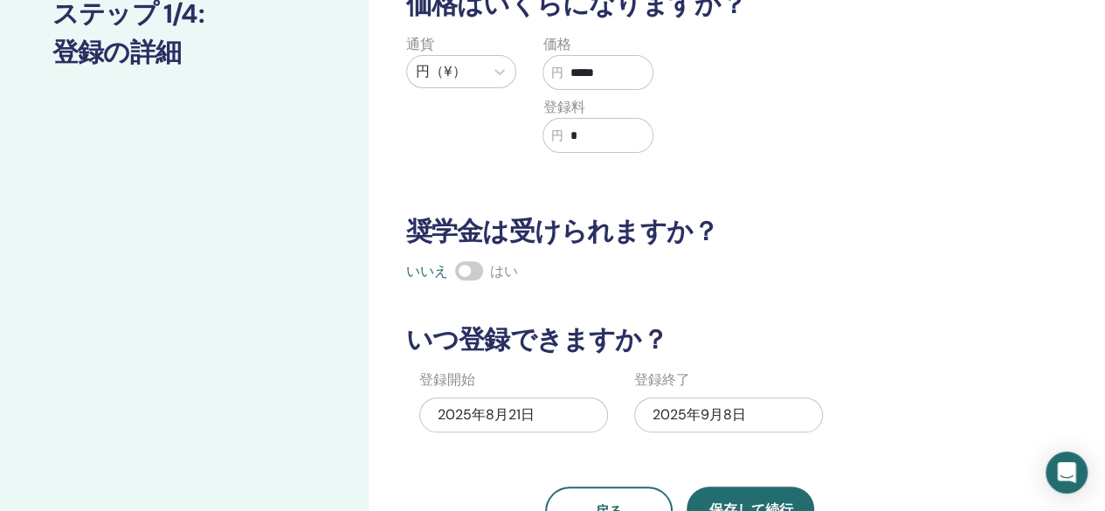
scroll to position [287, 0]
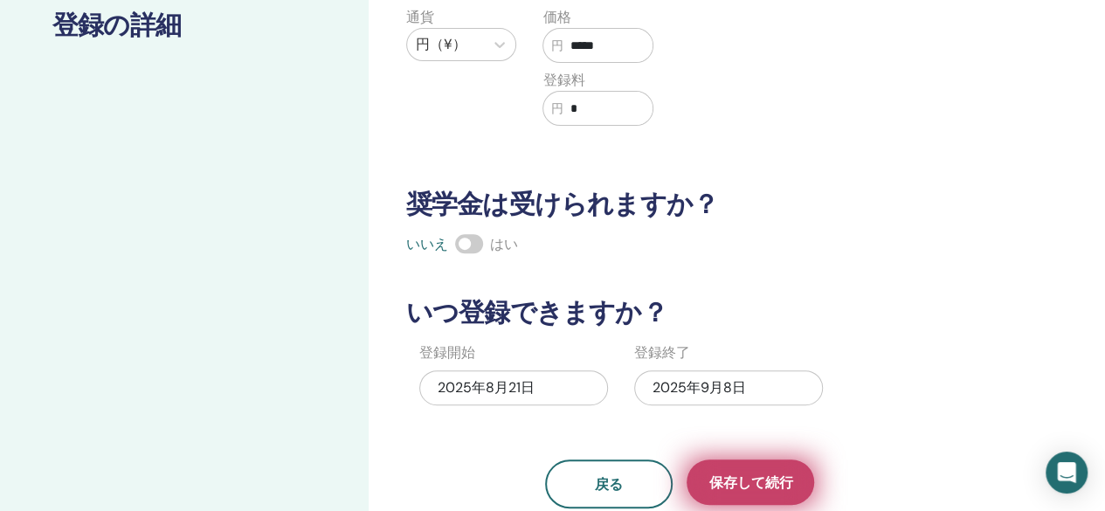
type input "*****"
click at [755, 474] on font "保存して続行" at bounding box center [751, 483] width 84 height 18
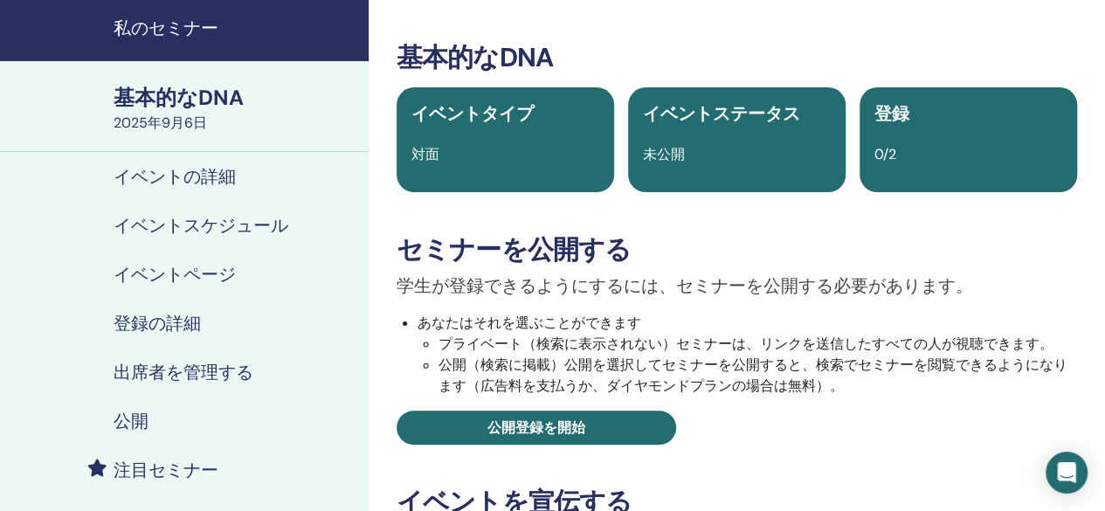
scroll to position [87, 0]
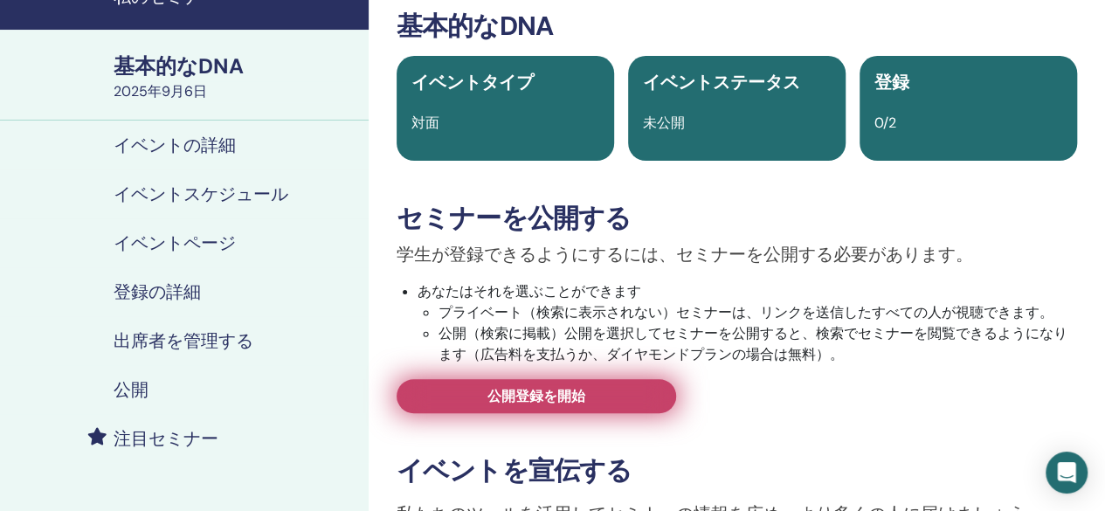
click at [585, 400] on font "公開登録を開始" at bounding box center [537, 396] width 98 height 18
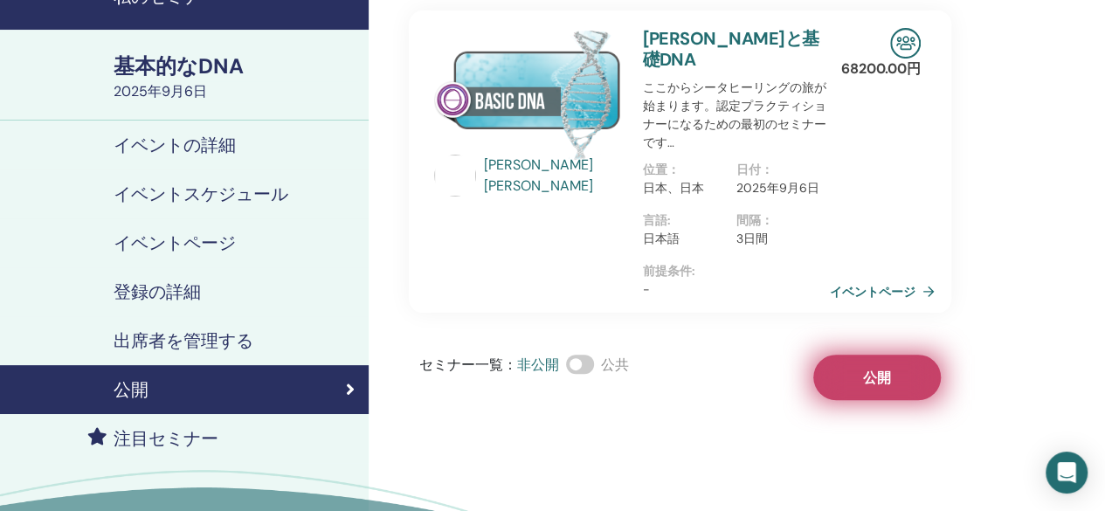
click at [853, 355] on button "公開" at bounding box center [877, 377] width 128 height 45
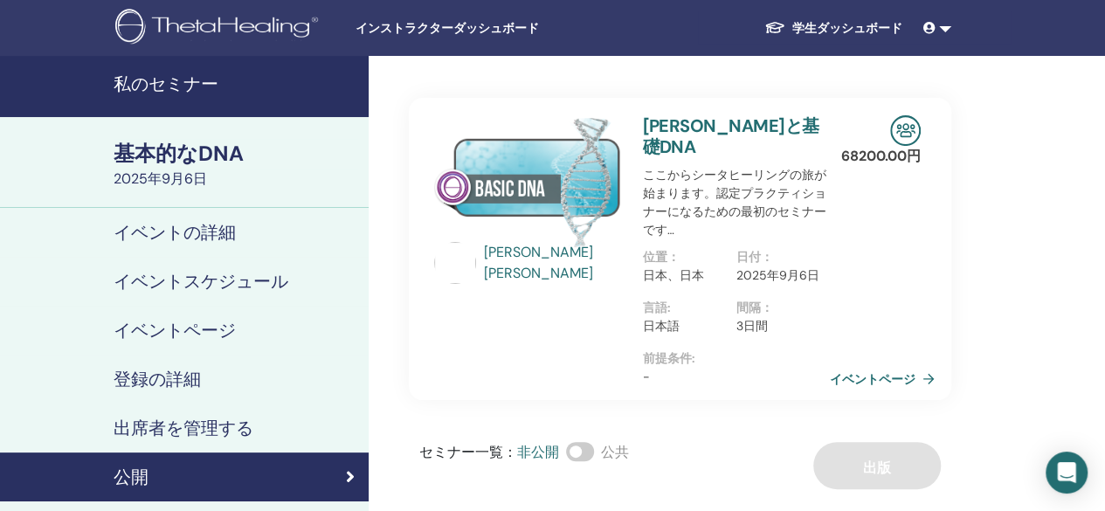
click at [290, 82] on h4 "私のセミナー" at bounding box center [236, 83] width 245 height 21
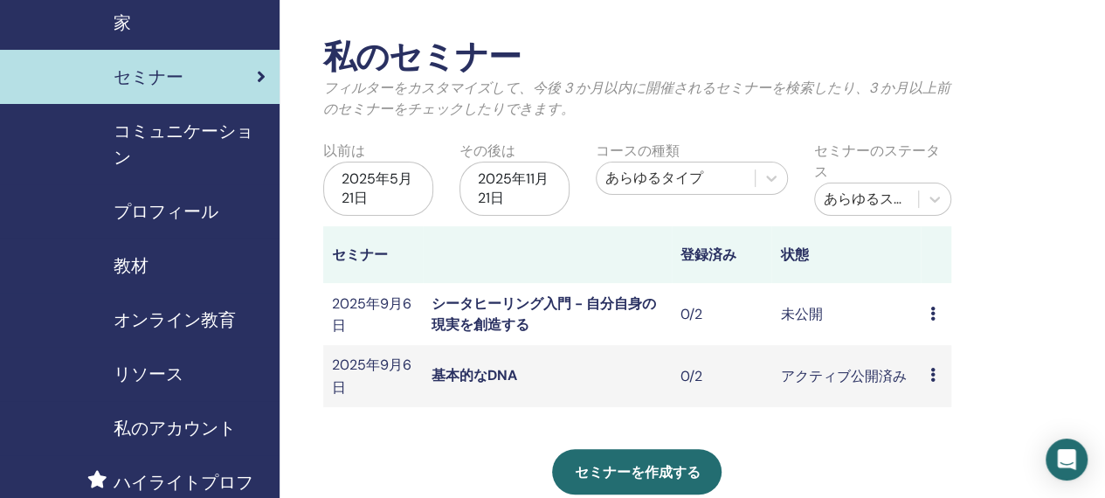
scroll to position [87, 0]
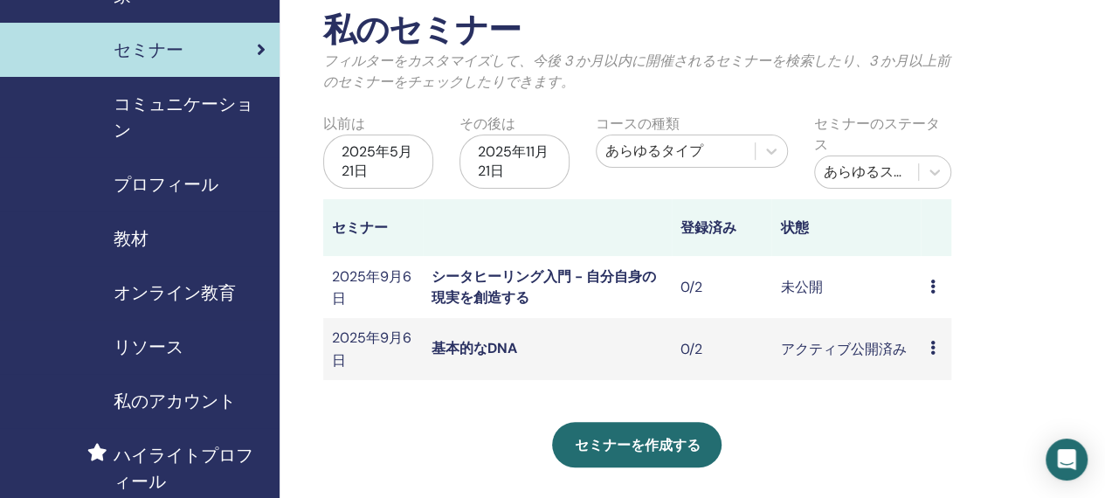
click at [502, 290] on font "シータヒーリング入門 - 自分自身の現実を創造する" at bounding box center [544, 286] width 225 height 39
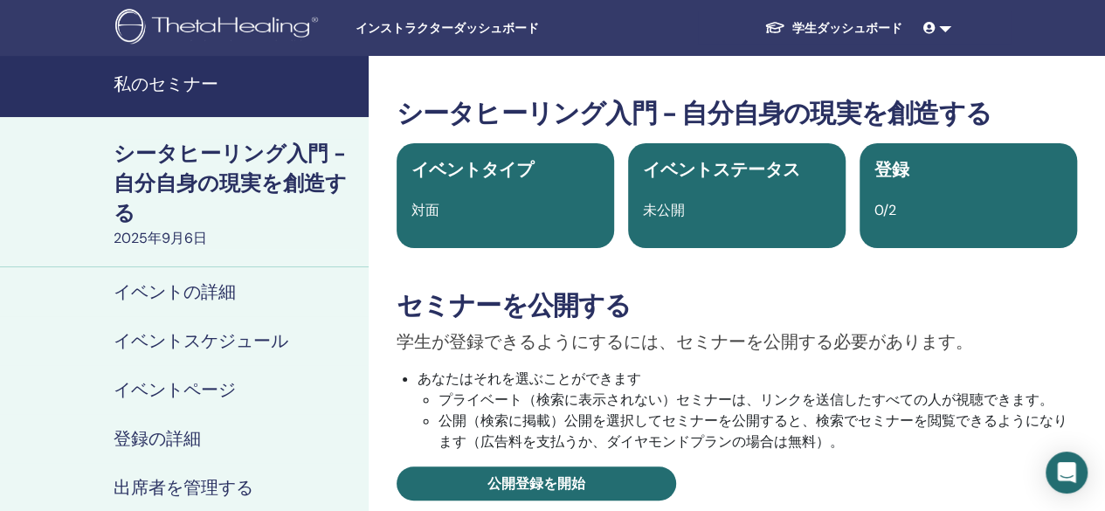
click at [231, 88] on h4 "私のセミナー" at bounding box center [236, 83] width 245 height 21
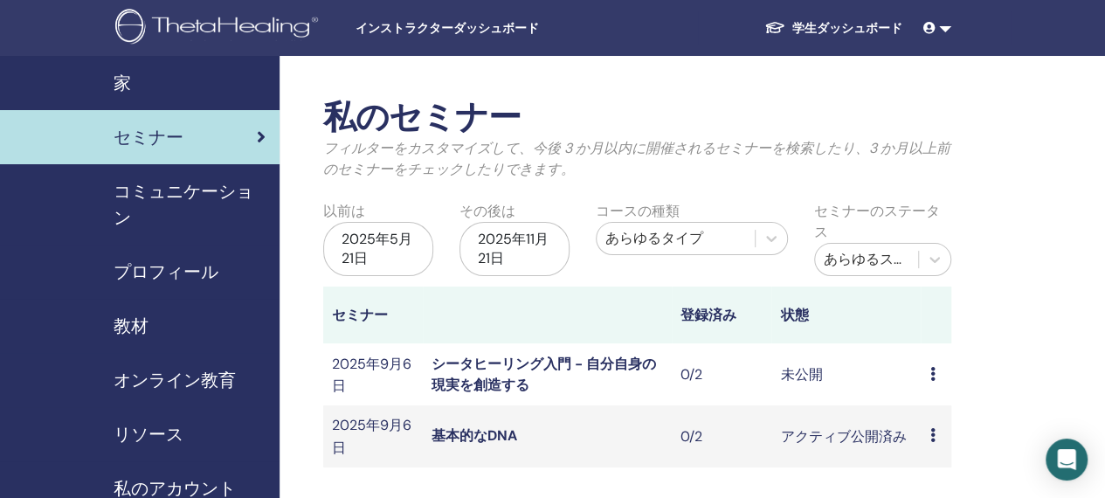
scroll to position [87, 0]
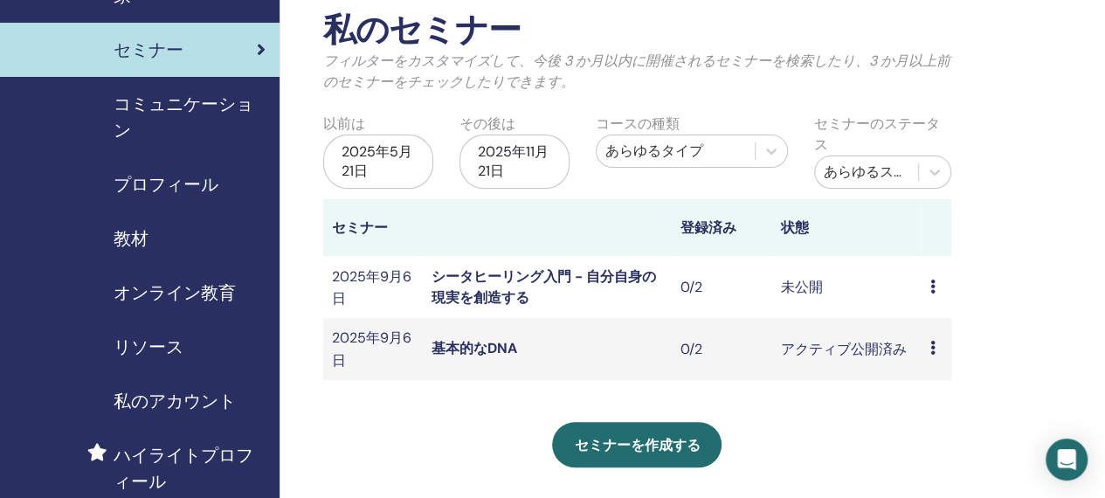
click at [479, 347] on font "基本的なDNA" at bounding box center [475, 348] width 86 height 18
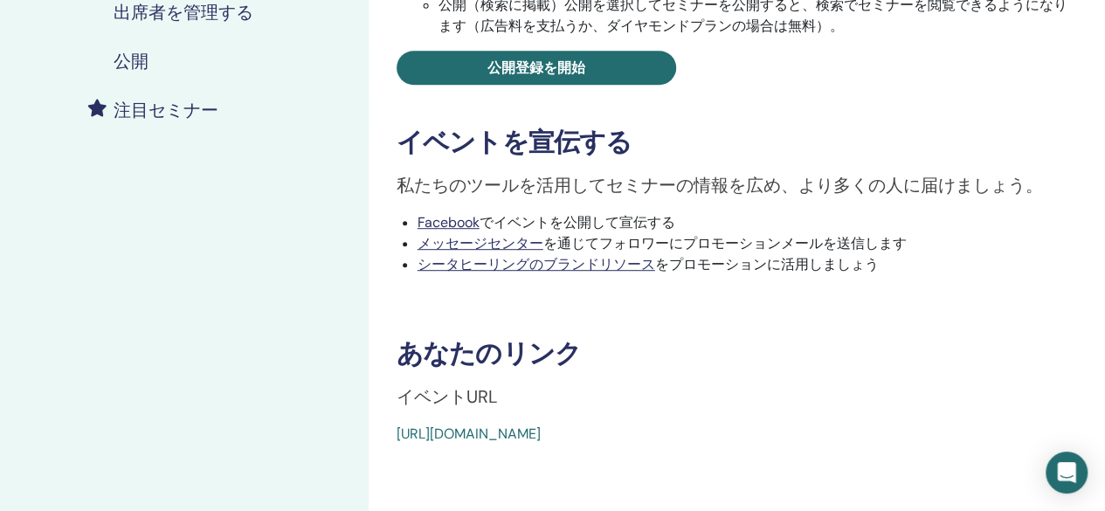
scroll to position [524, 0]
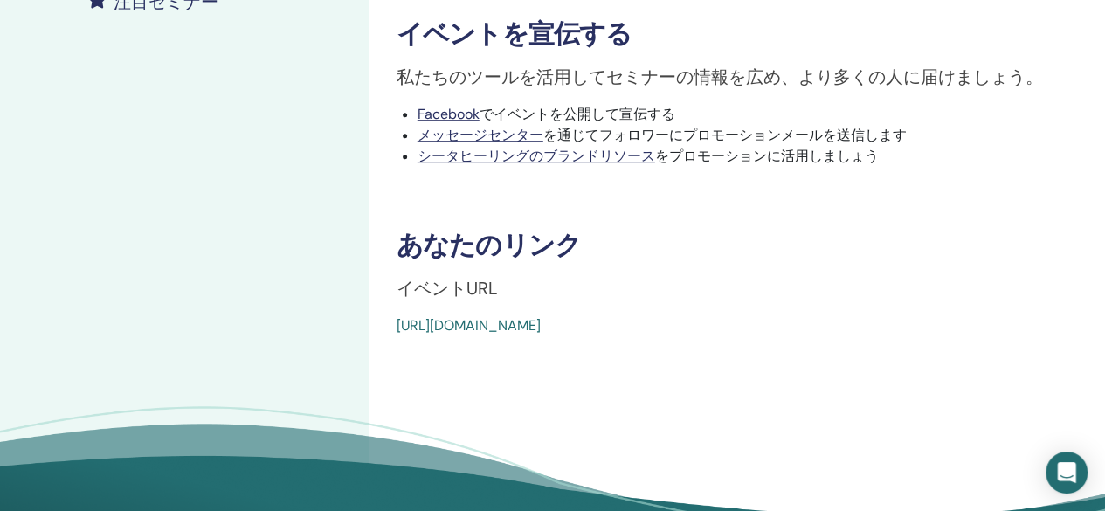
drag, startPoint x: 783, startPoint y: 324, endPoint x: 370, endPoint y: 314, distance: 412.5
click at [370, 314] on div "基本的なDNA イベントタイプ 対面 イベントステータス アクティブ公開済み 登録 0/2 セミナーを公開する 学生が登録できるようにするには、セミナーを公開…" at bounding box center [737, 56] width 737 height 1049
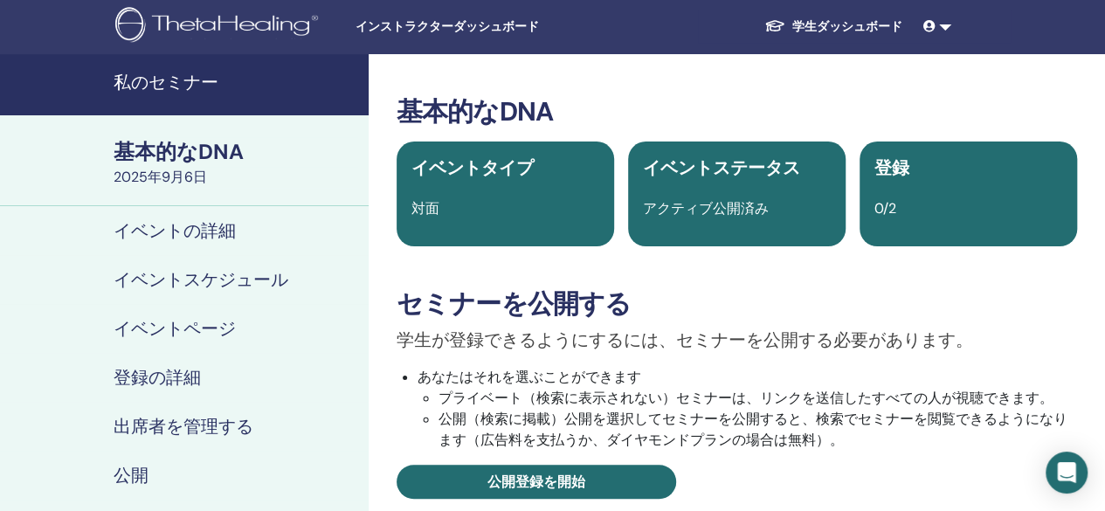
scroll to position [0, 0]
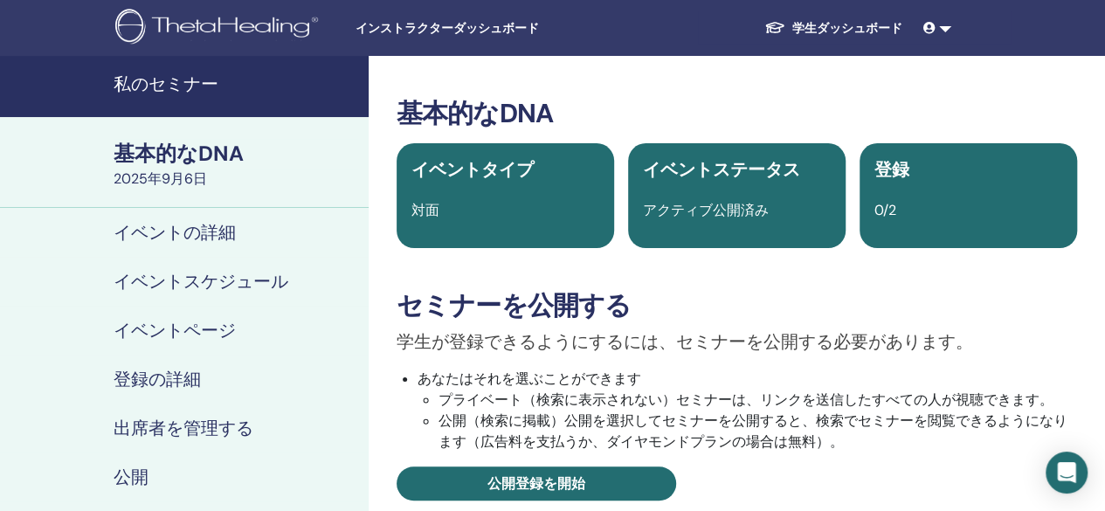
click at [457, 33] on font "インストラクターダッシュボード" at bounding box center [447, 28] width 183 height 14
click at [495, 23] on span "インストラクターダッシュボード" at bounding box center [487, 28] width 262 height 18
click at [223, 80] on h4 "私のセミナー" at bounding box center [236, 83] width 245 height 21
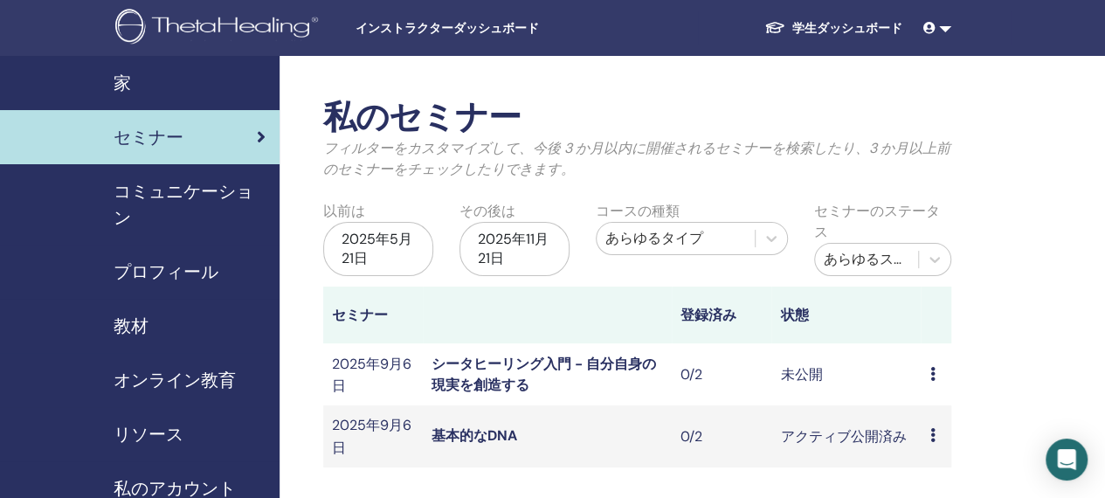
click at [178, 278] on font "プロフィール" at bounding box center [166, 271] width 105 height 23
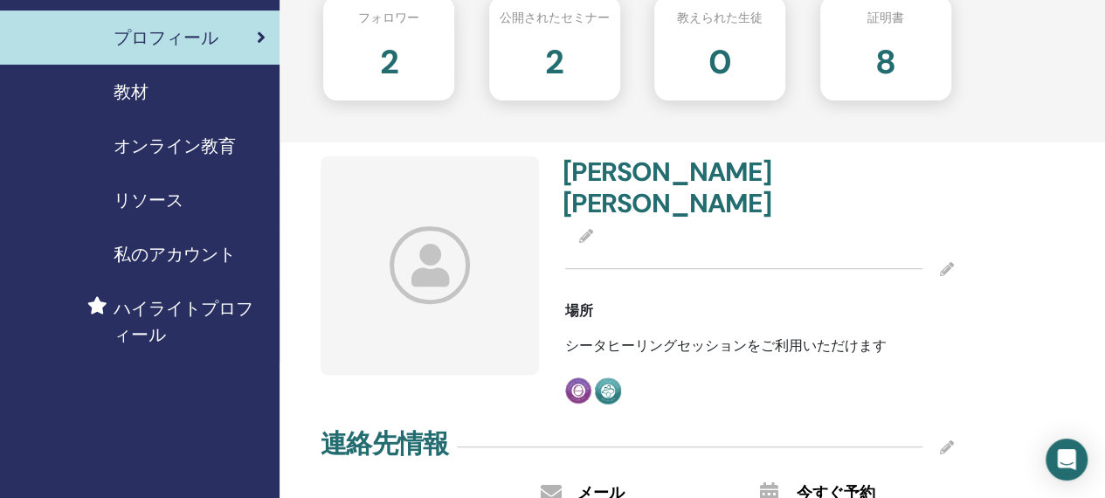
scroll to position [262, 0]
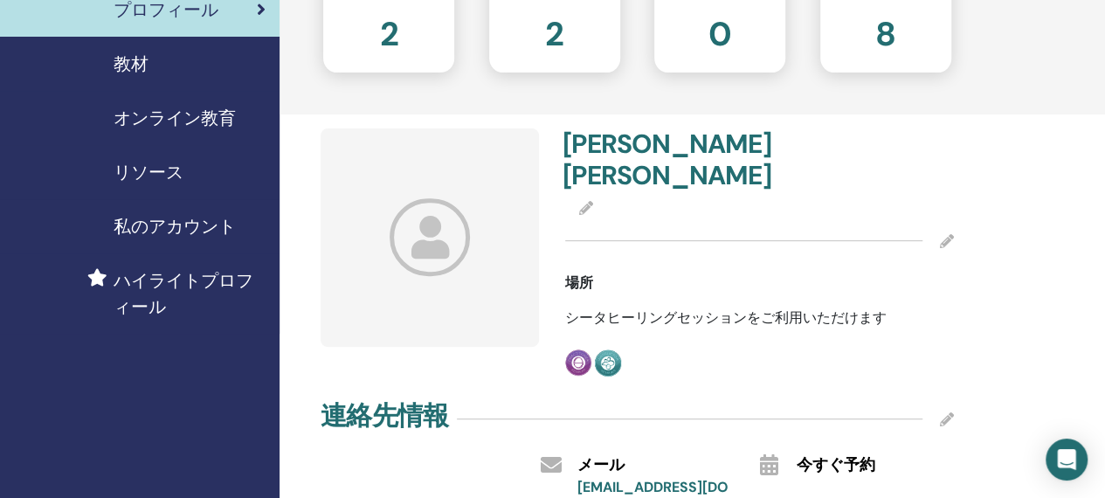
click at [670, 219] on div at bounding box center [759, 241] width 389 height 44
click at [946, 234] on icon at bounding box center [947, 241] width 14 height 14
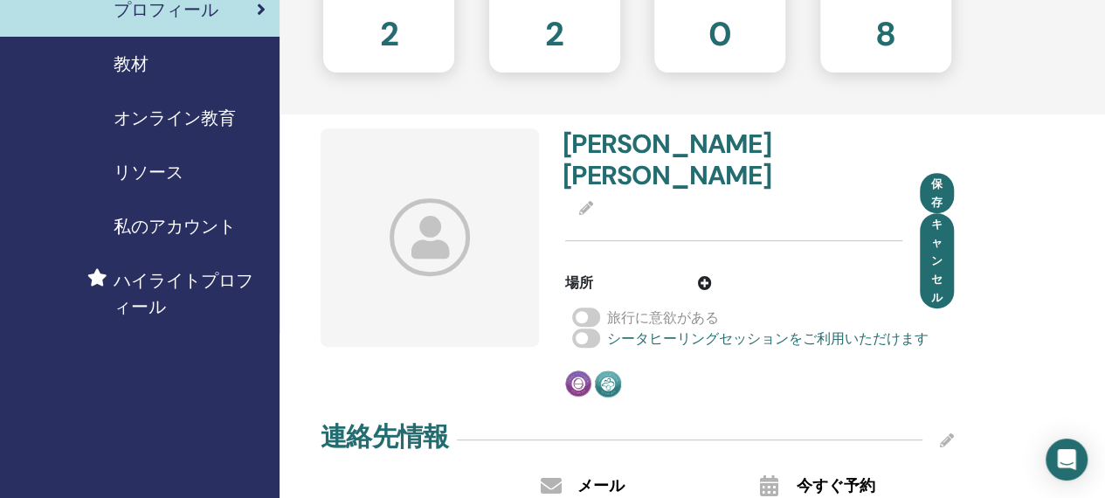
click at [744, 198] on div at bounding box center [759, 208] width 389 height 21
click at [678, 139] on h4 "[PERSON_NAME]" at bounding box center [656, 159] width 186 height 63
click at [620, 198] on div at bounding box center [759, 208] width 389 height 21
click at [797, 219] on div "保存 キャンセル" at bounding box center [759, 241] width 389 height 44
click at [630, 158] on font "[PERSON_NAME]" at bounding box center [667, 175] width 209 height 34
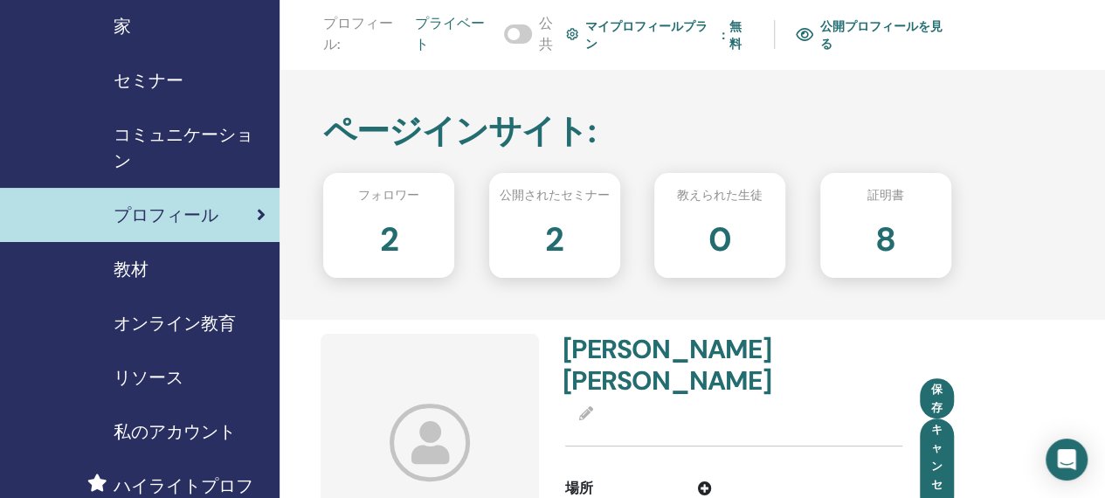
scroll to position [87, 0]
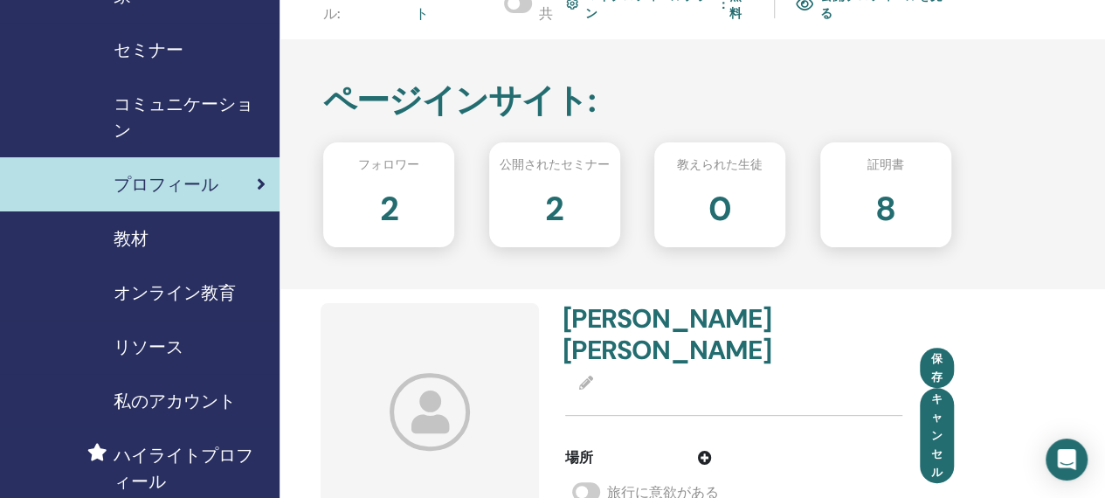
click at [533, 162] on font "公開されたセミナー" at bounding box center [555, 164] width 110 height 16
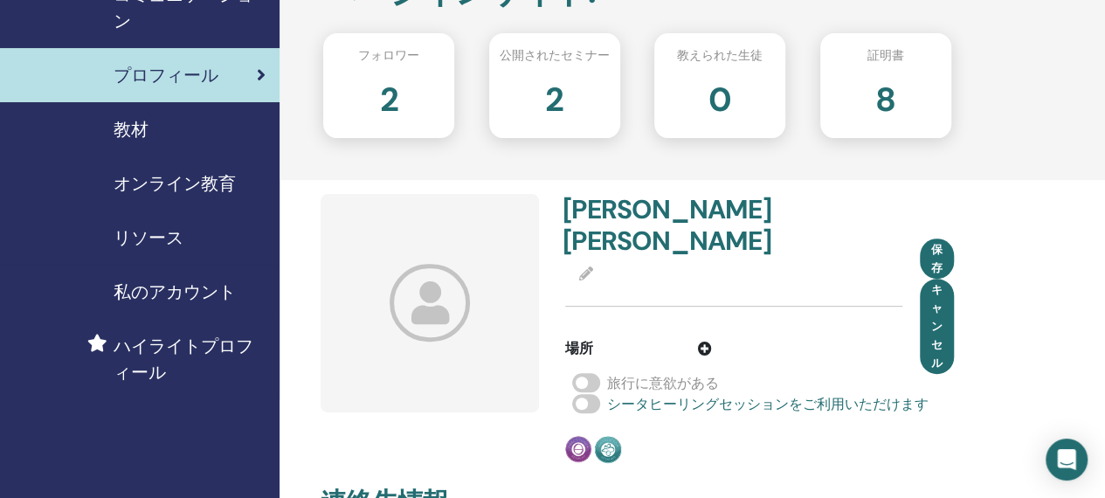
scroll to position [262, 0]
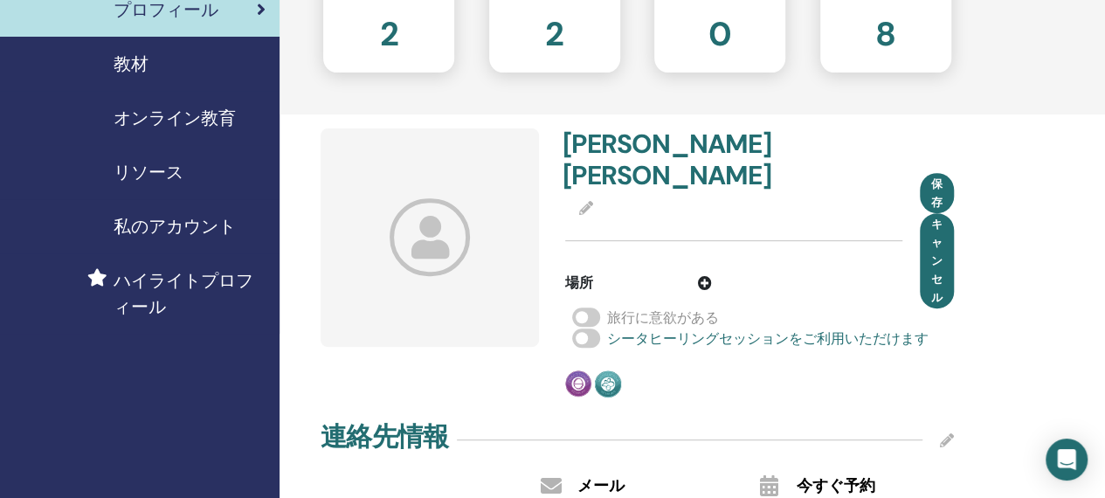
click at [213, 229] on font "私のアカウント" at bounding box center [175, 226] width 122 height 23
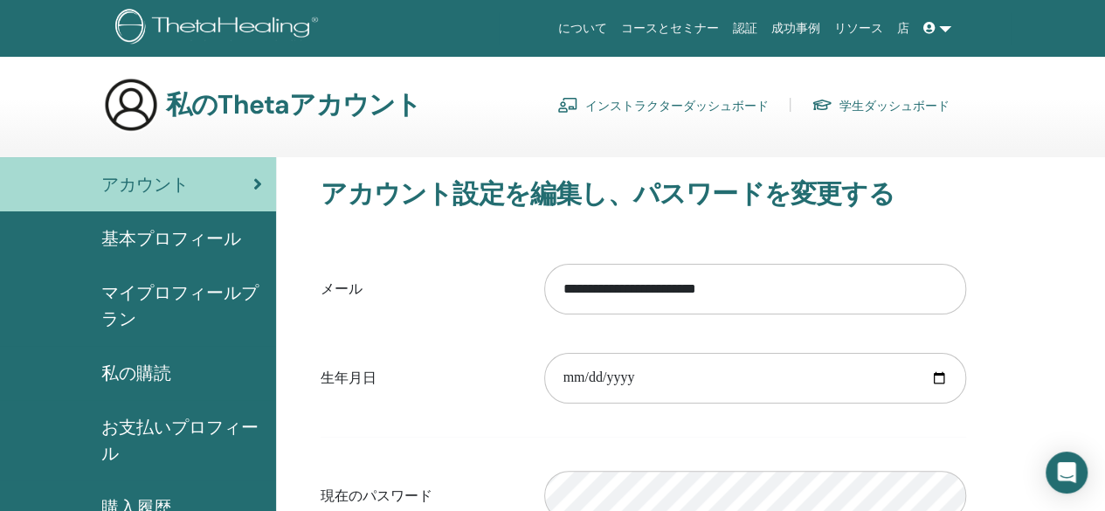
click at [145, 292] on font "マイプロフィールプラン" at bounding box center [179, 305] width 157 height 49
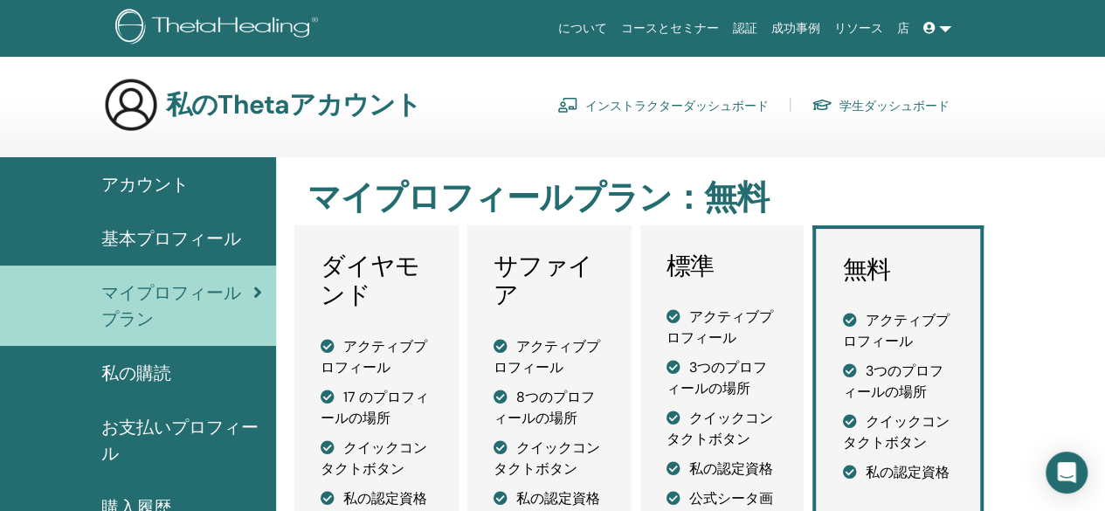
click at [157, 238] on font "基本プロフィール" at bounding box center [171, 238] width 140 height 23
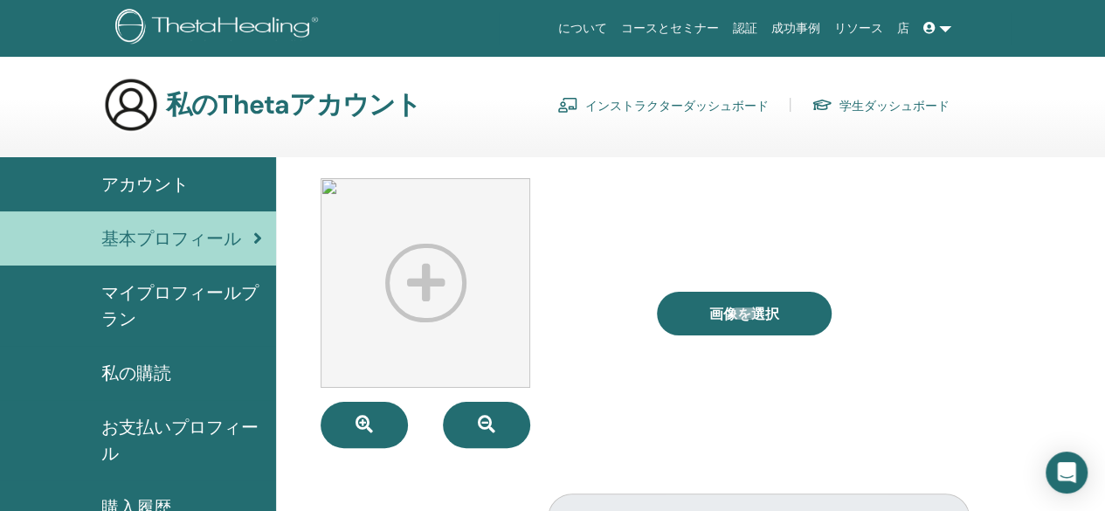
click at [945, 31] on link at bounding box center [938, 28] width 42 height 32
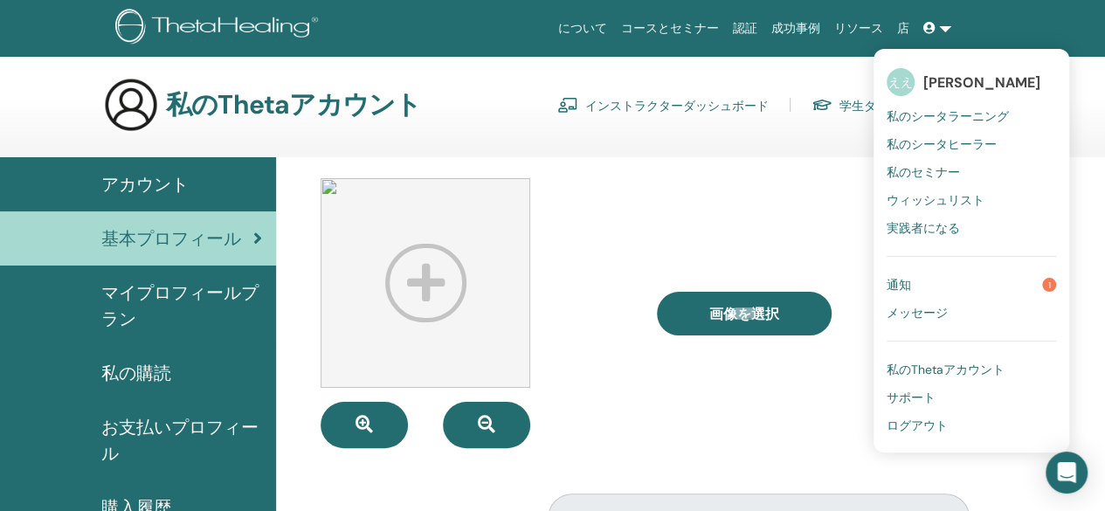
click at [951, 177] on font "私のセミナー" at bounding box center [923, 172] width 73 height 16
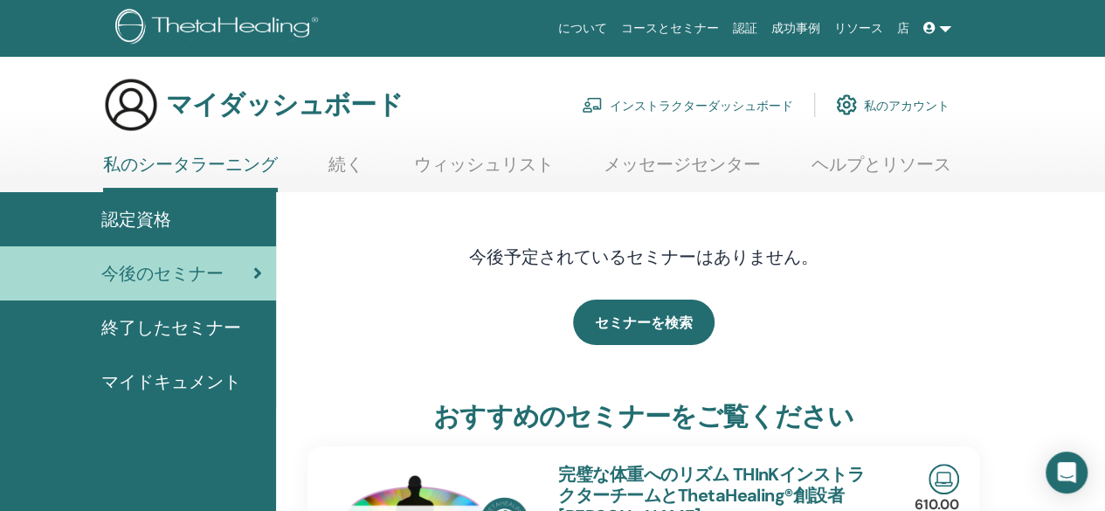
click at [910, 108] on font "私のアカウント" at bounding box center [907, 106] width 86 height 16
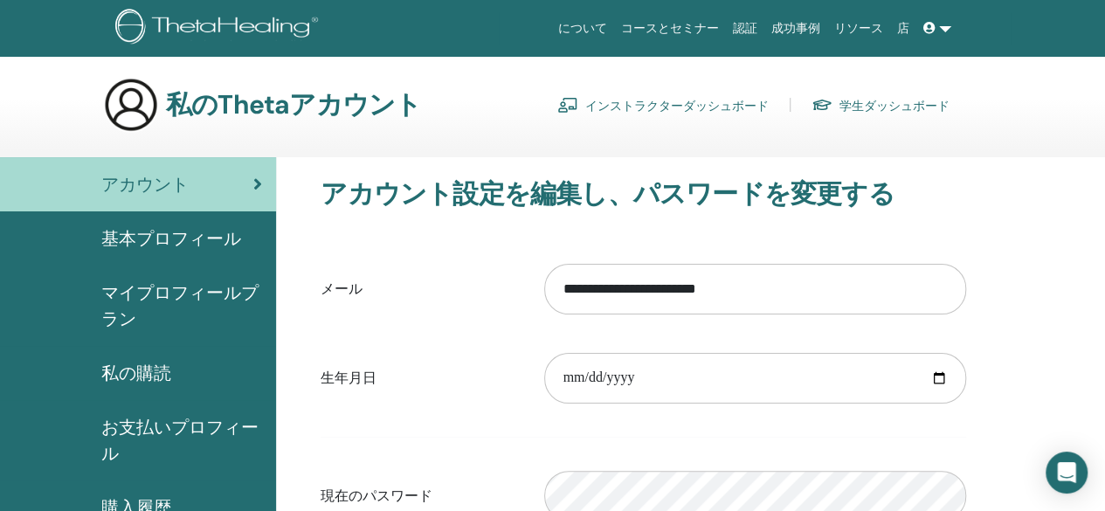
click at [589, 107] on font "インストラクターダッシュボード" at bounding box center [676, 106] width 183 height 16
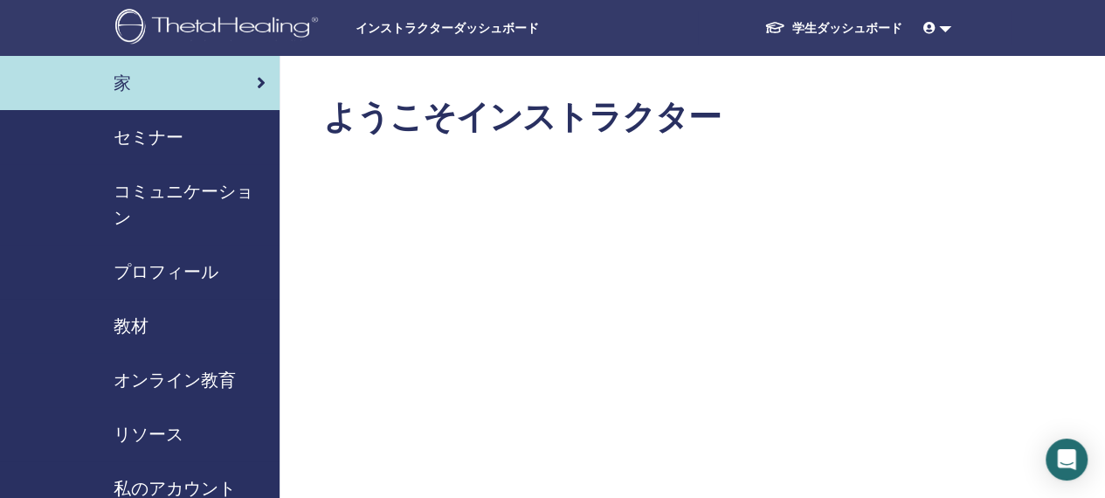
click at [167, 136] on font "セミナー" at bounding box center [149, 137] width 70 height 23
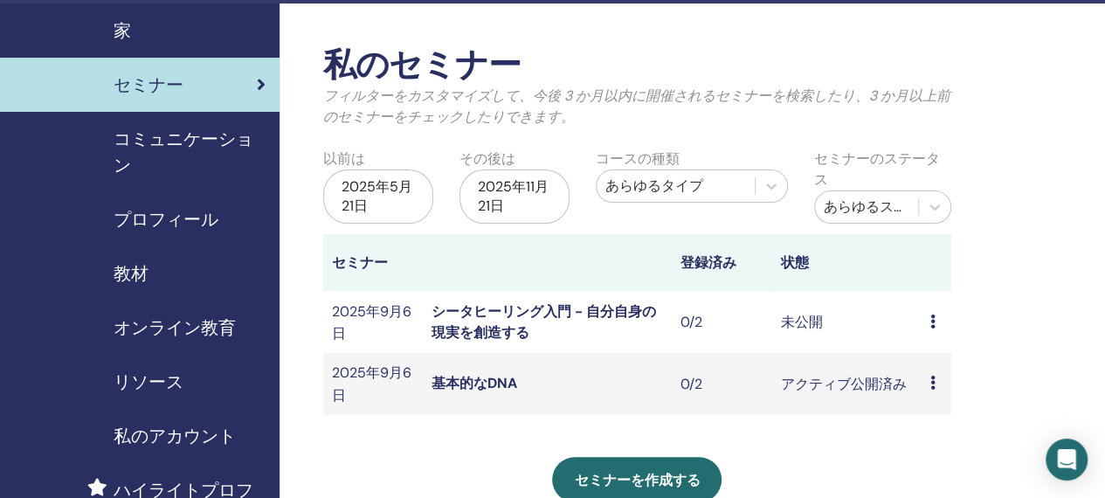
scroll to position [87, 0]
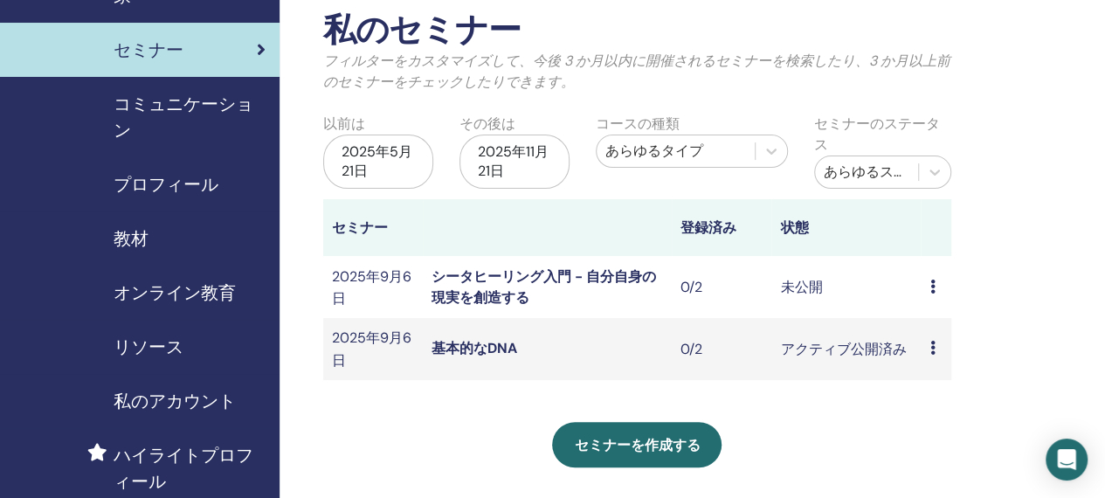
click at [931, 352] on icon at bounding box center [932, 348] width 5 height 14
click at [942, 453] on font "キャンセル" at bounding box center [944, 445] width 70 height 18
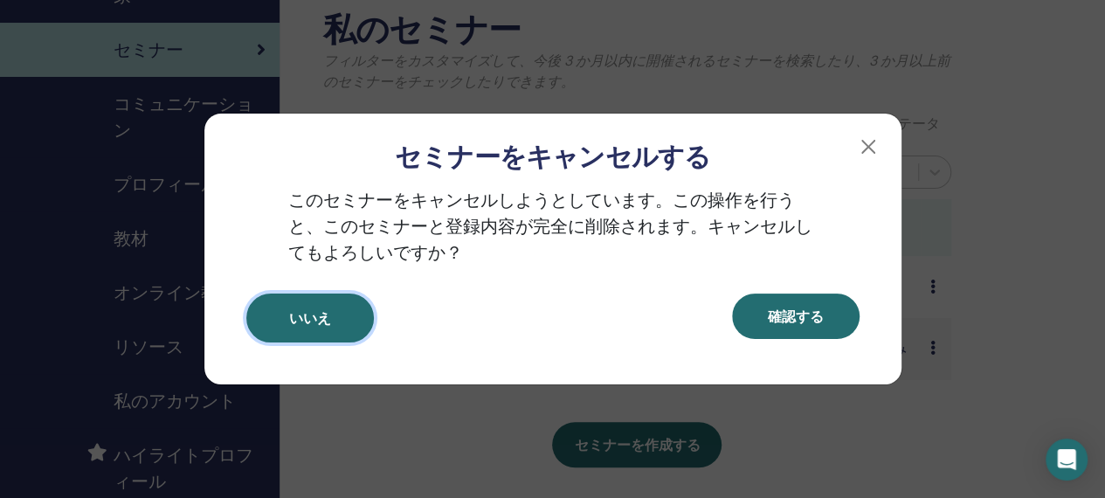
click at [280, 319] on button "いいえ" at bounding box center [310, 318] width 128 height 49
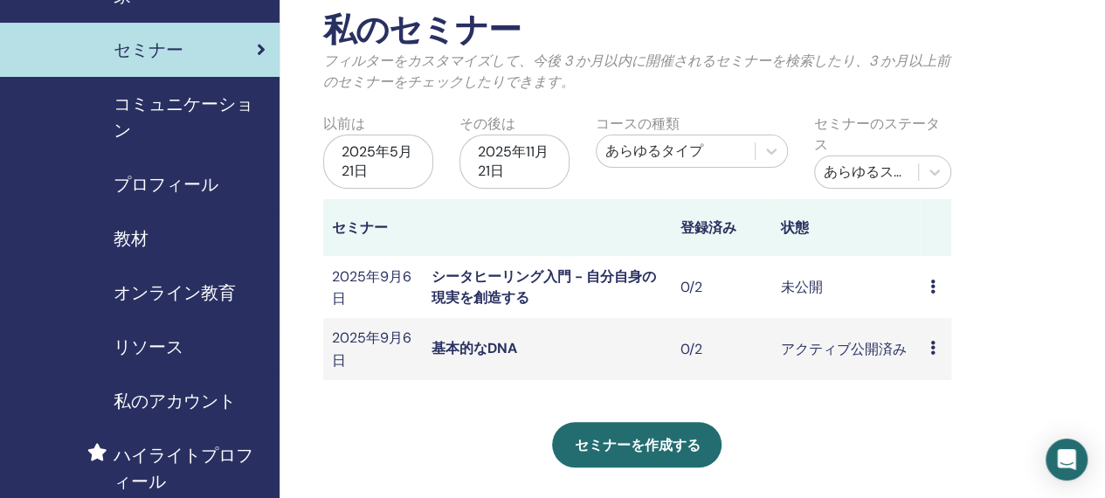
click at [932, 290] on icon at bounding box center [932, 287] width 5 height 14
click at [985, 223] on div "私のセミナー フィルターをカスタマイズして、今後 3 か月以内に開催されるセミナーを検索したり、3 か月以上前のセミナーをチェックしたりできます。 以前は […" at bounding box center [694, 413] width 829 height 889
click at [820, 428] on div "セミナーを作成する" at bounding box center [637, 444] width 628 height 45
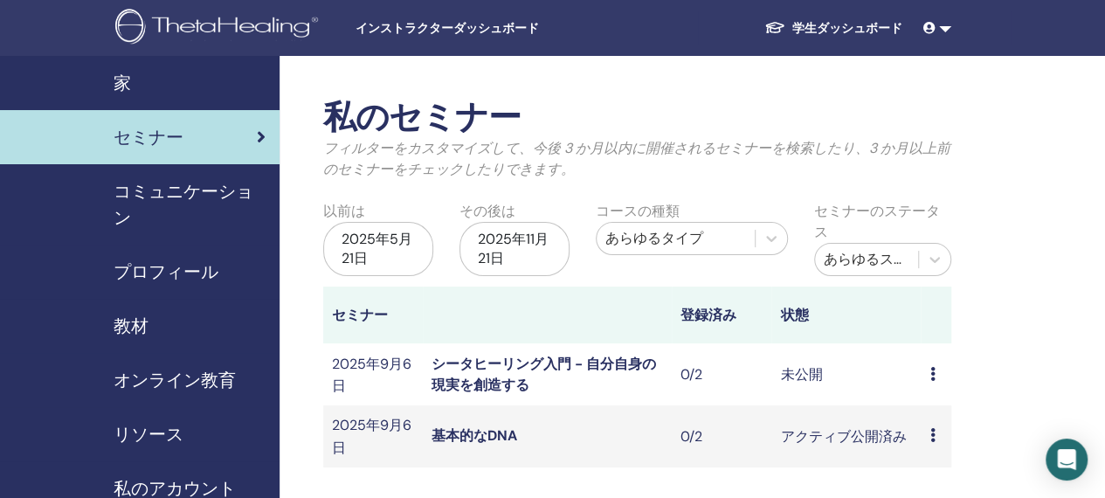
scroll to position [175, 0]
